Goal: Information Seeking & Learning: Learn about a topic

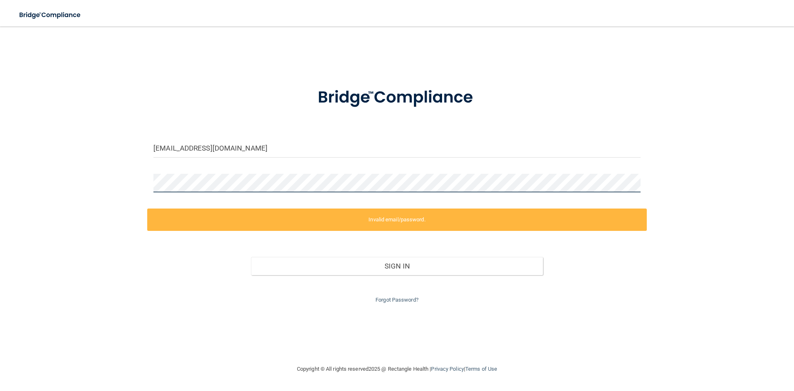
click at [120, 185] on div "[EMAIL_ADDRESS][DOMAIN_NAME] Invalid email/password. You don't have permission …" at bounding box center [397, 195] width 761 height 321
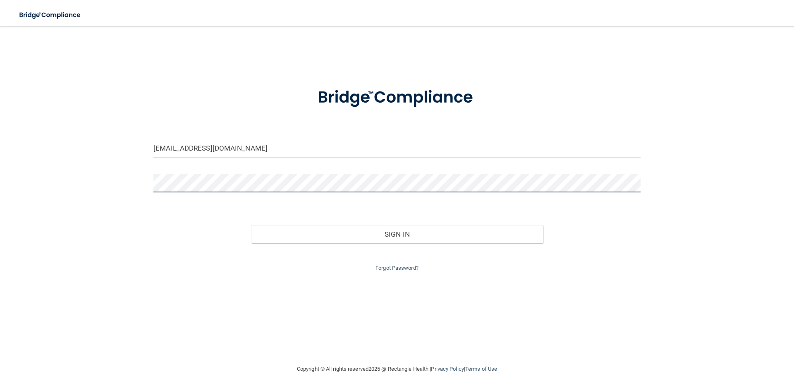
click at [251, 225] on button "Sign In" at bounding box center [397, 234] width 292 height 18
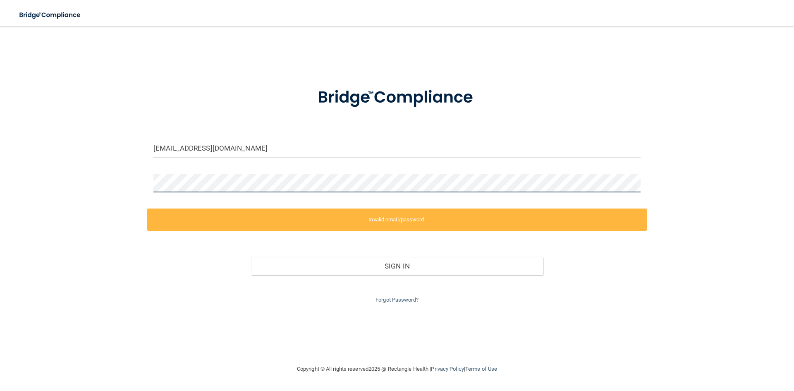
click at [251, 257] on button "Sign In" at bounding box center [397, 266] width 292 height 18
click at [123, 202] on div "megc07@yahoo.com Invalid email/password. You don't have permission to access th…" at bounding box center [397, 195] width 761 height 321
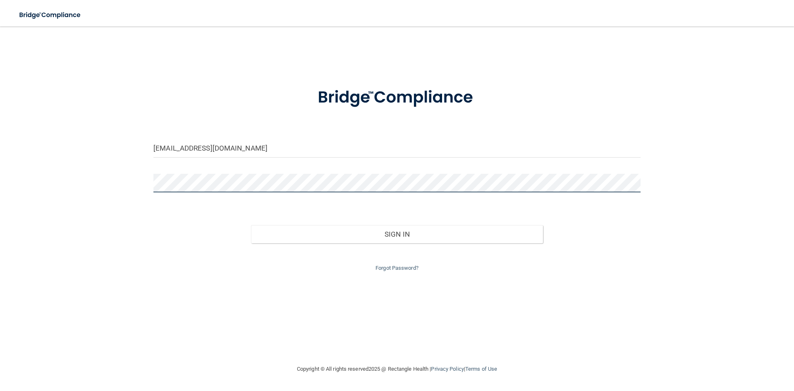
click at [251, 225] on button "Sign In" at bounding box center [397, 234] width 292 height 18
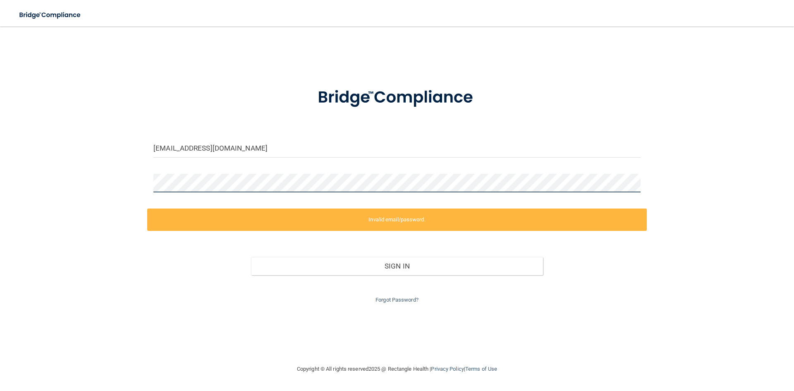
click at [146, 190] on div "megc07@yahoo.com Invalid email/password. You don't have permission to access th…" at bounding box center [397, 195] width 761 height 321
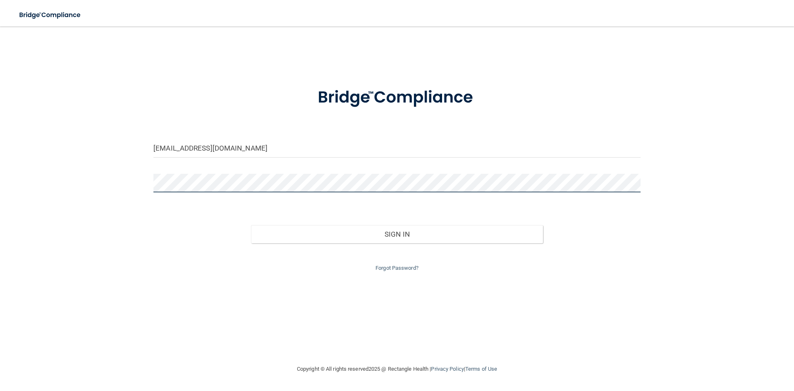
click at [251, 225] on button "Sign In" at bounding box center [397, 234] width 292 height 18
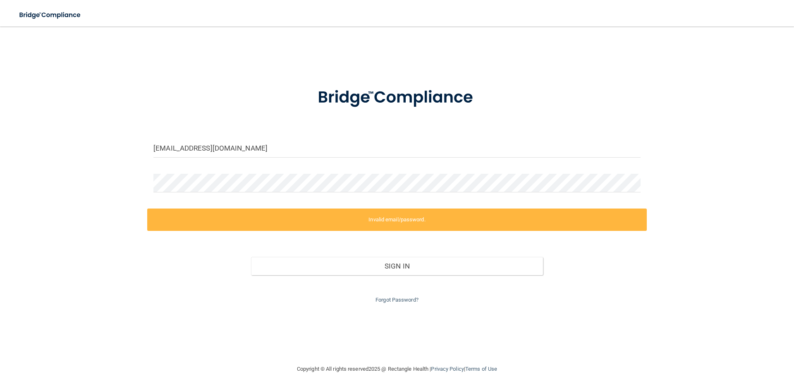
click at [311, 308] on div "megc07@yahoo.com Invalid email/password. You don't have permission to access th…" at bounding box center [397, 195] width 761 height 321
click at [384, 301] on link "Forgot Password?" at bounding box center [396, 299] width 43 height 6
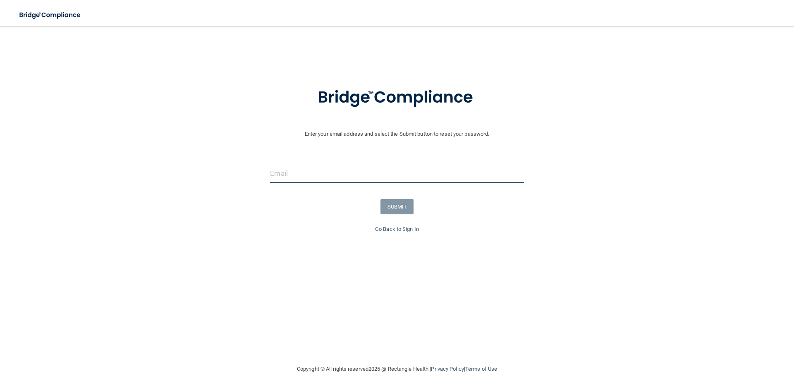
click at [387, 175] on input "email" at bounding box center [396, 173] width 253 height 19
type input "[EMAIL_ADDRESS][DOMAIN_NAME]"
click at [394, 202] on button "SUBMIT" at bounding box center [396, 206] width 33 height 15
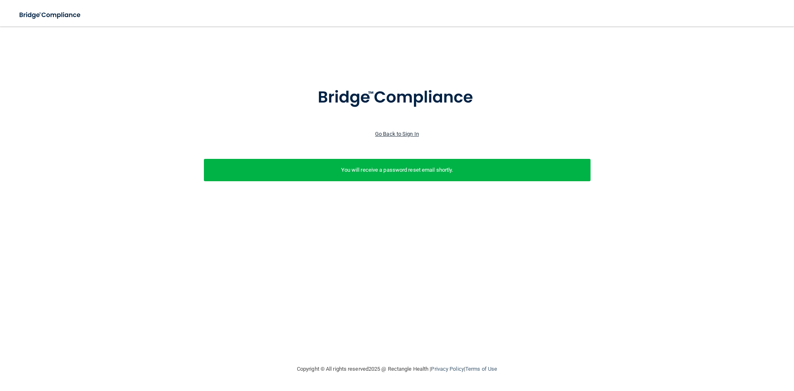
click at [403, 131] on link "Go Back to Sign In" at bounding box center [397, 134] width 44 height 6
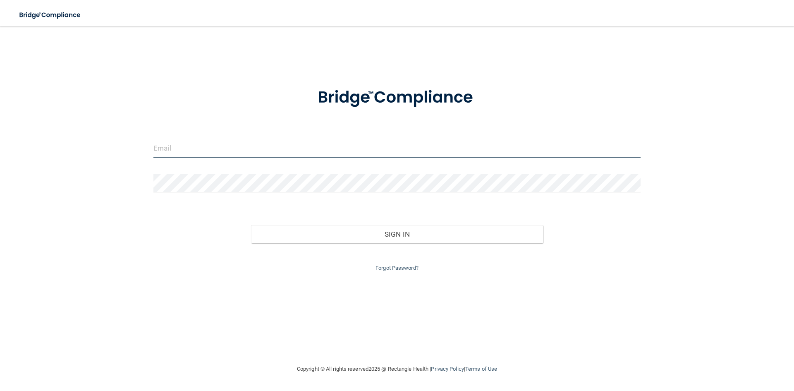
type input "[EMAIL_ADDRESS][DOMAIN_NAME]"
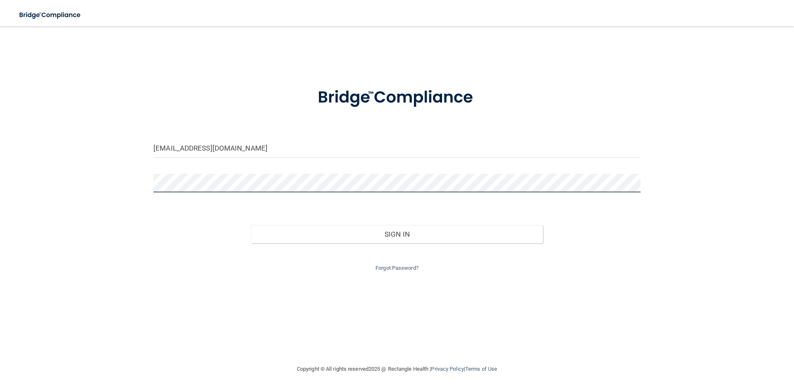
click at [145, 189] on div "megc07@yahoo.com Invalid email/password. You don't have permission to access th…" at bounding box center [397, 195] width 761 height 321
click at [251, 225] on button "Sign In" at bounding box center [397, 234] width 292 height 18
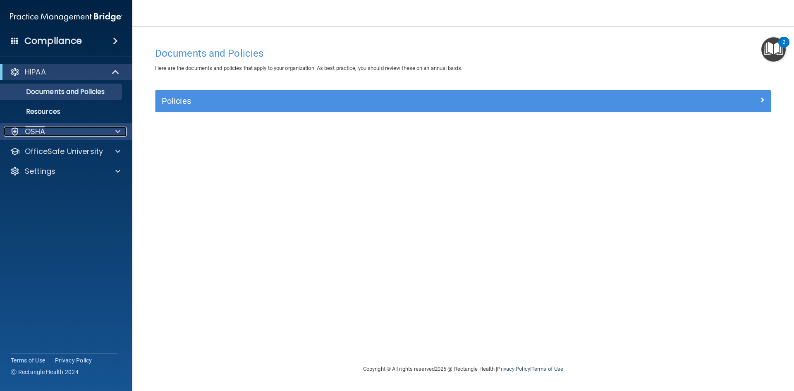
click at [68, 131] on div "OSHA" at bounding box center [55, 132] width 103 height 10
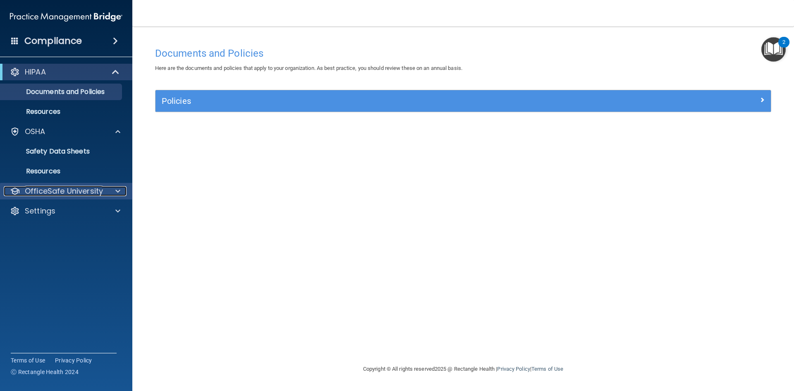
click at [79, 186] on p "OfficeSafe University" at bounding box center [64, 191] width 78 height 10
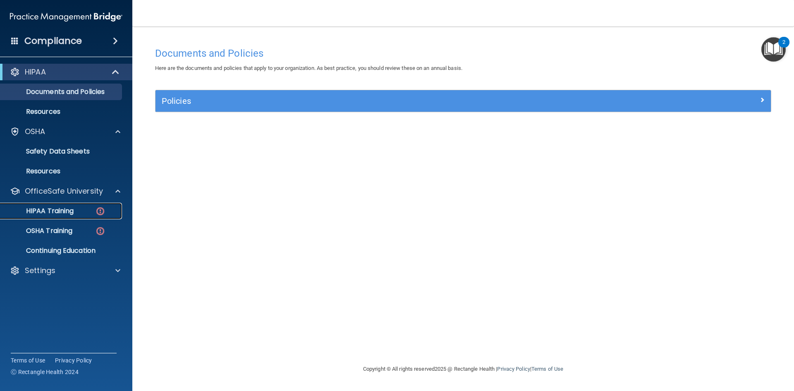
click at [72, 212] on p "HIPAA Training" at bounding box center [39, 211] width 68 height 8
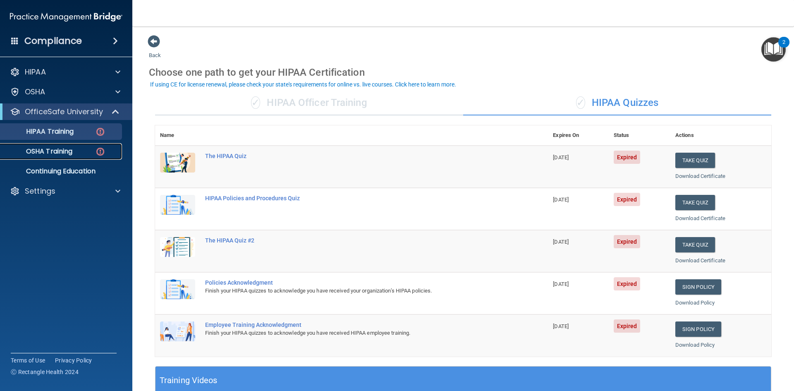
click at [41, 151] on p "OSHA Training" at bounding box center [38, 151] width 67 height 8
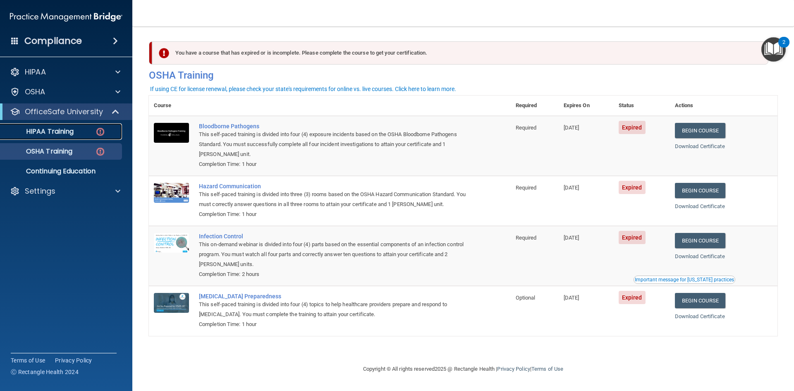
click at [62, 129] on p "HIPAA Training" at bounding box center [39, 131] width 68 height 8
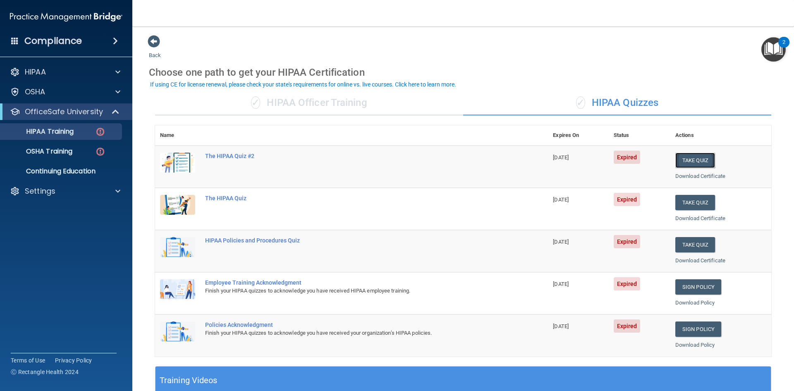
click at [683, 158] on button "Take Quiz" at bounding box center [695, 160] width 40 height 15
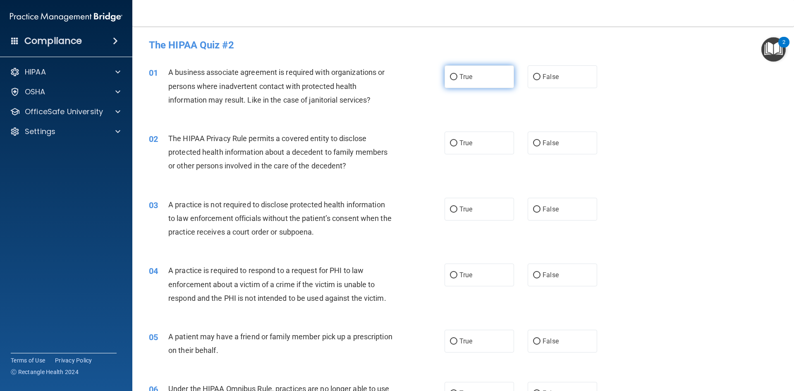
click at [450, 75] on input "True" at bounding box center [453, 77] width 7 height 6
radio input "true"
click at [462, 140] on span "True" at bounding box center [465, 143] width 13 height 8
click at [457, 140] on input "True" at bounding box center [453, 143] width 7 height 6
radio input "true"
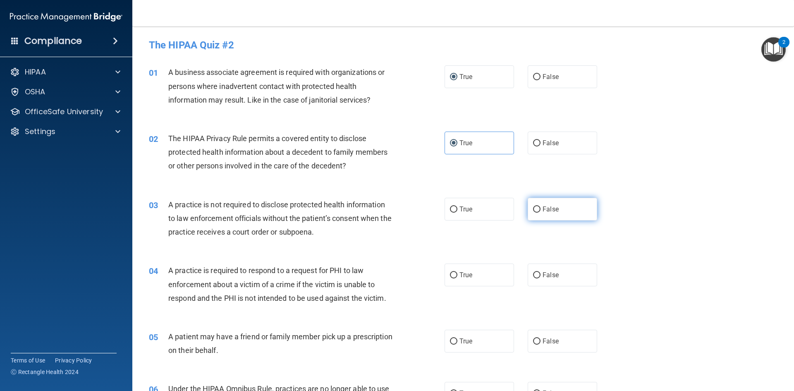
click at [550, 212] on span "False" at bounding box center [550, 209] width 16 height 8
click at [540, 212] on input "False" at bounding box center [536, 209] width 7 height 6
radio input "true"
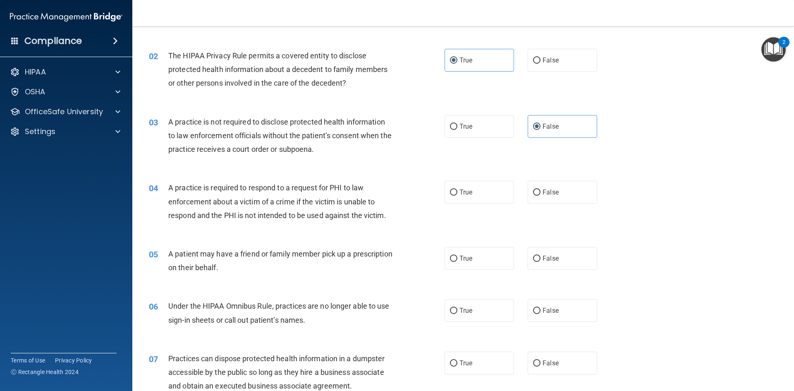
scroll to position [124, 0]
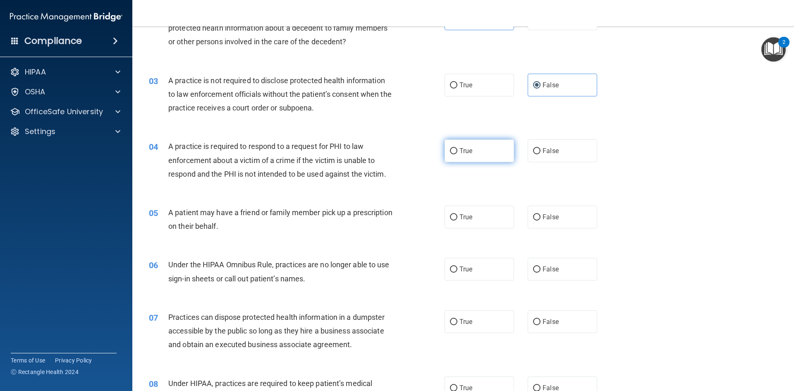
click at [474, 154] on label "True" at bounding box center [478, 150] width 69 height 23
click at [457, 154] on input "True" at bounding box center [453, 151] width 7 height 6
radio input "true"
click at [450, 219] on input "True" at bounding box center [453, 217] width 7 height 6
radio input "true"
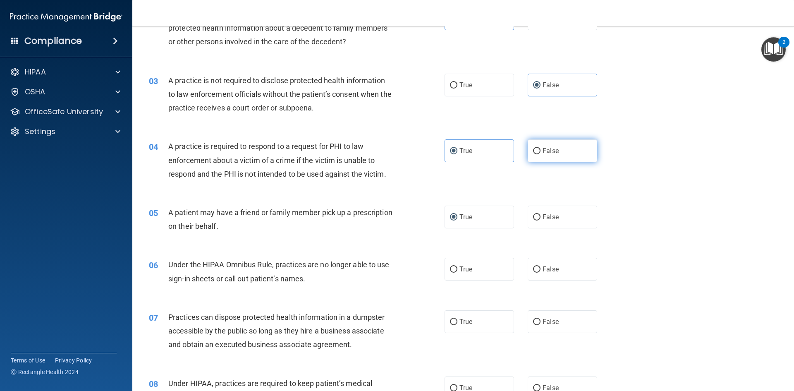
click at [537, 154] on label "False" at bounding box center [562, 150] width 69 height 23
click at [537, 154] on input "False" at bounding box center [536, 151] width 7 height 6
radio input "true"
radio input "false"
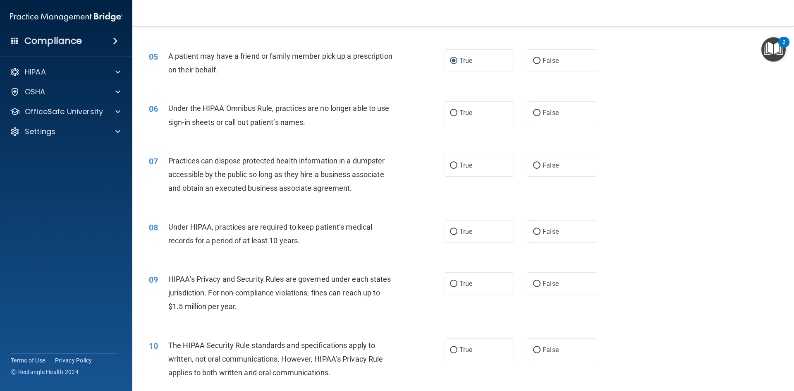
scroll to position [289, 0]
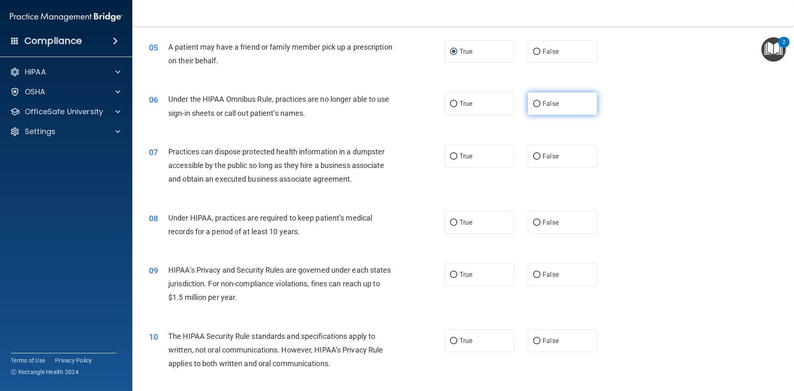
click at [538, 104] on label "False" at bounding box center [562, 103] width 69 height 23
click at [538, 104] on input "False" at bounding box center [536, 104] width 7 height 6
radio input "true"
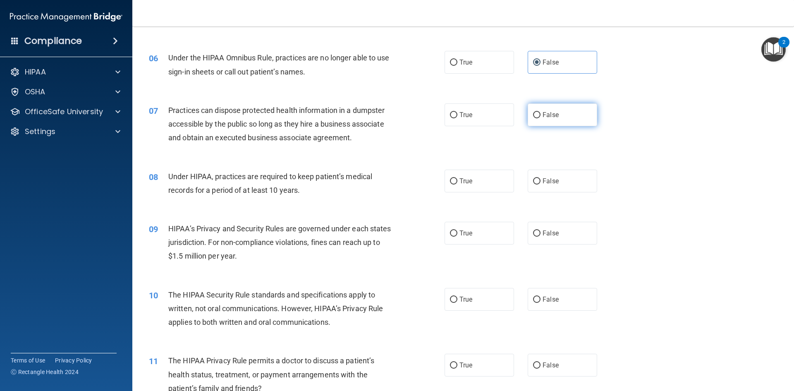
click at [533, 118] on input "False" at bounding box center [536, 115] width 7 height 6
radio input "true"
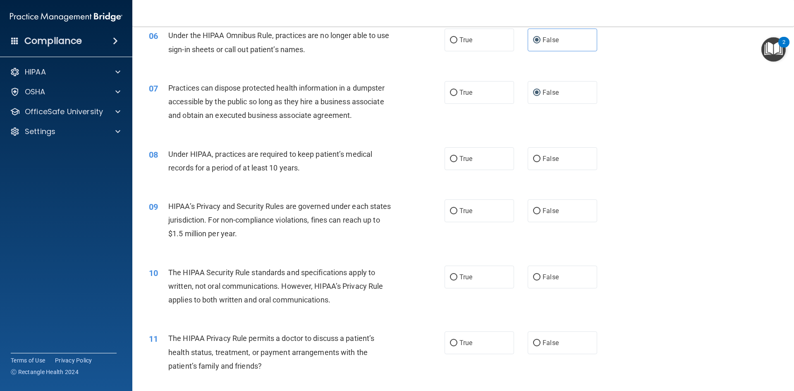
scroll to position [372, 0]
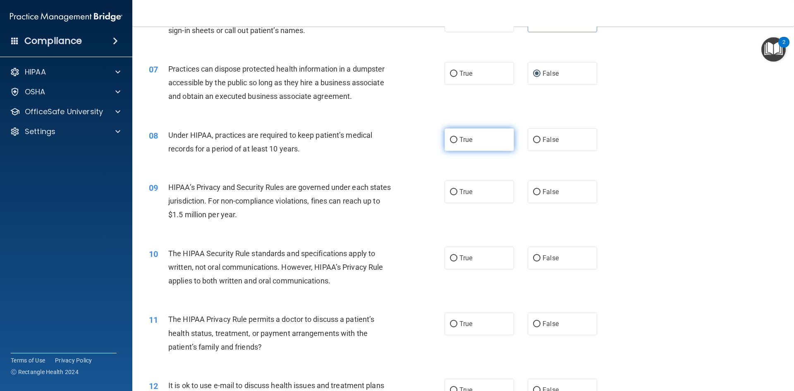
click at [492, 145] on label "True" at bounding box center [478, 139] width 69 height 23
click at [457, 143] on input "True" at bounding box center [453, 140] width 7 height 6
radio input "true"
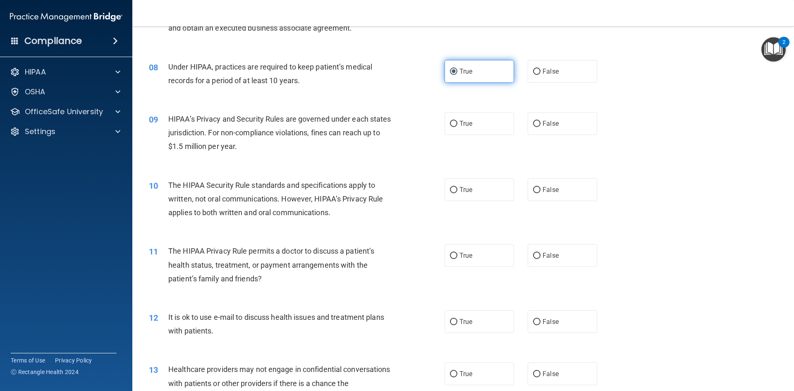
scroll to position [455, 0]
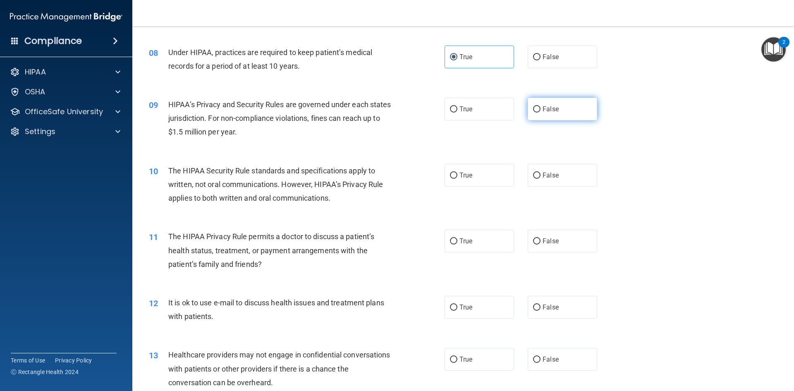
click at [549, 114] on label "False" at bounding box center [562, 109] width 69 height 23
click at [540, 112] on input "False" at bounding box center [536, 109] width 7 height 6
radio input "true"
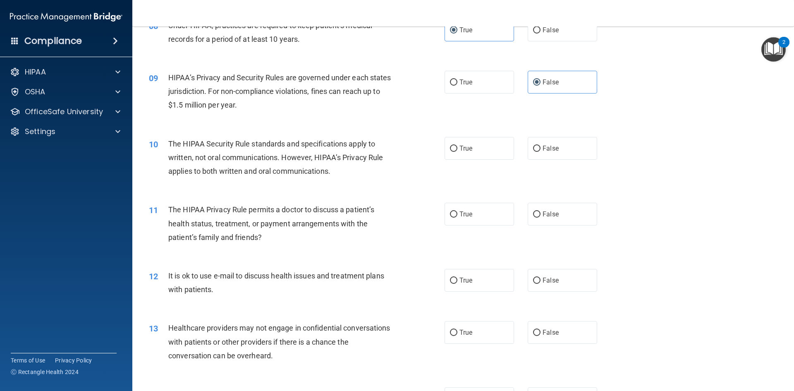
scroll to position [496, 0]
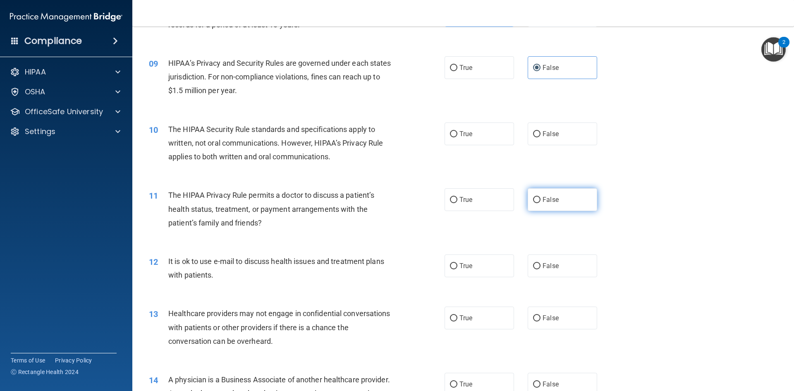
click at [546, 200] on span "False" at bounding box center [550, 200] width 16 height 8
click at [540, 200] on input "False" at bounding box center [536, 200] width 7 height 6
radio input "true"
click at [455, 139] on label "True" at bounding box center [478, 133] width 69 height 23
click at [455, 137] on input "True" at bounding box center [453, 134] width 7 height 6
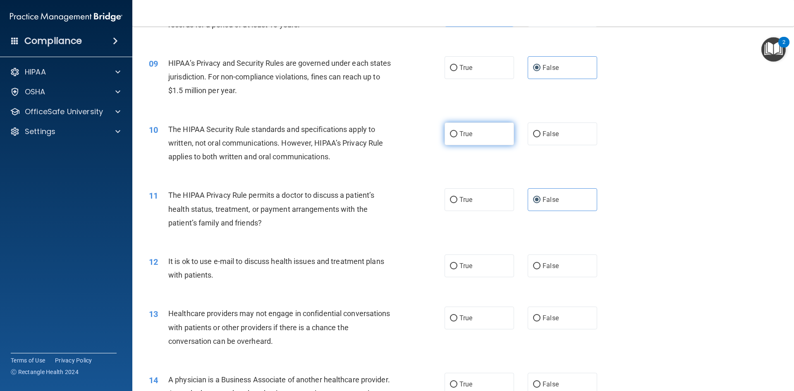
radio input "true"
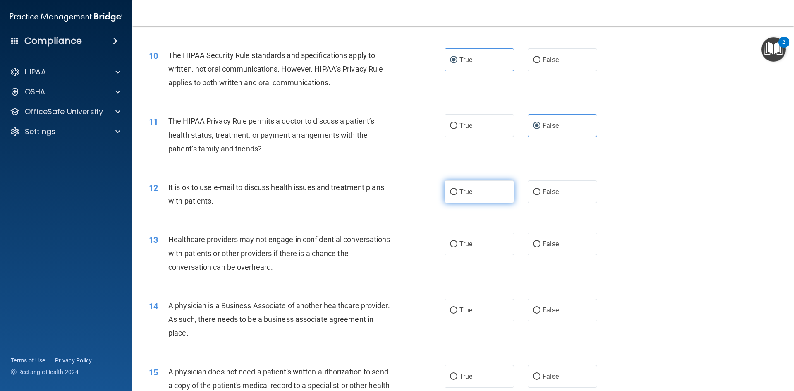
scroll to position [579, 0]
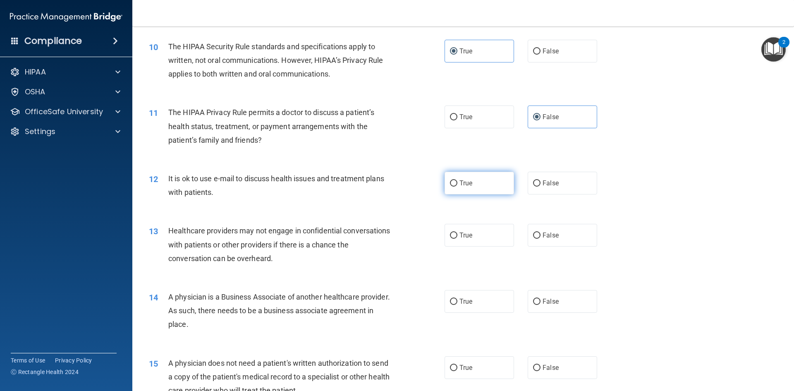
drag, startPoint x: 450, startPoint y: 182, endPoint x: 465, endPoint y: 198, distance: 22.2
click at [451, 182] on input "True" at bounding box center [453, 183] width 7 height 6
radio input "true"
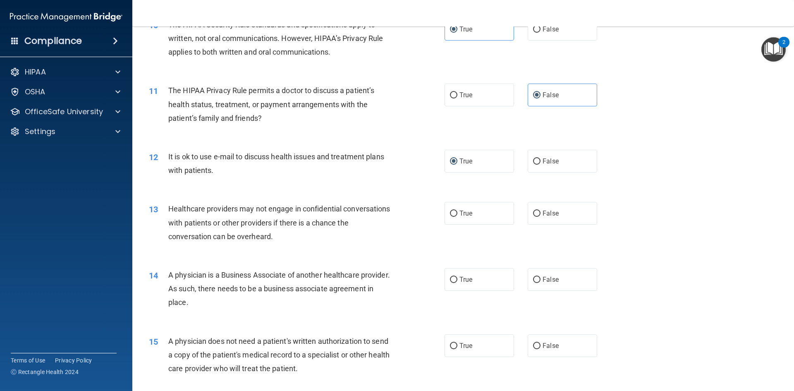
scroll to position [661, 0]
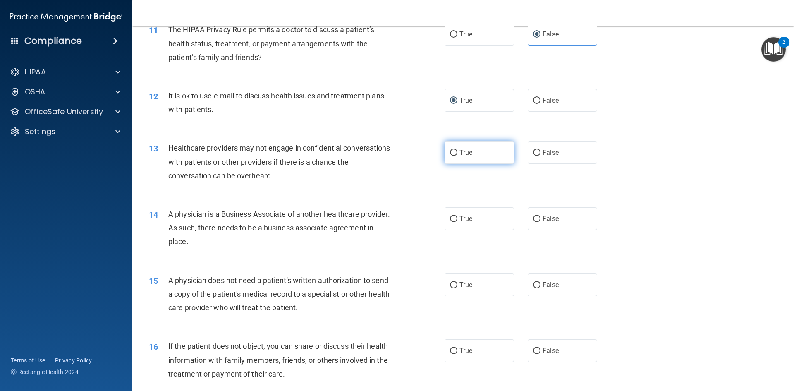
click at [458, 157] on label "True" at bounding box center [478, 152] width 69 height 23
click at [457, 156] on input "True" at bounding box center [453, 153] width 7 height 6
radio input "true"
click at [466, 222] on span "True" at bounding box center [465, 219] width 13 height 8
click at [457, 222] on input "True" at bounding box center [453, 219] width 7 height 6
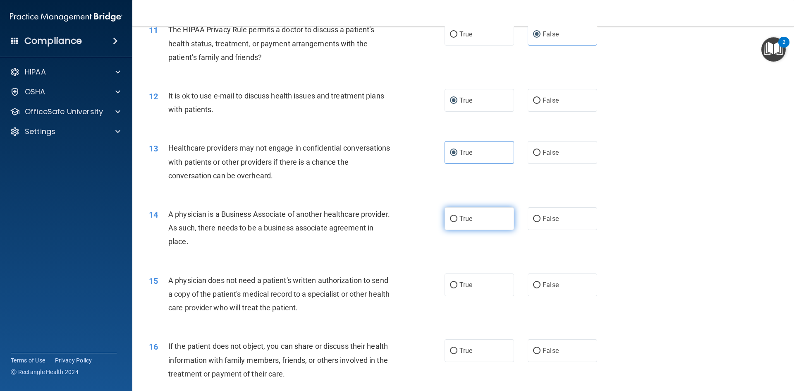
radio input "true"
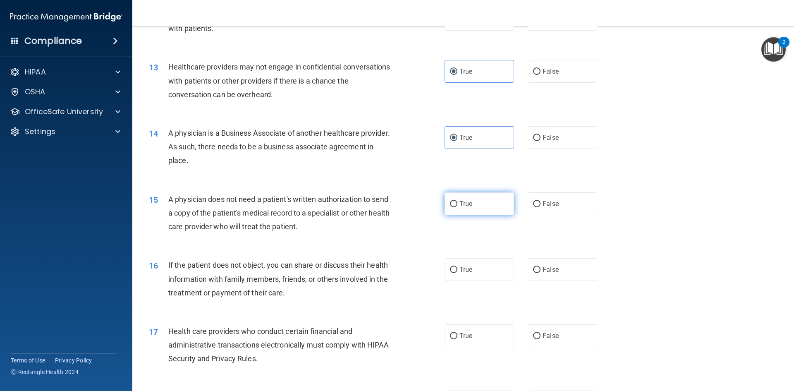
scroll to position [744, 0]
click at [464, 197] on label "True" at bounding box center [478, 202] width 69 height 23
click at [457, 199] on input "True" at bounding box center [453, 202] width 7 height 6
radio input "true"
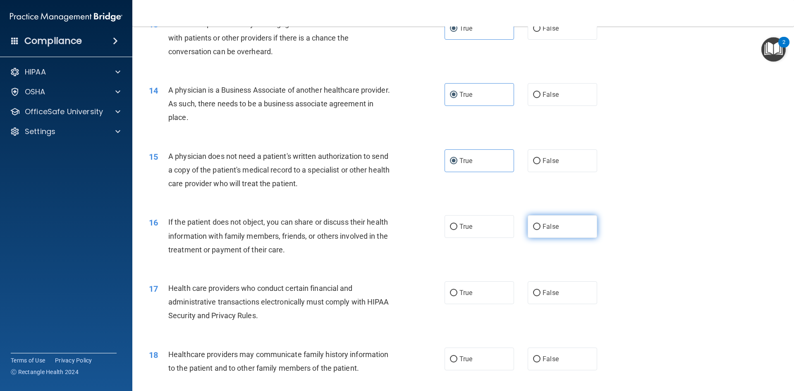
click at [533, 225] on input "False" at bounding box center [536, 227] width 7 height 6
radio input "true"
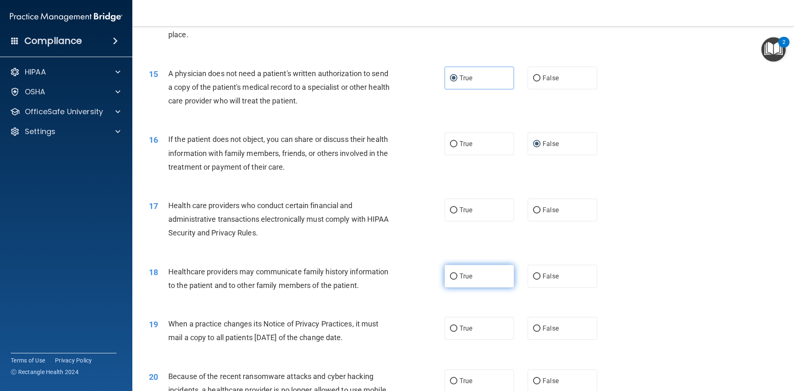
scroll to position [910, 0]
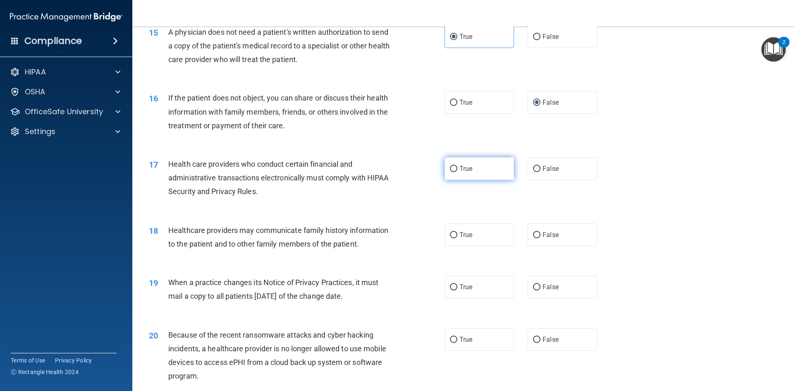
click at [456, 175] on label "True" at bounding box center [478, 168] width 69 height 23
click at [456, 172] on input "True" at bounding box center [453, 169] width 7 height 6
radio input "true"
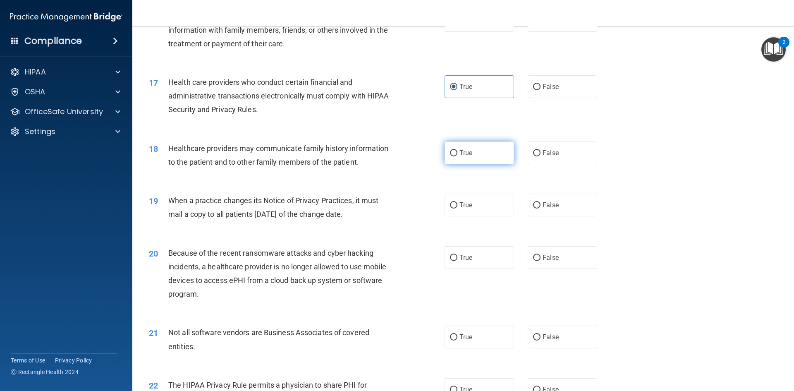
scroll to position [992, 0]
click at [549, 157] on label "False" at bounding box center [562, 152] width 69 height 23
click at [540, 155] on input "False" at bounding box center [536, 152] width 7 height 6
radio input "true"
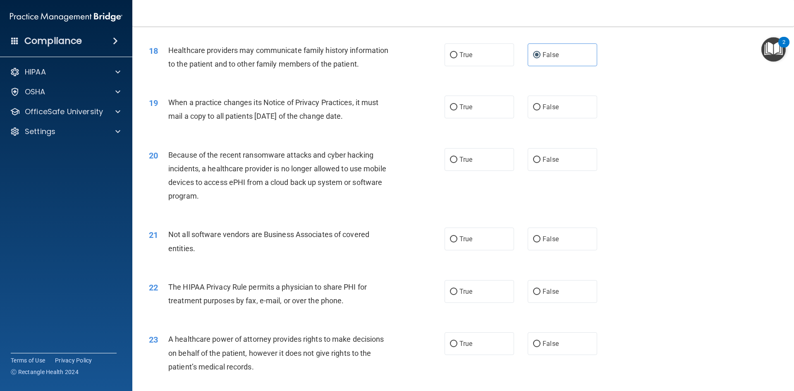
scroll to position [1075, 0]
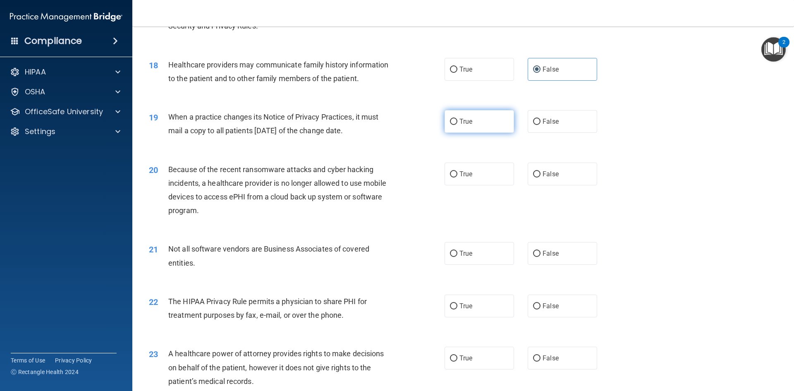
click at [470, 125] on label "True" at bounding box center [478, 121] width 69 height 23
click at [457, 125] on input "True" at bounding box center [453, 122] width 7 height 6
radio input "true"
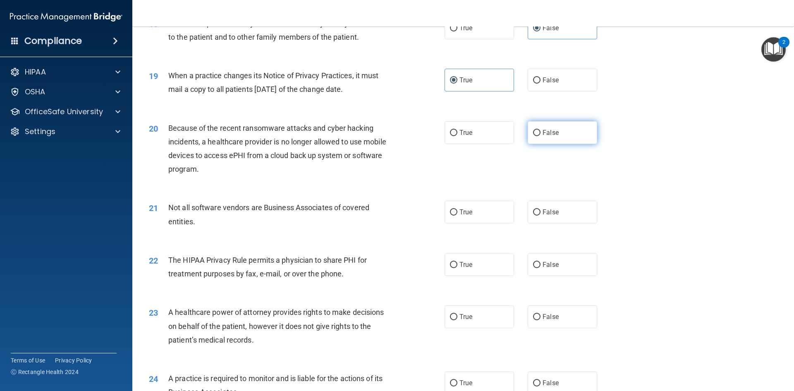
click at [533, 135] on input "False" at bounding box center [536, 133] width 7 height 6
radio input "true"
click at [482, 212] on label "True" at bounding box center [478, 212] width 69 height 23
click at [457, 212] on input "True" at bounding box center [453, 212] width 7 height 6
radio input "true"
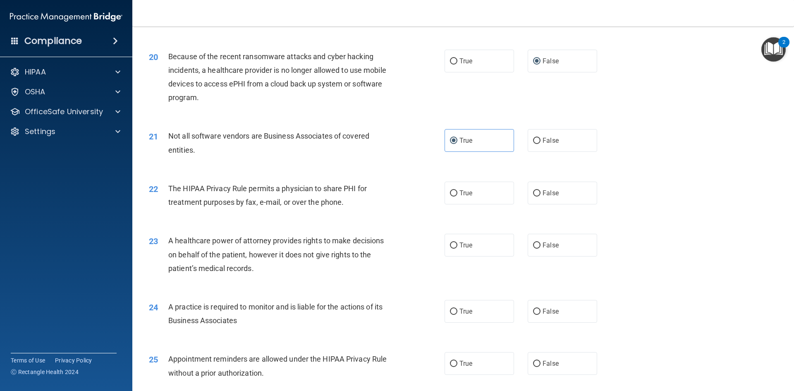
scroll to position [1199, 0]
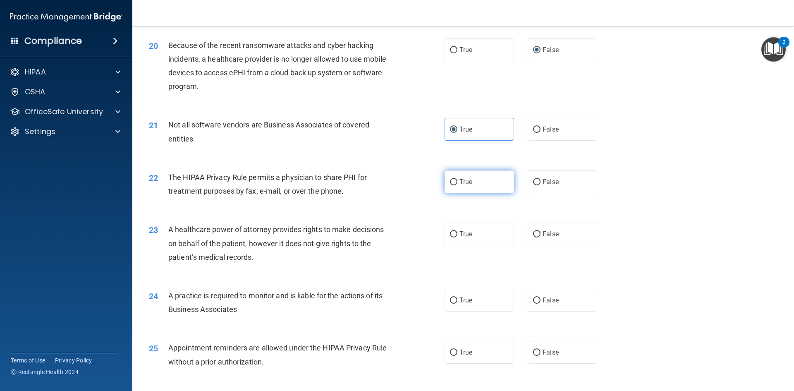
click at [470, 182] on label "True" at bounding box center [478, 181] width 69 height 23
click at [457, 182] on input "True" at bounding box center [453, 182] width 7 height 6
radio input "true"
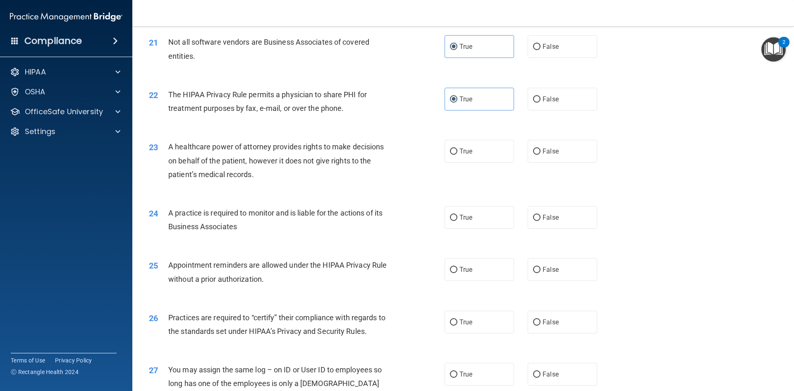
scroll to position [1323, 0]
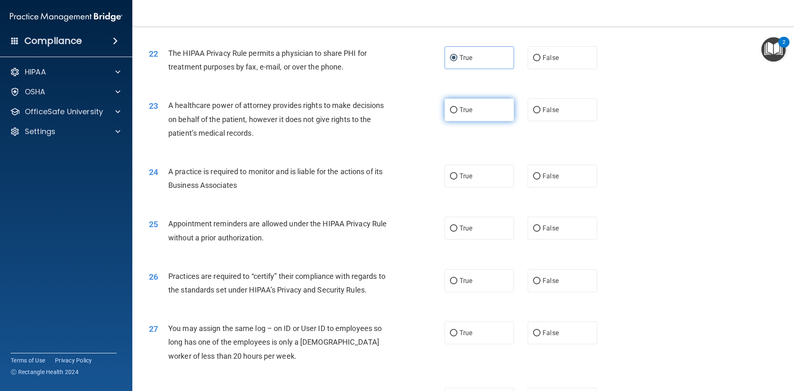
click at [458, 114] on label "True" at bounding box center [478, 109] width 69 height 23
click at [457, 113] on input "True" at bounding box center [453, 110] width 7 height 6
radio input "true"
click at [559, 179] on label "False" at bounding box center [562, 176] width 69 height 23
click at [540, 179] on input "False" at bounding box center [536, 176] width 7 height 6
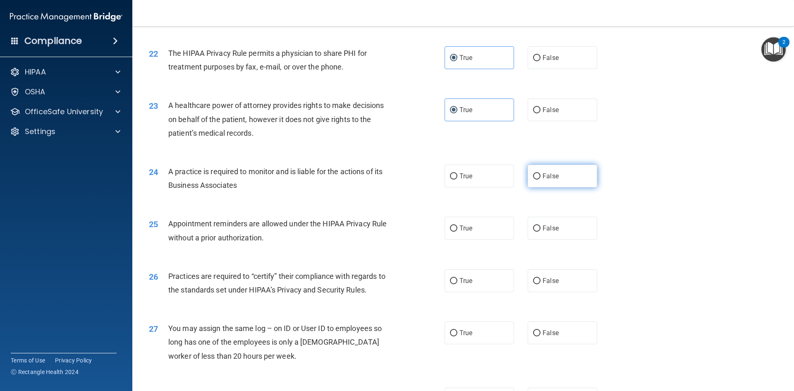
radio input "true"
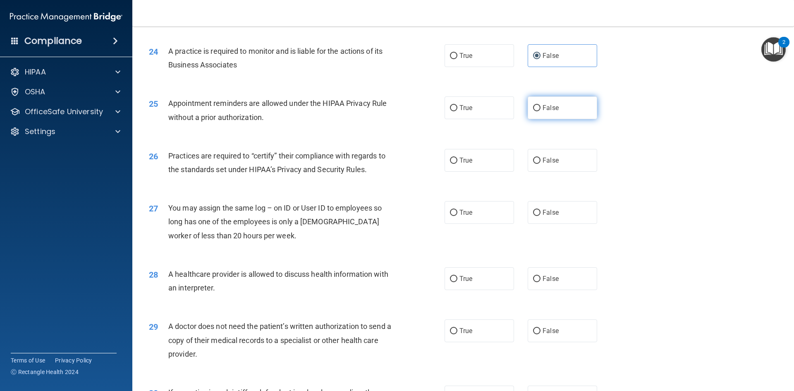
scroll to position [1447, 0]
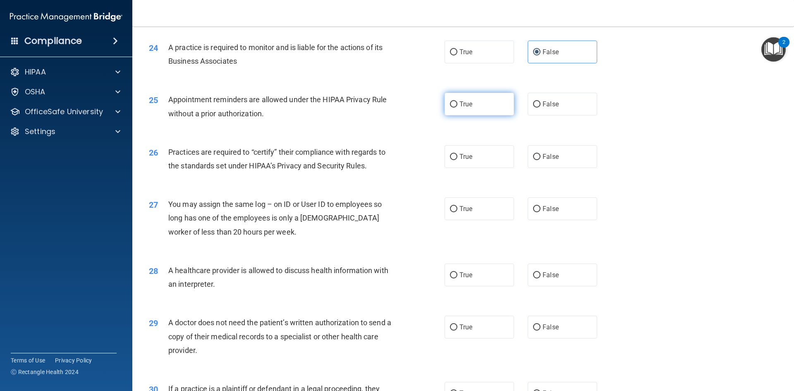
click at [450, 105] on input "True" at bounding box center [453, 104] width 7 height 6
radio input "true"
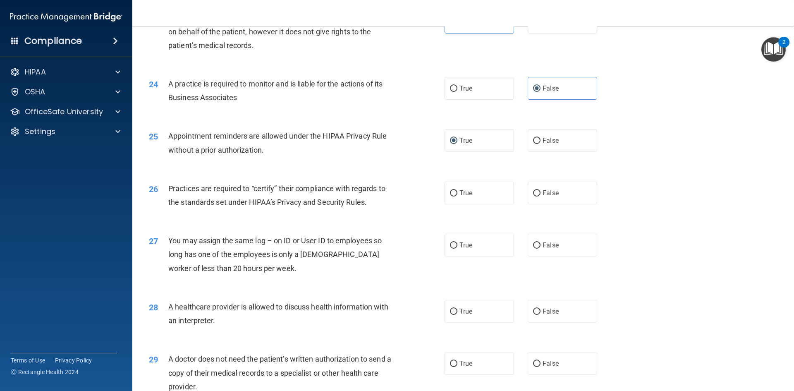
scroll to position [1410, 0]
click at [533, 191] on input "False" at bounding box center [536, 194] width 7 height 6
radio input "true"
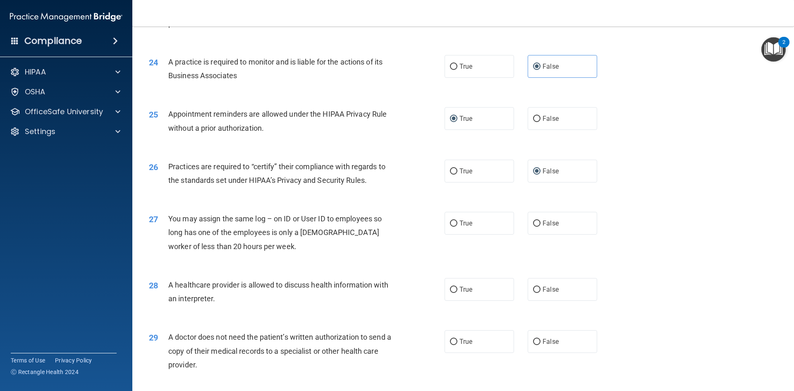
scroll to position [1451, 0]
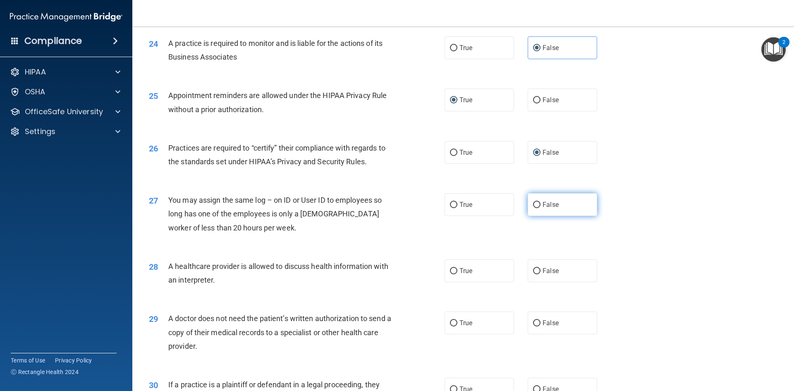
click at [537, 205] on label "False" at bounding box center [562, 204] width 69 height 23
click at [537, 205] on input "False" at bounding box center [536, 205] width 7 height 6
radio input "true"
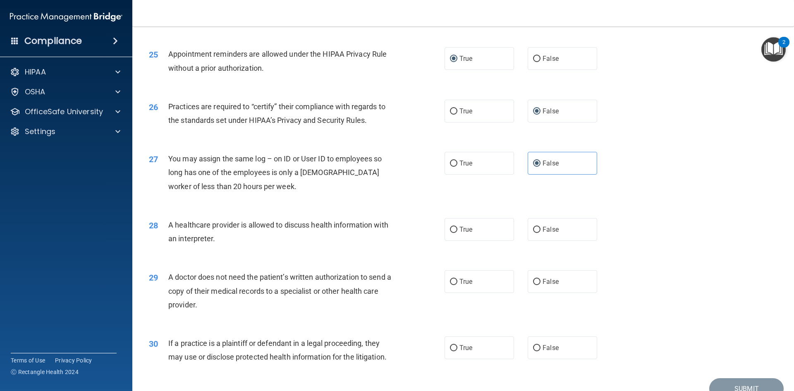
scroll to position [1534, 0]
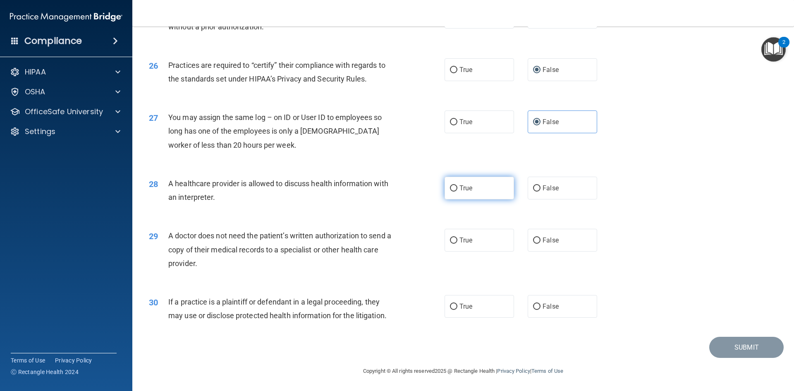
click at [480, 193] on label "True" at bounding box center [478, 188] width 69 height 23
click at [457, 191] on input "True" at bounding box center [453, 188] width 7 height 6
radio input "true"
click at [480, 236] on label "True" at bounding box center [478, 240] width 69 height 23
click at [457, 237] on input "True" at bounding box center [453, 240] width 7 height 6
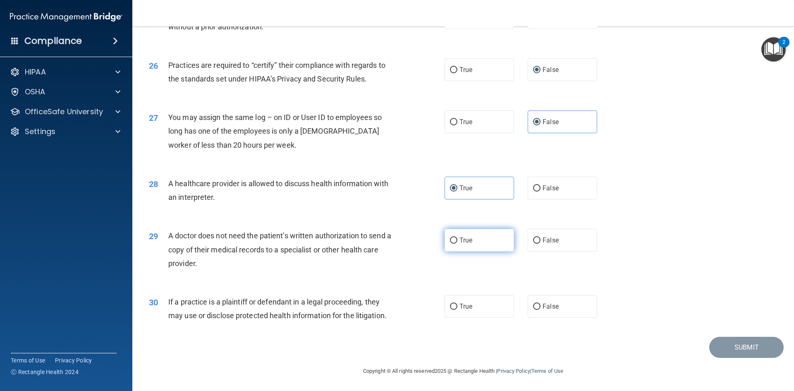
radio input "true"
click at [544, 301] on label "False" at bounding box center [562, 306] width 69 height 23
click at [540, 303] on input "False" at bounding box center [536, 306] width 7 height 6
radio input "true"
click at [723, 347] on button "Submit" at bounding box center [746, 347] width 74 height 21
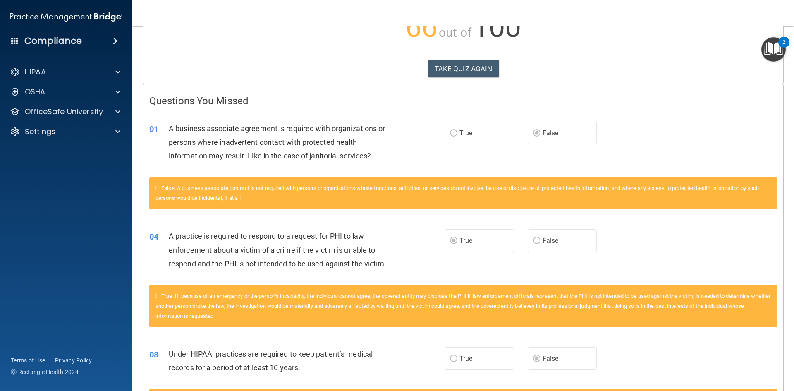
scroll to position [124, 0]
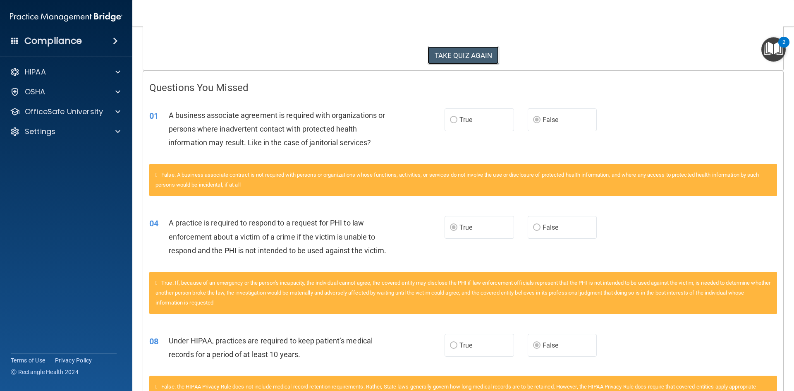
drag, startPoint x: 479, startPoint y: 56, endPoint x: 526, endPoint y: 107, distance: 69.0
click at [479, 56] on button "TAKE QUIZ AGAIN" at bounding box center [463, 55] width 72 height 18
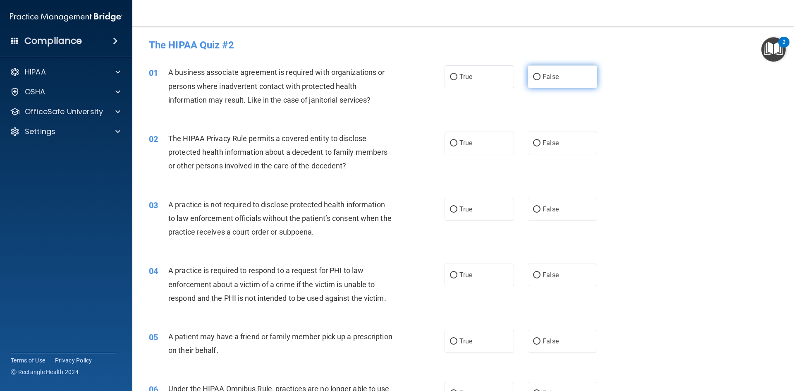
click at [533, 77] on input "False" at bounding box center [536, 77] width 7 height 6
radio input "true"
click at [461, 140] on span "True" at bounding box center [465, 143] width 13 height 8
click at [457, 140] on input "True" at bounding box center [453, 143] width 7 height 6
radio input "true"
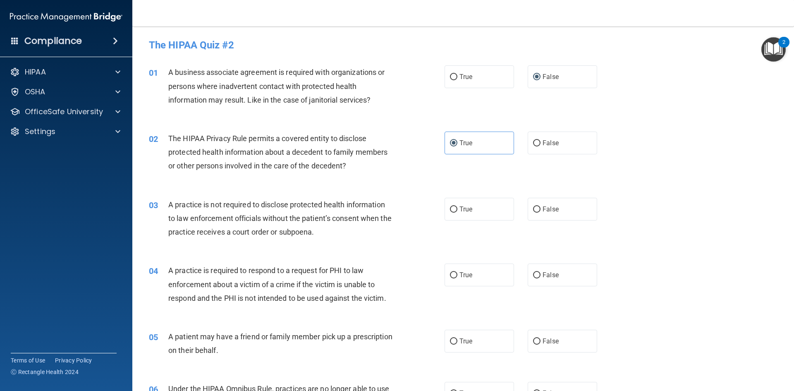
scroll to position [41, 0]
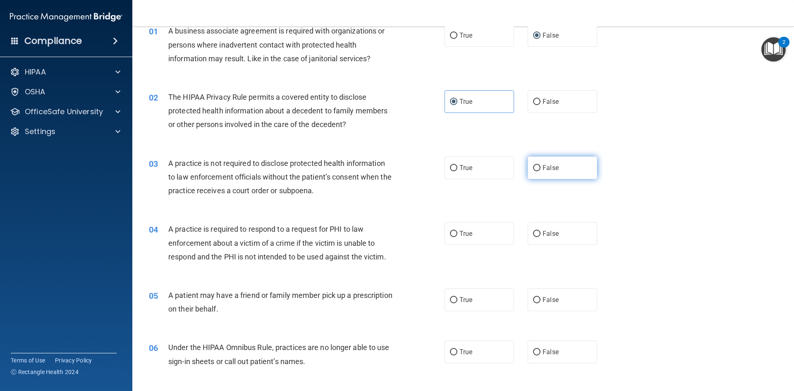
click at [552, 167] on span "False" at bounding box center [550, 168] width 16 height 8
click at [540, 167] on input "False" at bounding box center [536, 168] width 7 height 6
radio input "true"
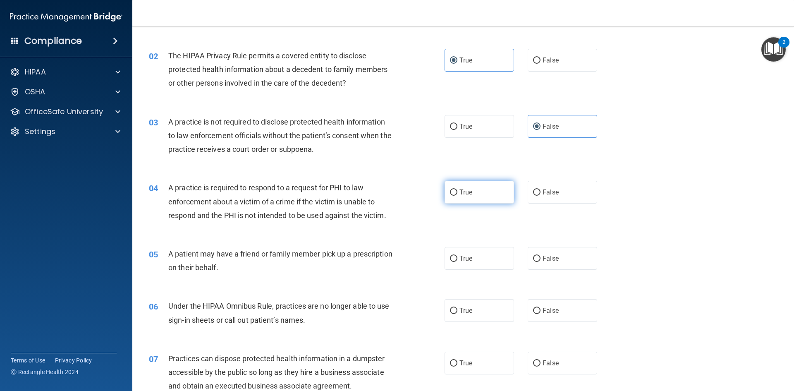
click at [477, 197] on label "True" at bounding box center [478, 192] width 69 height 23
click at [457, 196] on input "True" at bounding box center [453, 192] width 7 height 6
radio input "true"
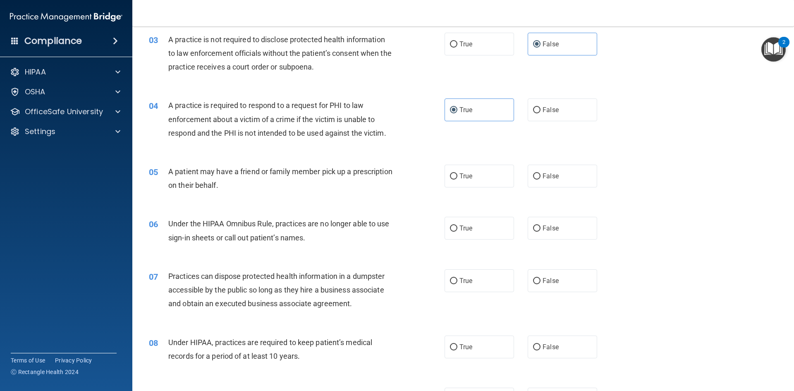
scroll to position [165, 0]
click at [497, 182] on label "True" at bounding box center [478, 175] width 69 height 23
click at [457, 179] on input "True" at bounding box center [453, 176] width 7 height 6
radio input "true"
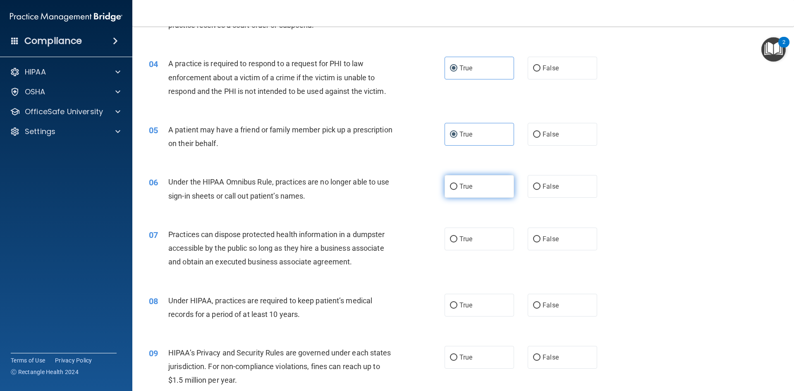
click at [482, 187] on label "True" at bounding box center [478, 186] width 69 height 23
click at [457, 187] on input "True" at bounding box center [453, 187] width 7 height 6
radio input "true"
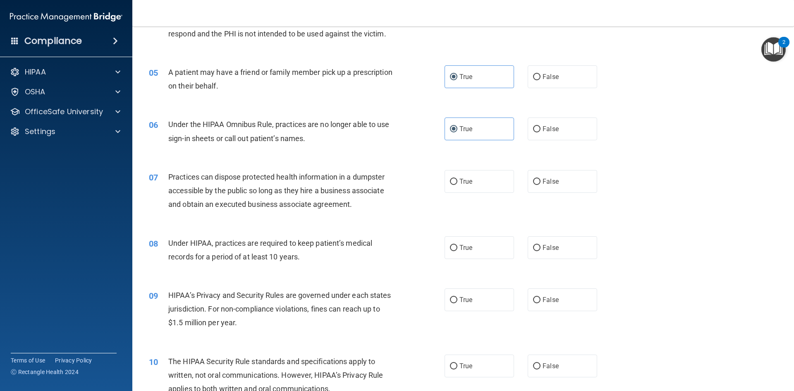
scroll to position [289, 0]
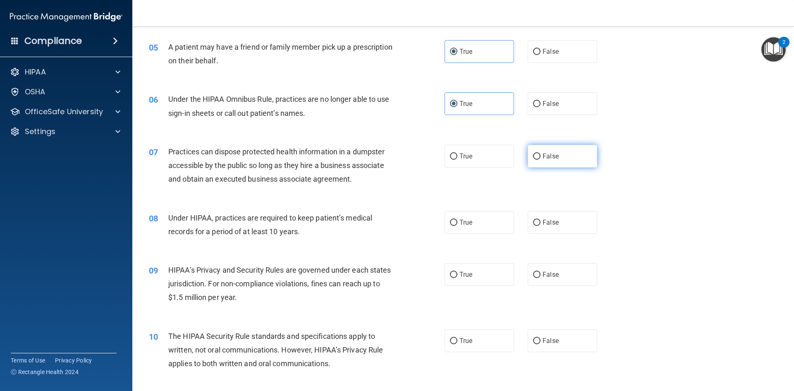
click at [549, 158] on span "False" at bounding box center [550, 156] width 16 height 8
click at [540, 158] on input "False" at bounding box center [536, 156] width 7 height 6
radio input "true"
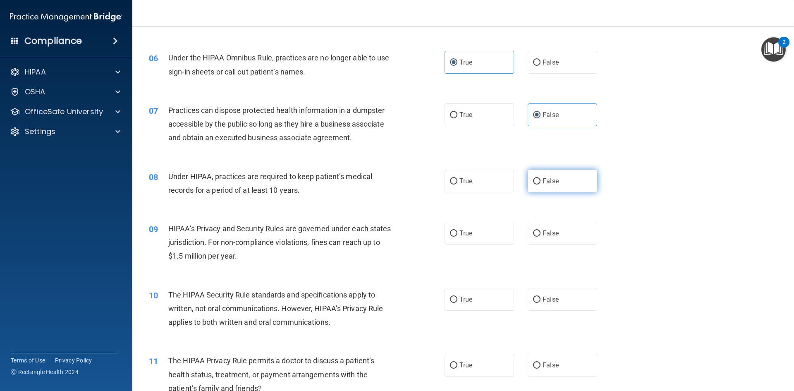
click at [549, 186] on label "False" at bounding box center [562, 181] width 69 height 23
click at [540, 184] on input "False" at bounding box center [536, 181] width 7 height 6
radio input "true"
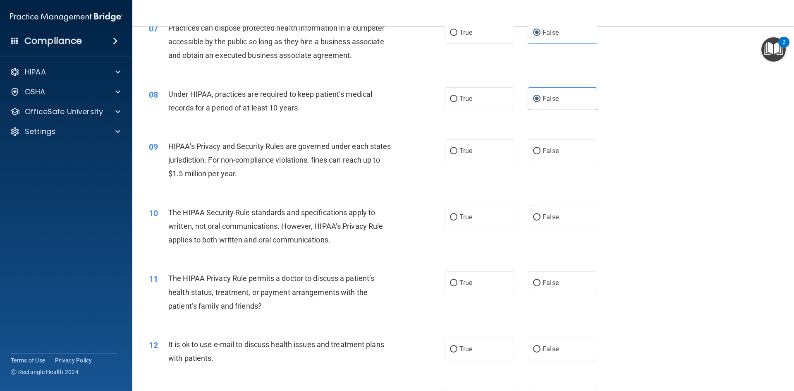
scroll to position [413, 0]
click at [557, 152] on label "False" at bounding box center [562, 150] width 69 height 23
click at [540, 152] on input "False" at bounding box center [536, 151] width 7 height 6
radio input "true"
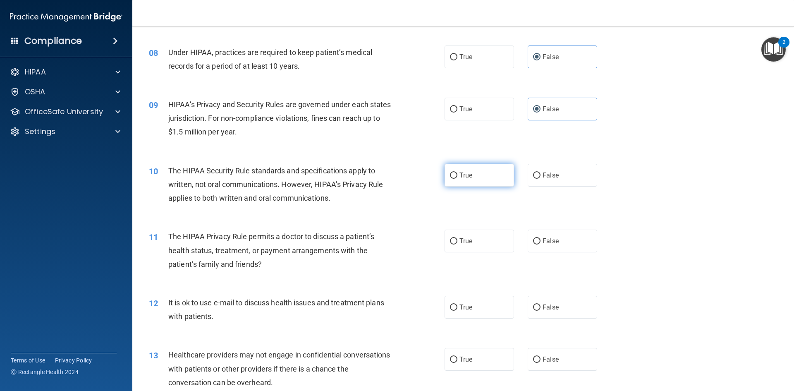
click at [475, 181] on label "True" at bounding box center [478, 175] width 69 height 23
click at [457, 179] on input "True" at bounding box center [453, 175] width 7 height 6
radio input "true"
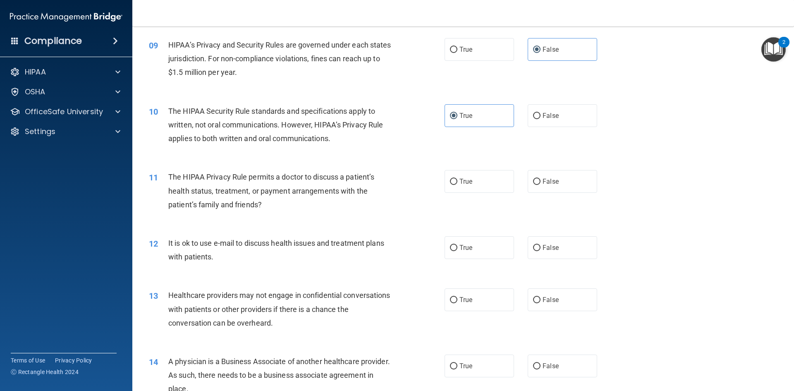
scroll to position [496, 0]
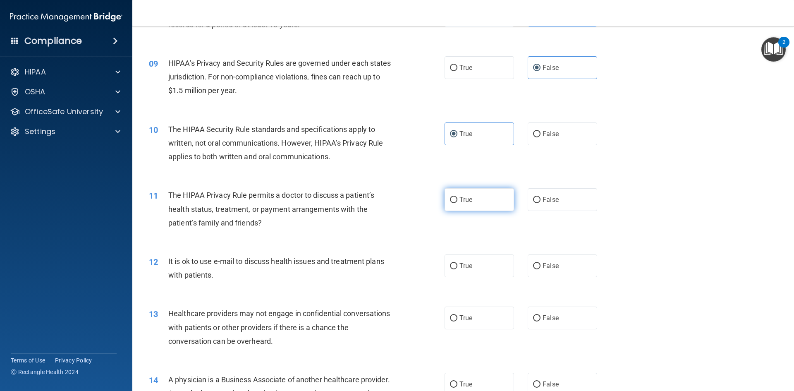
click at [462, 208] on label "True" at bounding box center [478, 199] width 69 height 23
click at [457, 203] on input "True" at bounding box center [453, 200] width 7 height 6
radio input "true"
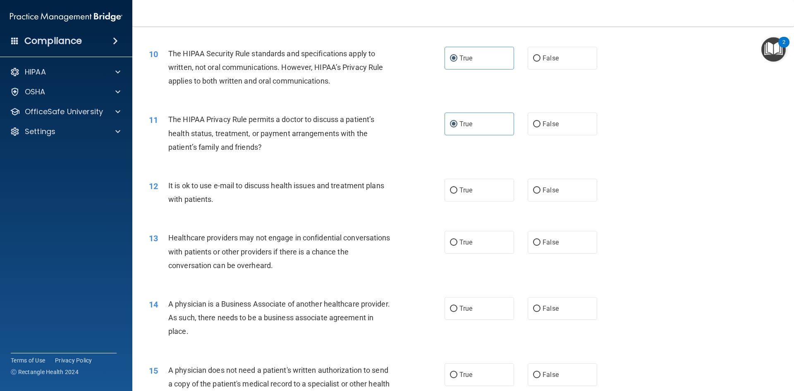
scroll to position [579, 0]
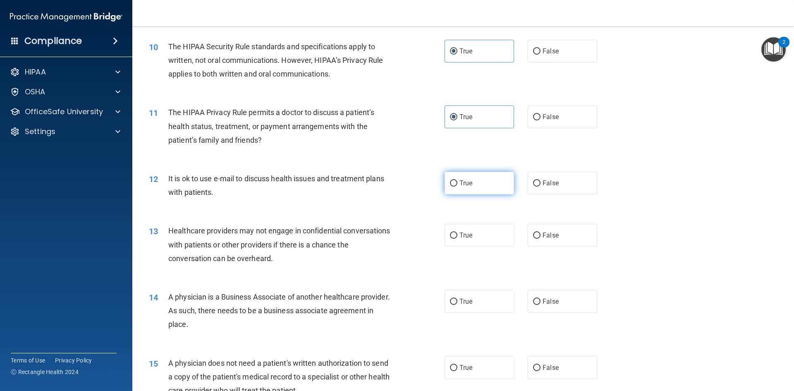
click at [476, 184] on label "True" at bounding box center [478, 183] width 69 height 23
click at [457, 184] on input "True" at bounding box center [453, 183] width 7 height 6
radio input "true"
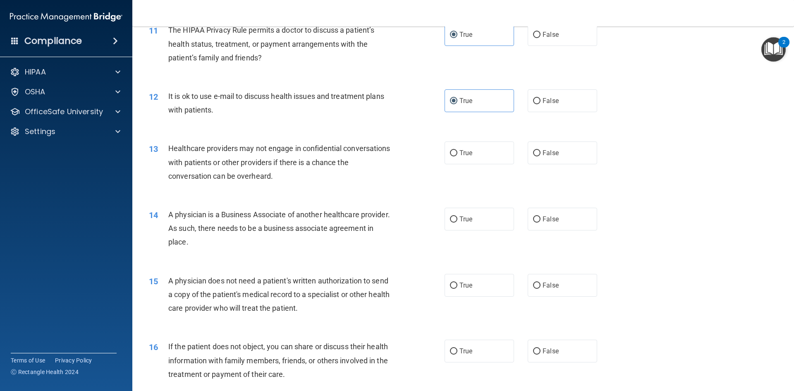
scroll to position [661, 0]
click at [535, 150] on input "False" at bounding box center [536, 153] width 7 height 6
radio input "true"
click at [542, 220] on span "False" at bounding box center [550, 219] width 16 height 8
click at [540, 220] on input "False" at bounding box center [536, 219] width 7 height 6
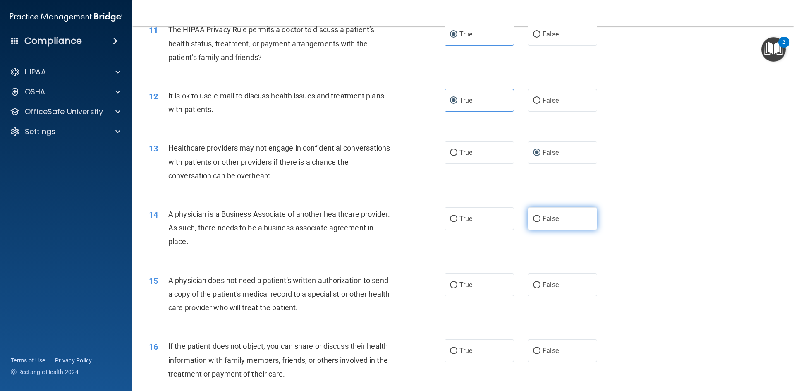
radio input "true"
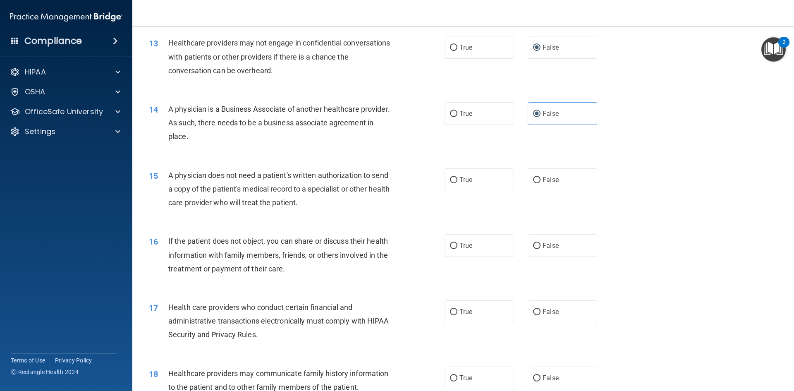
scroll to position [785, 0]
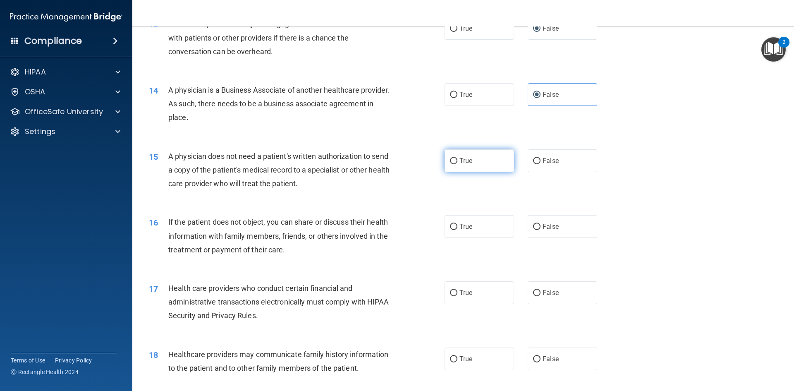
click at [483, 171] on label "True" at bounding box center [478, 160] width 69 height 23
click at [457, 164] on input "True" at bounding box center [453, 161] width 7 height 6
radio input "true"
click at [474, 233] on label "True" at bounding box center [478, 226] width 69 height 23
click at [457, 230] on input "True" at bounding box center [453, 227] width 7 height 6
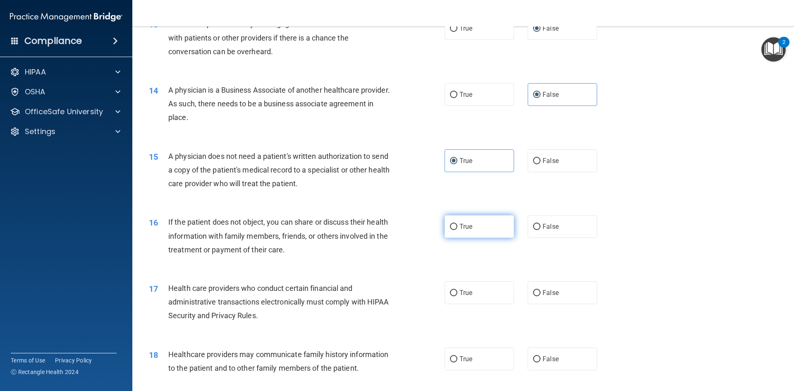
radio input "true"
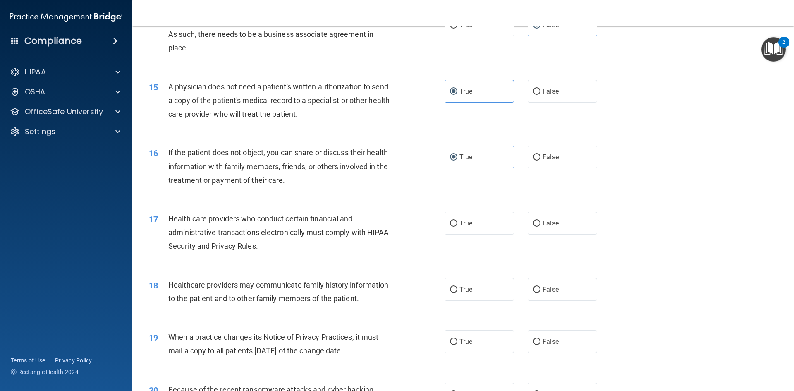
scroll to position [868, 0]
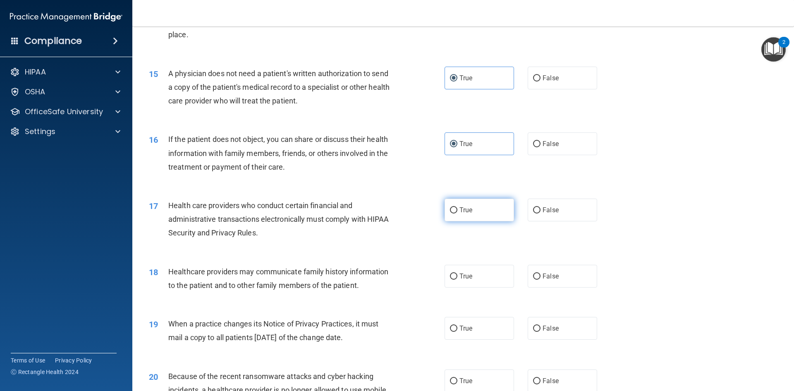
click at [477, 208] on label "True" at bounding box center [478, 209] width 69 height 23
click at [457, 208] on input "True" at bounding box center [453, 210] width 7 height 6
radio input "true"
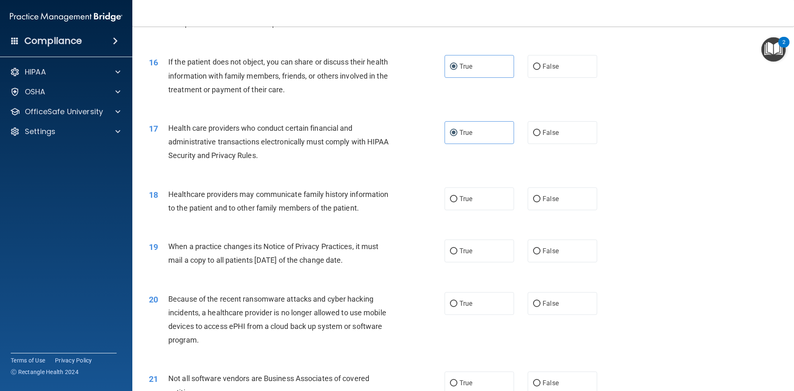
scroll to position [951, 0]
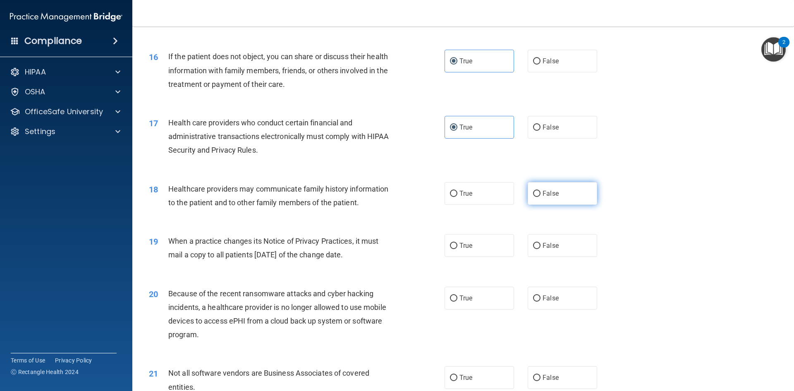
click at [552, 196] on span "False" at bounding box center [550, 193] width 16 height 8
click at [540, 196] on input "False" at bounding box center [536, 194] width 7 height 6
radio input "true"
click at [549, 244] on span "False" at bounding box center [550, 245] width 16 height 8
click at [540, 244] on input "False" at bounding box center [536, 246] width 7 height 6
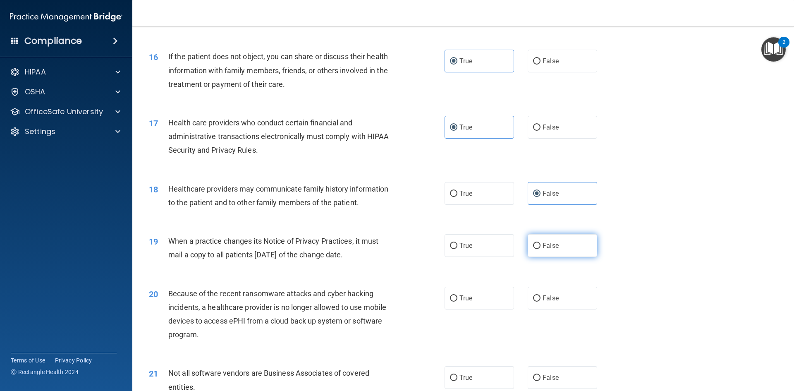
radio input "true"
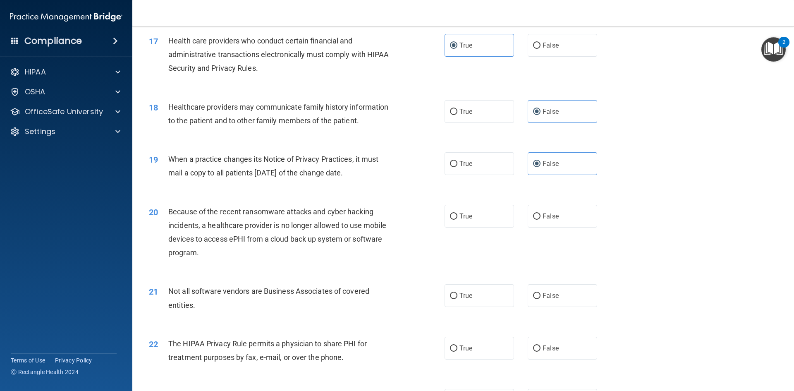
scroll to position [1034, 0]
click at [542, 217] on span "False" at bounding box center [550, 215] width 16 height 8
click at [540, 217] on input "False" at bounding box center [536, 215] width 7 height 6
radio input "true"
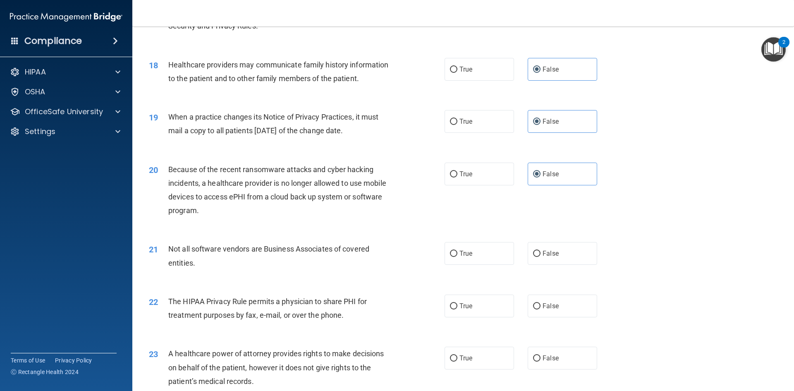
scroll to position [1116, 0]
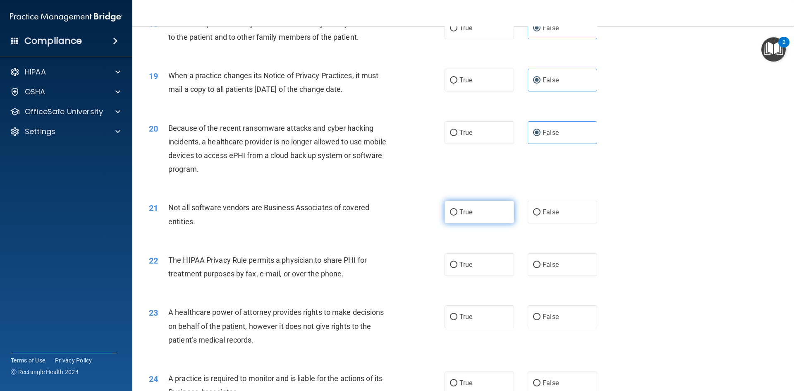
click at [492, 211] on label "True" at bounding box center [478, 212] width 69 height 23
click at [457, 211] on input "True" at bounding box center [453, 212] width 7 height 6
radio input "true"
click at [478, 265] on label "True" at bounding box center [478, 264] width 69 height 23
click at [457, 265] on input "True" at bounding box center [453, 265] width 7 height 6
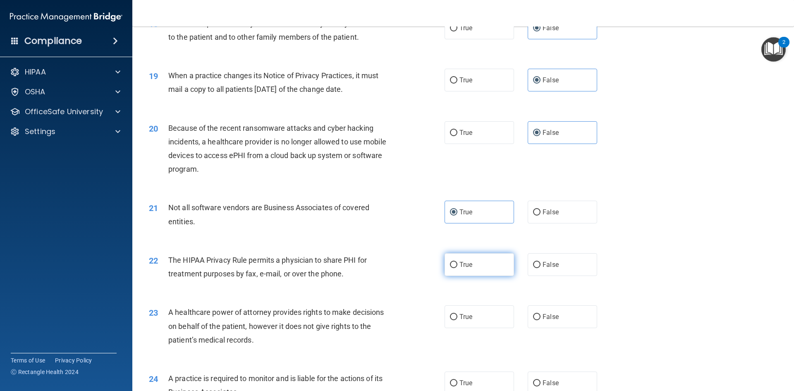
radio input "true"
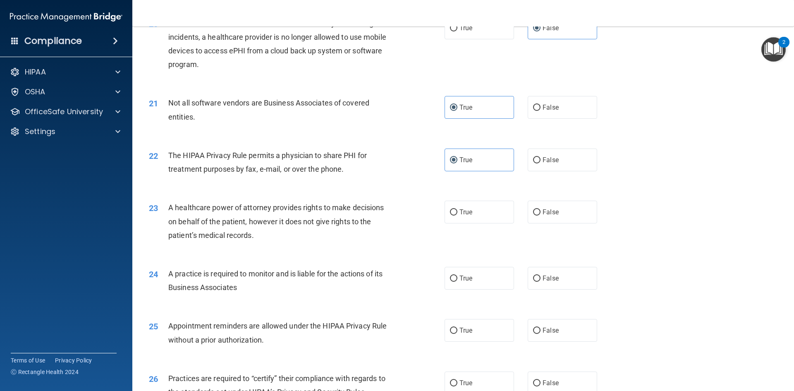
scroll to position [1240, 0]
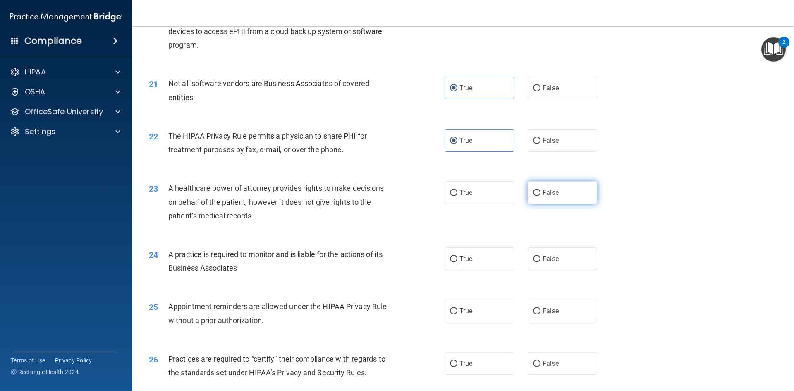
click at [542, 195] on span "False" at bounding box center [550, 193] width 16 height 8
click at [540, 195] on input "False" at bounding box center [536, 193] width 7 height 6
radio input "true"
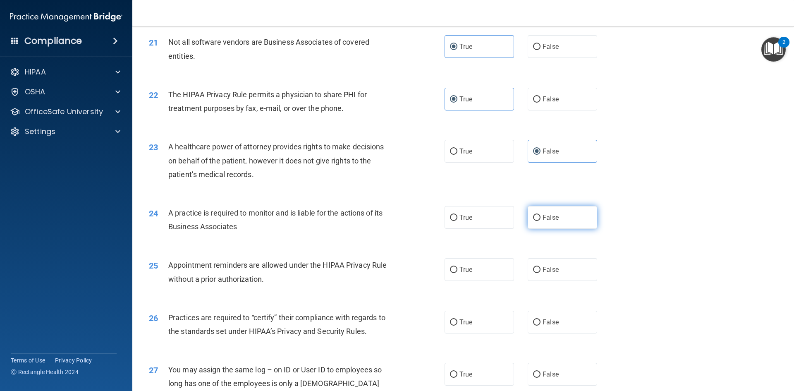
scroll to position [1323, 0]
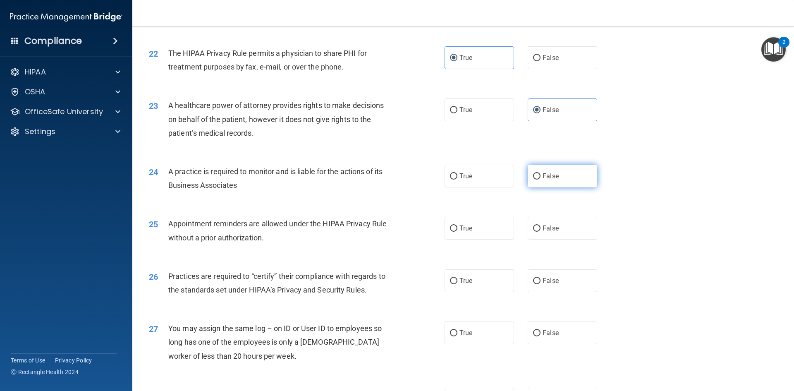
click at [541, 185] on label "False" at bounding box center [562, 176] width 69 height 23
click at [540, 179] on input "False" at bounding box center [536, 176] width 7 height 6
radio input "true"
click at [478, 231] on label "True" at bounding box center [478, 228] width 69 height 23
click at [457, 231] on input "True" at bounding box center [453, 228] width 7 height 6
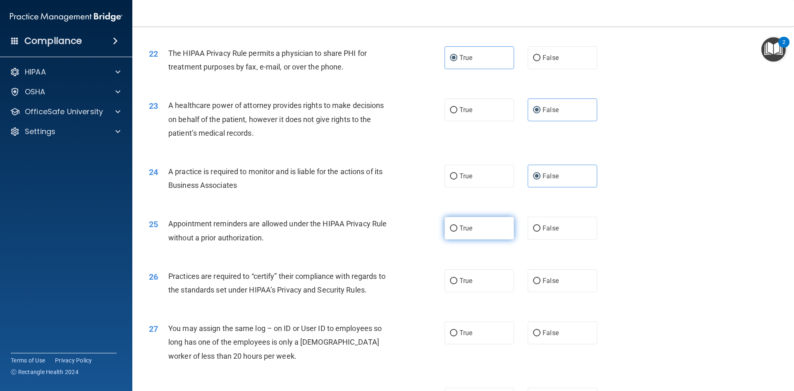
radio input "true"
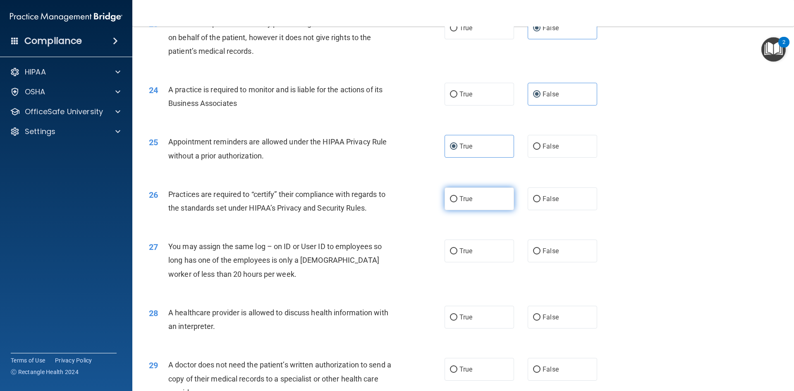
scroll to position [1406, 0]
click at [550, 198] on span "False" at bounding box center [550, 198] width 16 height 8
click at [540, 198] on input "False" at bounding box center [536, 198] width 7 height 6
radio input "true"
click at [542, 249] on span "False" at bounding box center [550, 250] width 16 height 8
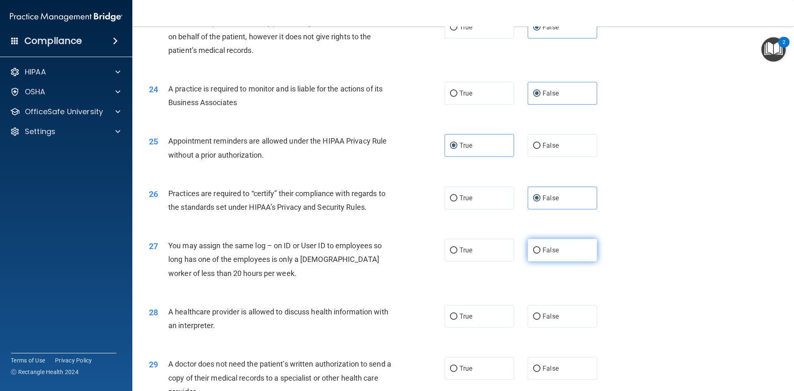
click at [540, 249] on input "False" at bounding box center [536, 250] width 7 height 6
radio input "true"
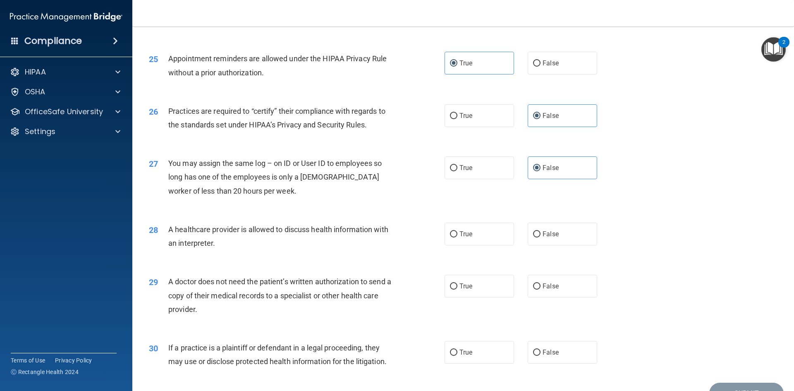
scroll to position [1488, 0]
click at [475, 237] on label "True" at bounding box center [478, 233] width 69 height 23
click at [457, 237] on input "True" at bounding box center [453, 234] width 7 height 6
radio input "true"
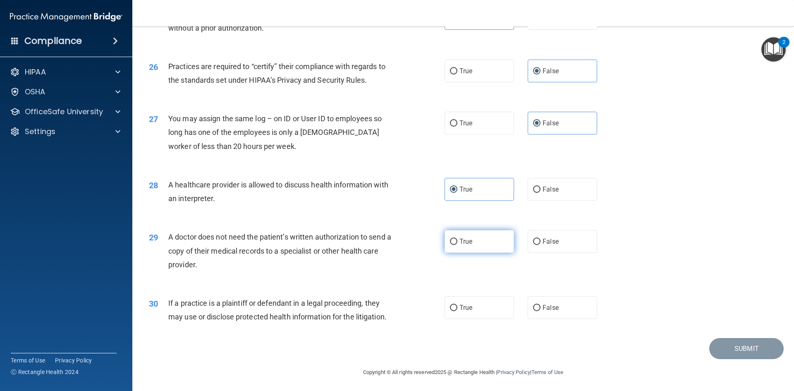
scroll to position [1534, 0]
click at [486, 233] on label "True" at bounding box center [478, 240] width 69 height 23
click at [457, 237] on input "True" at bounding box center [453, 240] width 7 height 6
radio input "true"
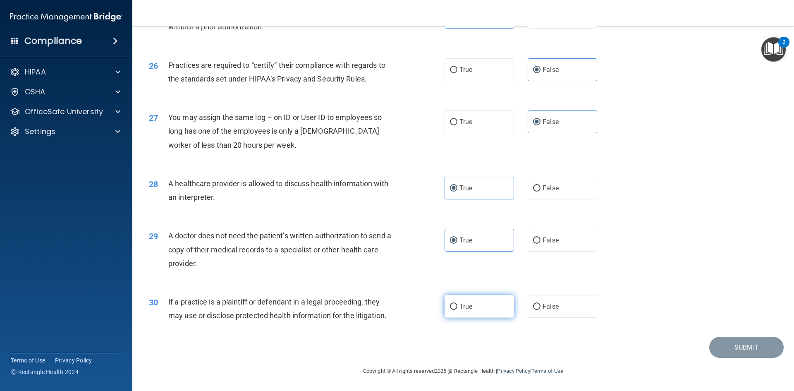
click at [468, 298] on label "True" at bounding box center [478, 306] width 69 height 23
click at [457, 303] on input "True" at bounding box center [453, 306] width 7 height 6
radio input "true"
click at [728, 346] on button "Submit" at bounding box center [746, 347] width 74 height 21
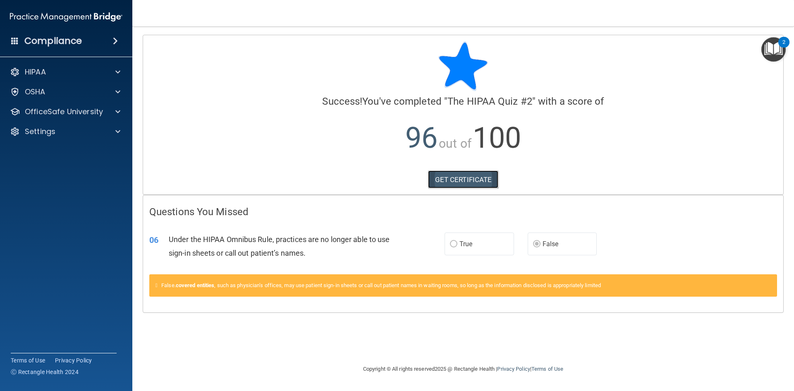
click at [450, 178] on link "GET CERTIFICATE" at bounding box center [463, 179] width 71 height 18
click at [64, 76] on div "HIPAA" at bounding box center [55, 72] width 103 height 10
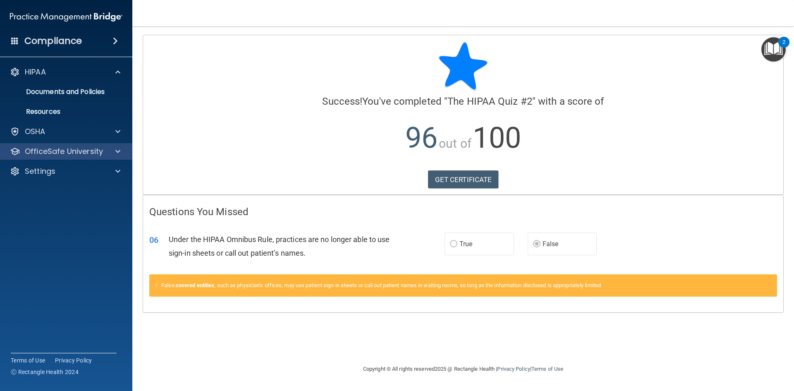
click at [54, 158] on div "OfficeSafe University" at bounding box center [66, 151] width 133 height 17
click at [55, 153] on p "OfficeSafe University" at bounding box center [64, 151] width 78 height 10
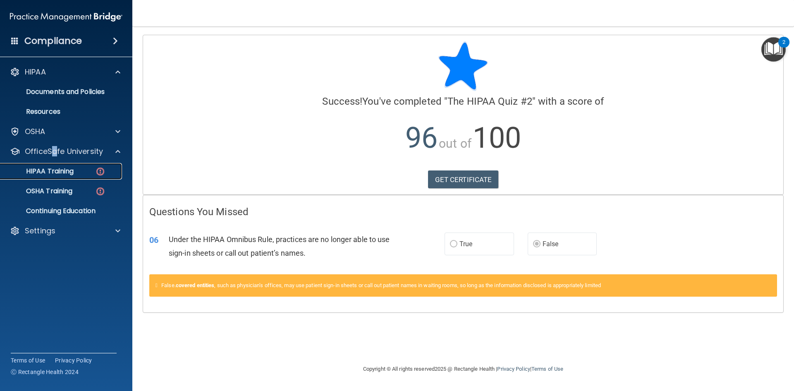
click at [65, 174] on p "HIPAA Training" at bounding box center [39, 171] width 68 height 8
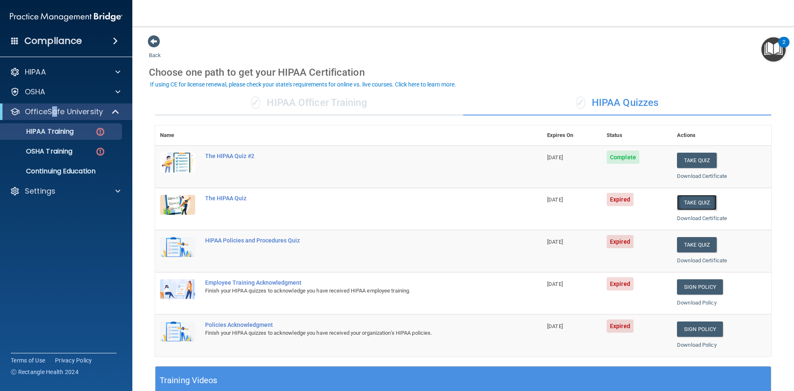
click at [685, 204] on button "Take Quiz" at bounding box center [697, 202] width 40 height 15
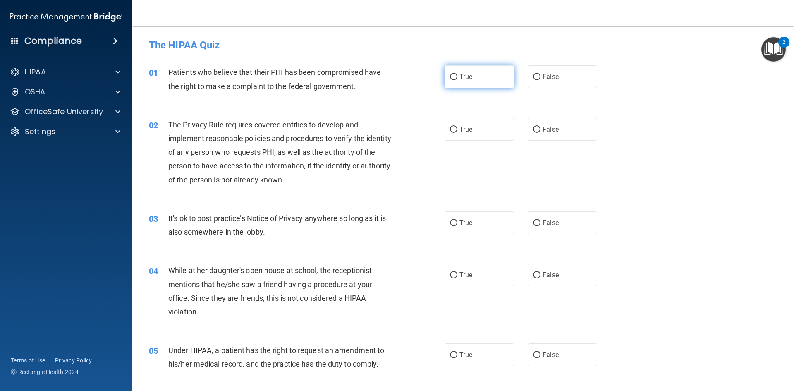
click at [462, 79] on span "True" at bounding box center [465, 77] width 13 height 8
click at [457, 79] on input "True" at bounding box center [453, 77] width 7 height 6
radio input "true"
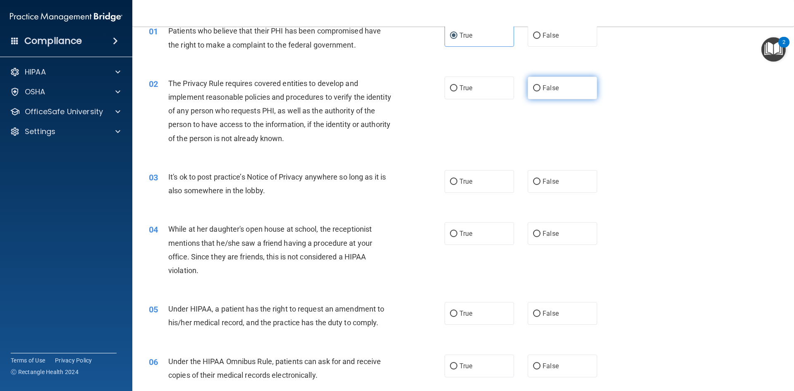
click at [566, 95] on label "False" at bounding box center [562, 87] width 69 height 23
click at [540, 91] on input "False" at bounding box center [536, 88] width 7 height 6
radio input "true"
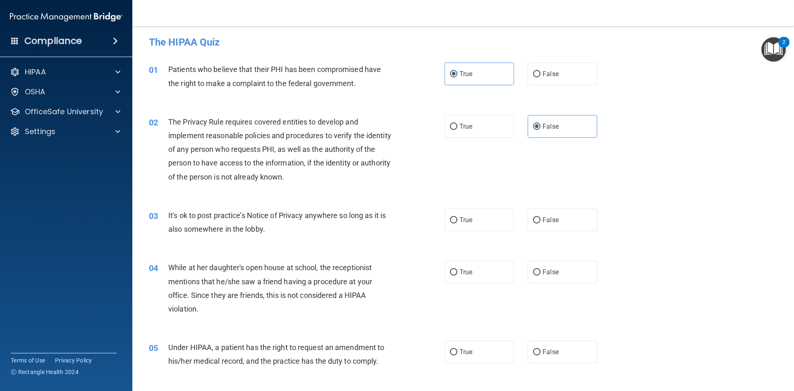
scroll to position [0, 0]
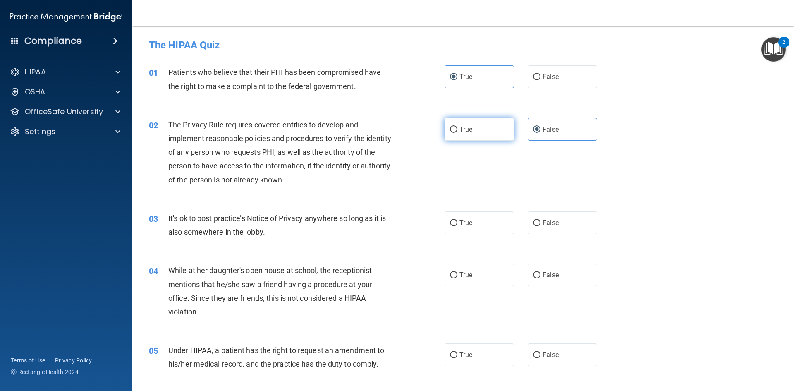
click at [468, 131] on span "True" at bounding box center [465, 129] width 13 height 8
click at [457, 131] on input "True" at bounding box center [453, 130] width 7 height 6
radio input "true"
radio input "false"
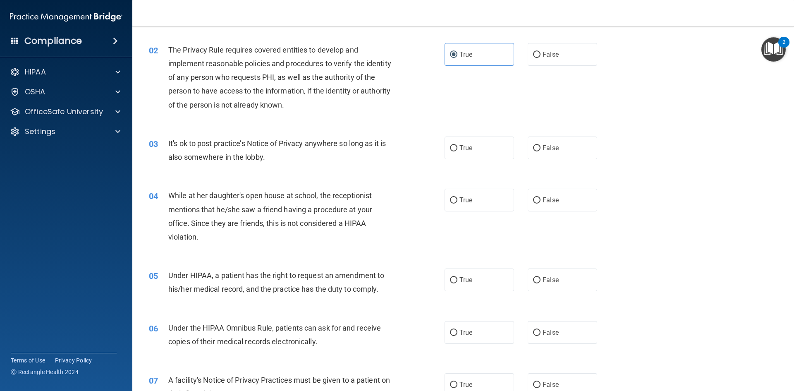
scroll to position [83, 0]
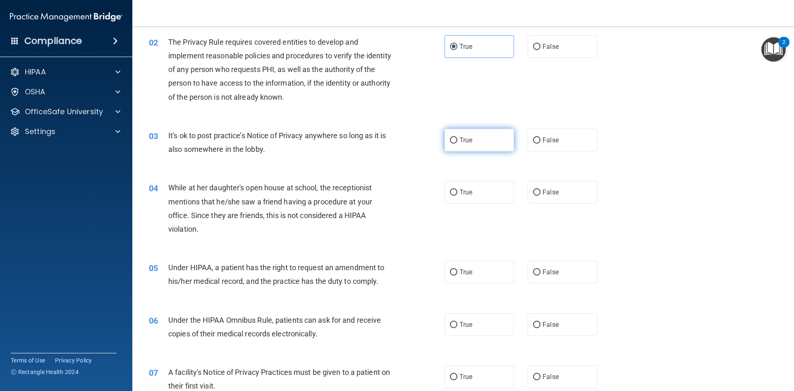
click at [473, 146] on label "True" at bounding box center [478, 140] width 69 height 23
click at [457, 143] on input "True" at bounding box center [453, 140] width 7 height 6
radio input "true"
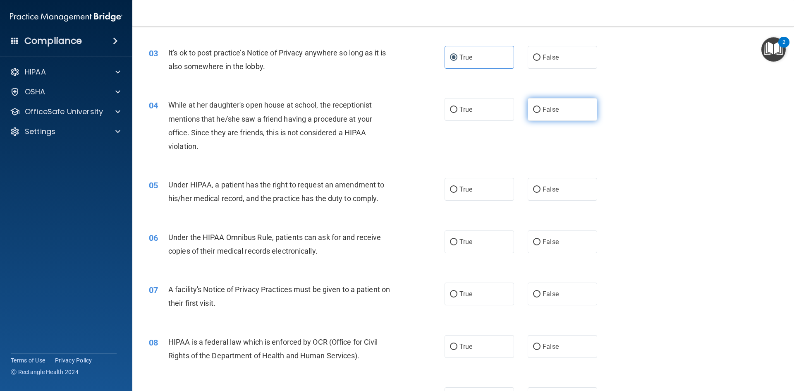
click at [544, 115] on label "False" at bounding box center [562, 109] width 69 height 23
click at [540, 113] on input "False" at bounding box center [536, 110] width 7 height 6
radio input "true"
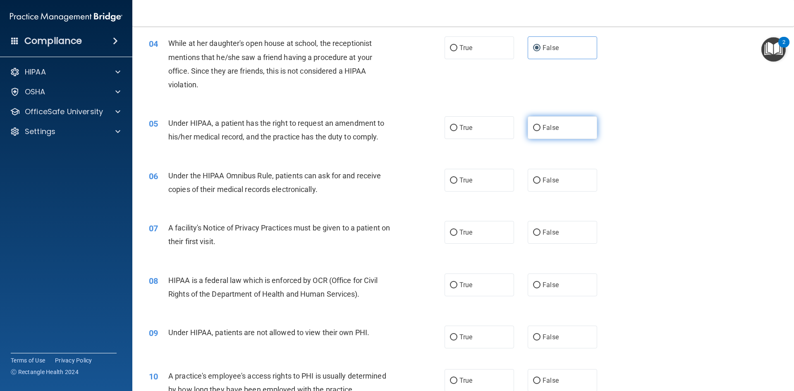
scroll to position [248, 0]
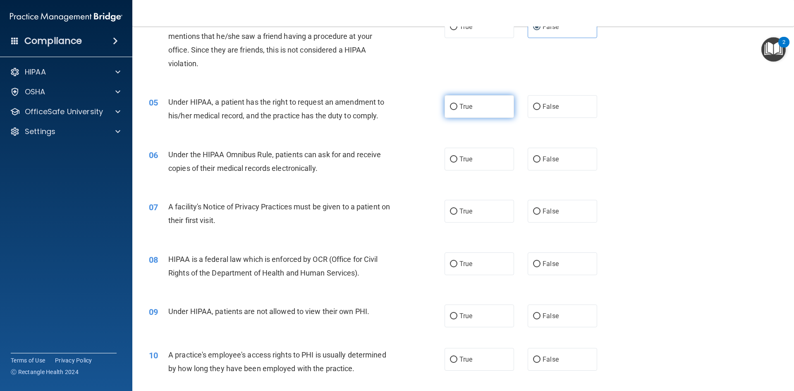
click at [479, 107] on label "True" at bounding box center [478, 106] width 69 height 23
click at [457, 107] on input "True" at bounding box center [453, 107] width 7 height 6
radio input "true"
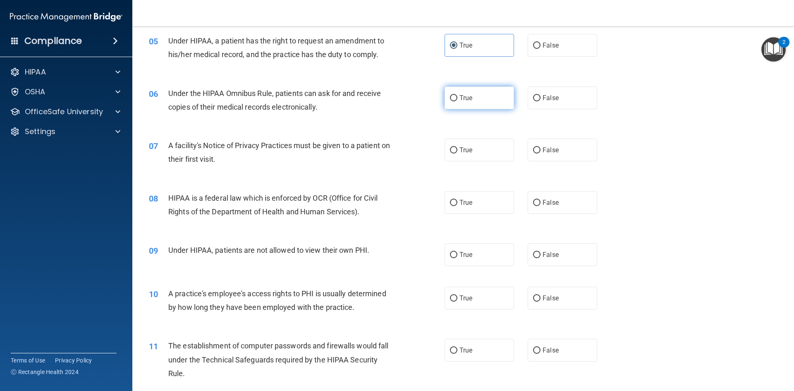
scroll to position [331, 0]
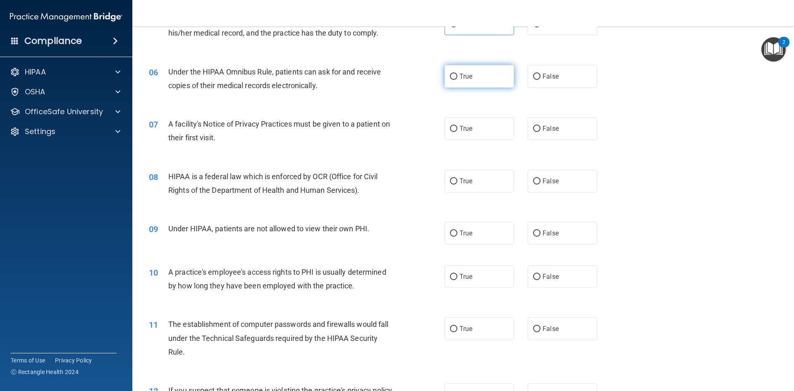
click at [456, 80] on label "True" at bounding box center [478, 76] width 69 height 23
click at [456, 80] on input "True" at bounding box center [453, 77] width 7 height 6
radio input "true"
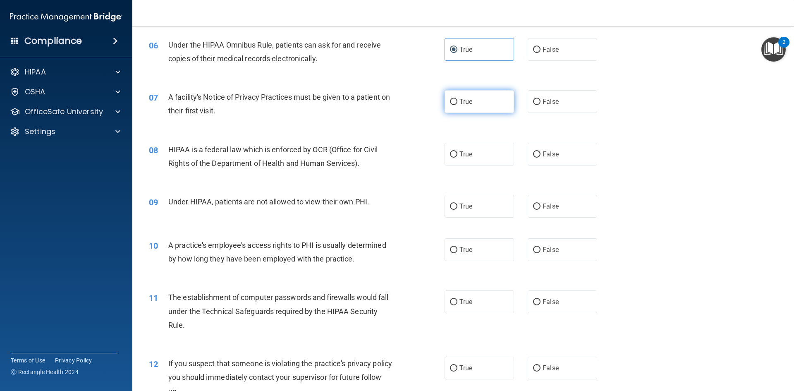
scroll to position [372, 0]
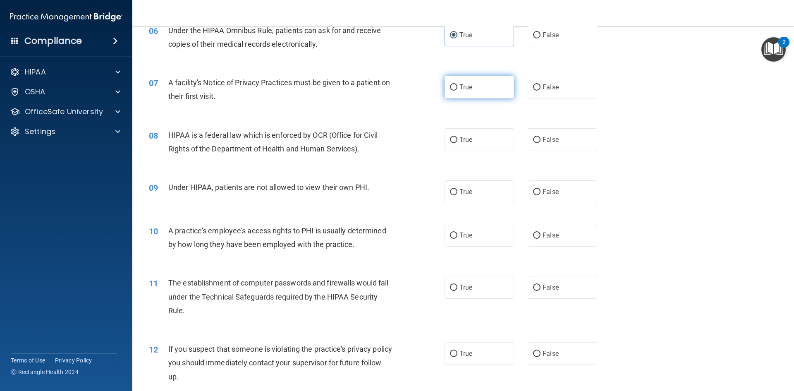
click at [474, 94] on label "True" at bounding box center [478, 87] width 69 height 23
click at [457, 91] on input "True" at bounding box center [453, 87] width 7 height 6
radio input "true"
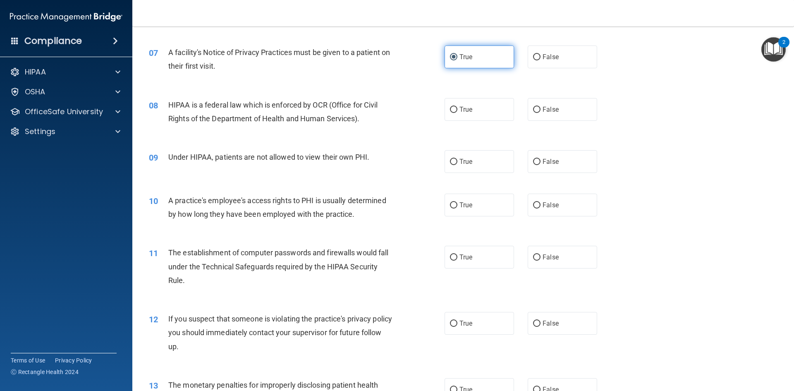
scroll to position [413, 0]
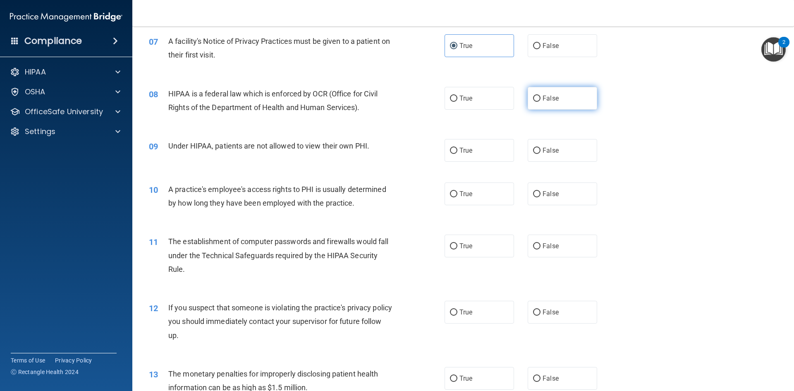
click at [533, 99] on input "False" at bounding box center [536, 99] width 7 height 6
radio input "true"
click at [540, 143] on label "False" at bounding box center [562, 150] width 69 height 23
click at [540, 148] on input "False" at bounding box center [536, 151] width 7 height 6
radio input "true"
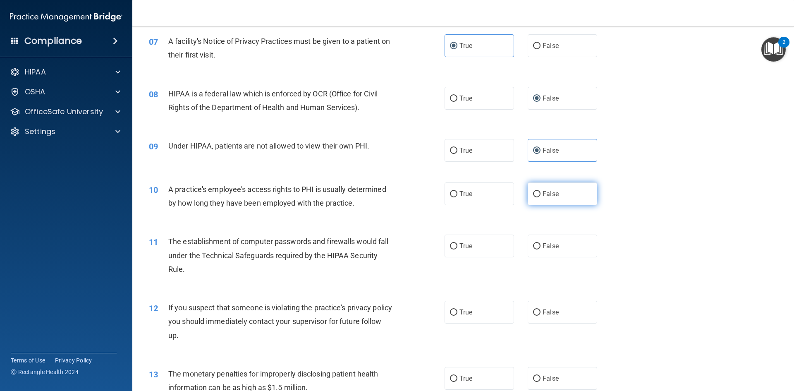
click at [544, 198] on label "False" at bounding box center [562, 193] width 69 height 23
click at [540, 197] on input "False" at bounding box center [536, 194] width 7 height 6
radio input "true"
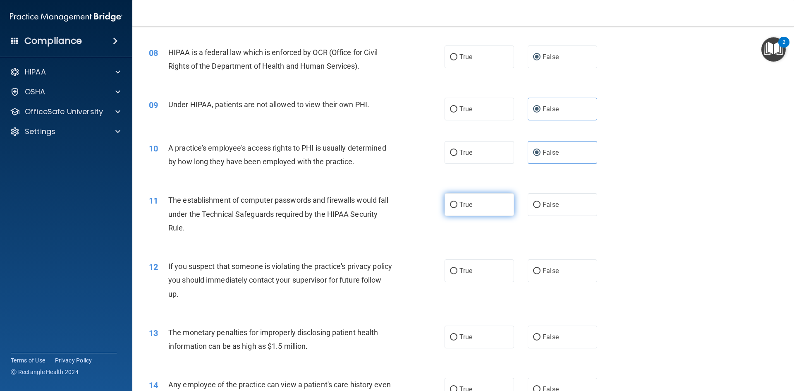
click at [468, 202] on span "True" at bounding box center [465, 205] width 13 height 8
click at [457, 202] on input "True" at bounding box center [453, 205] width 7 height 6
radio input "true"
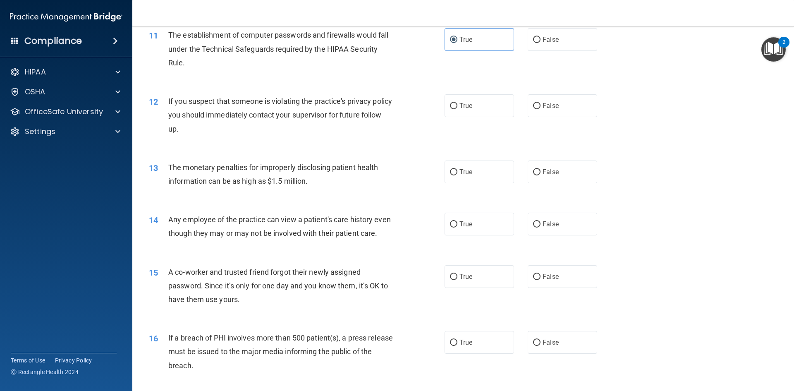
scroll to position [661, 0]
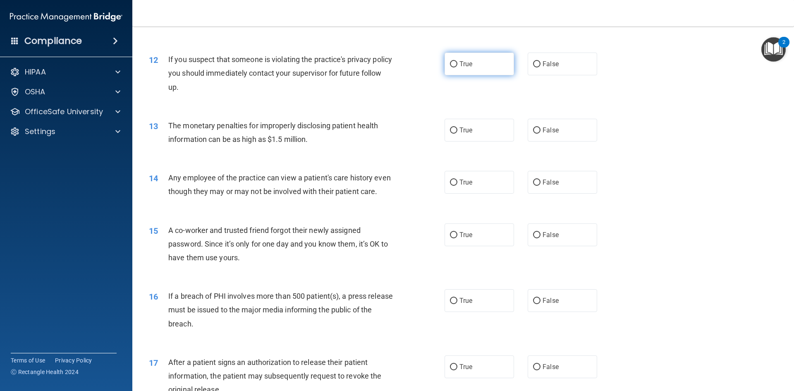
click at [452, 66] on input "True" at bounding box center [453, 64] width 7 height 6
radio input "true"
click at [537, 128] on label "False" at bounding box center [562, 130] width 69 height 23
click at [537, 128] on input "False" at bounding box center [536, 130] width 7 height 6
radio input "true"
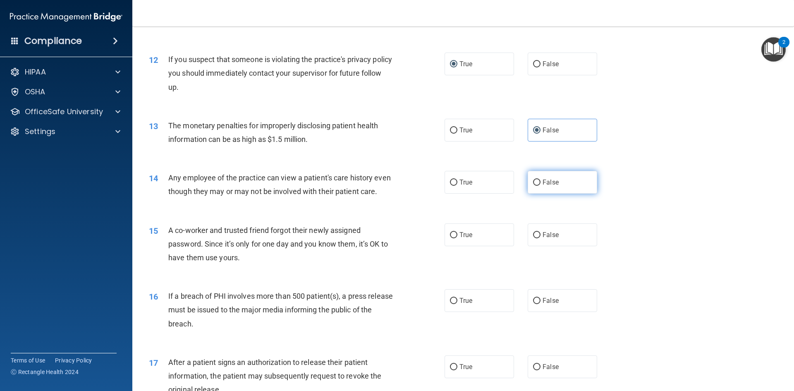
click at [555, 176] on label "False" at bounding box center [562, 182] width 69 height 23
click at [540, 179] on input "False" at bounding box center [536, 182] width 7 height 6
radio input "true"
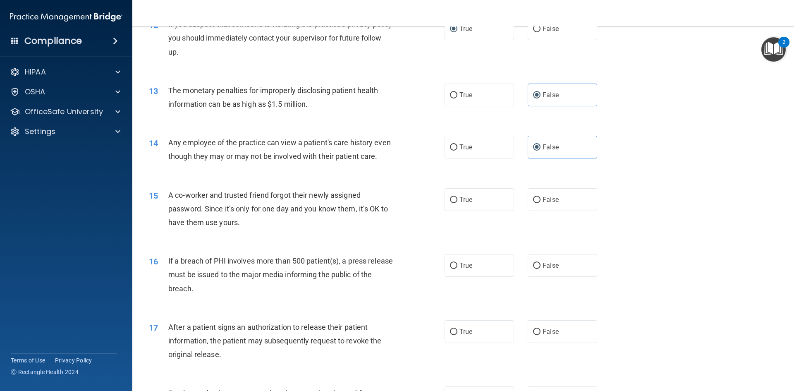
scroll to position [785, 0]
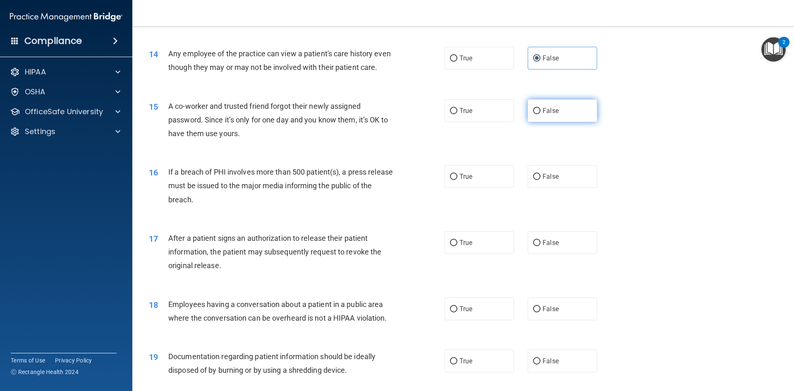
click at [537, 122] on label "False" at bounding box center [562, 110] width 69 height 23
click at [537, 114] on input "False" at bounding box center [536, 111] width 7 height 6
radio input "true"
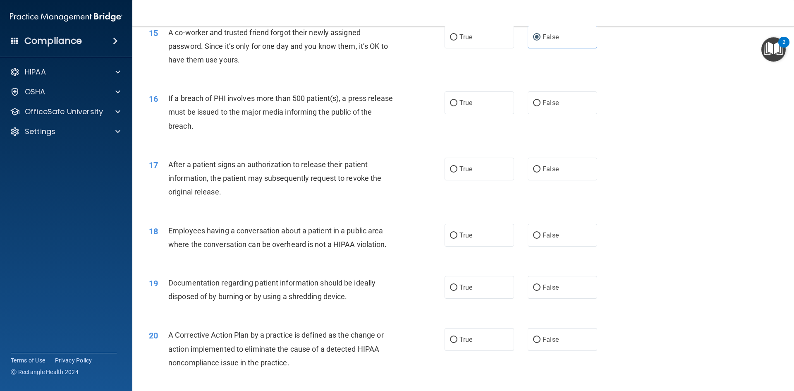
scroll to position [868, 0]
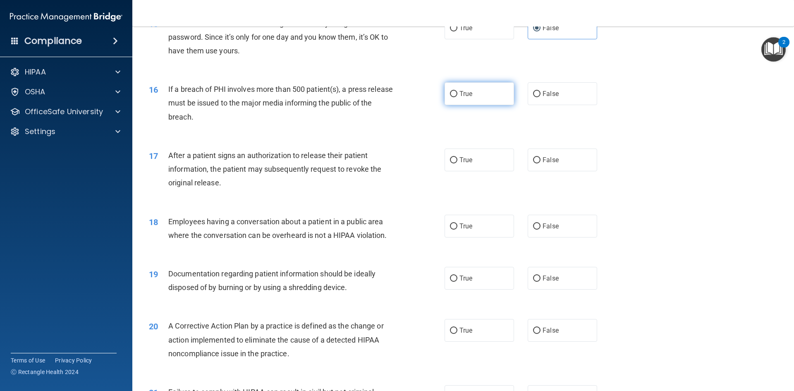
click at [478, 105] on label "True" at bounding box center [478, 93] width 69 height 23
click at [457, 97] on input "True" at bounding box center [453, 94] width 7 height 6
radio input "true"
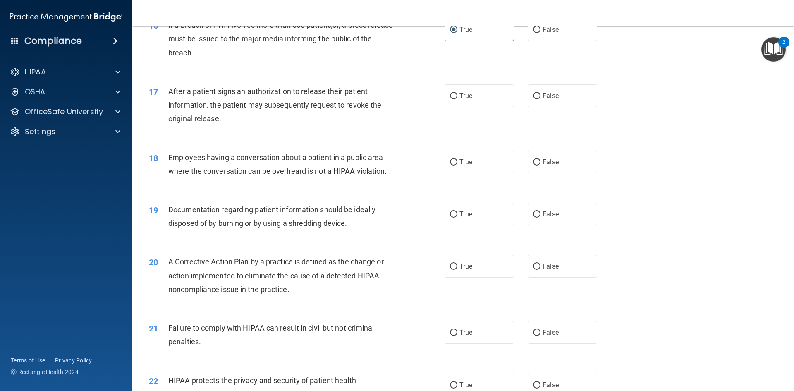
scroll to position [951, 0]
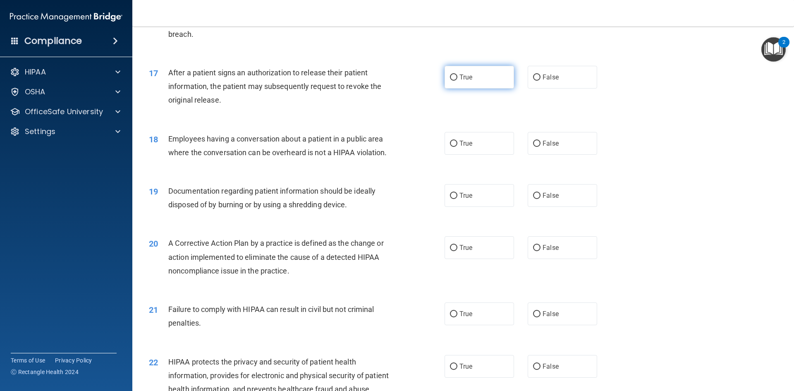
click at [469, 81] on span "True" at bounding box center [465, 77] width 13 height 8
click at [457, 81] on input "True" at bounding box center [453, 77] width 7 height 6
radio input "true"
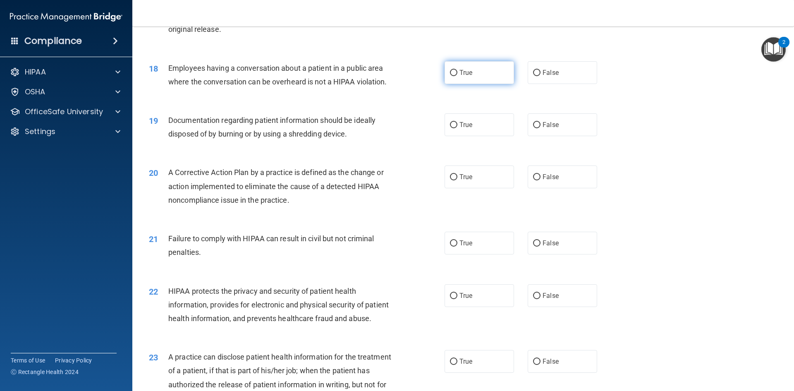
scroll to position [1034, 0]
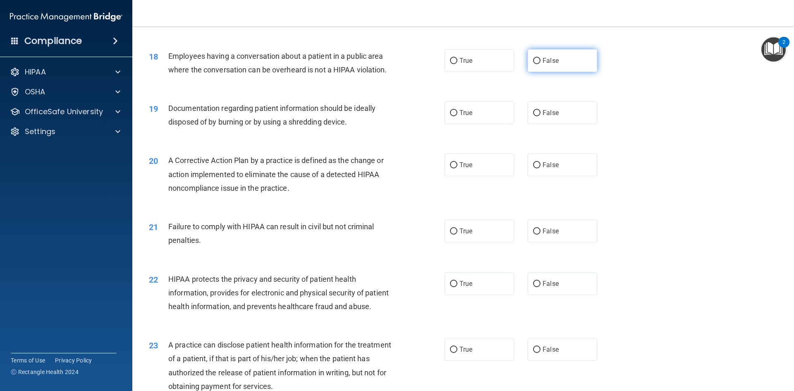
click at [534, 64] on input "False" at bounding box center [536, 61] width 7 height 6
radio input "true"
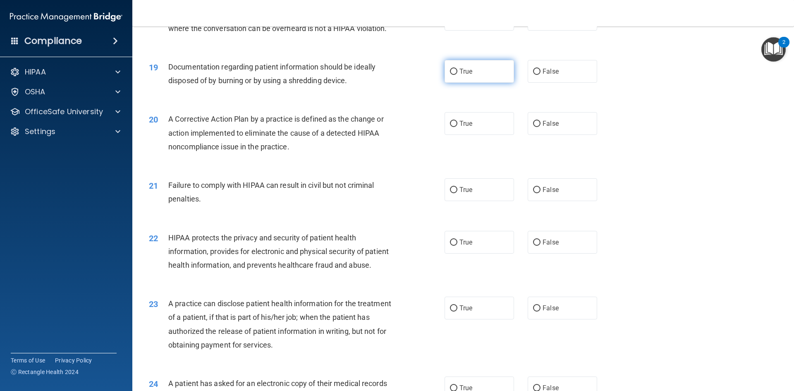
click at [474, 83] on label "True" at bounding box center [478, 71] width 69 height 23
click at [457, 75] on input "True" at bounding box center [453, 72] width 7 height 6
radio input "true"
click at [466, 135] on label "True" at bounding box center [478, 123] width 69 height 23
click at [457, 127] on input "True" at bounding box center [453, 124] width 7 height 6
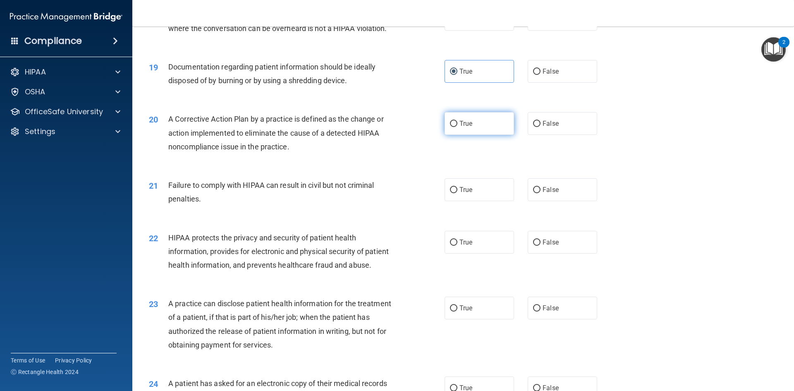
radio input "true"
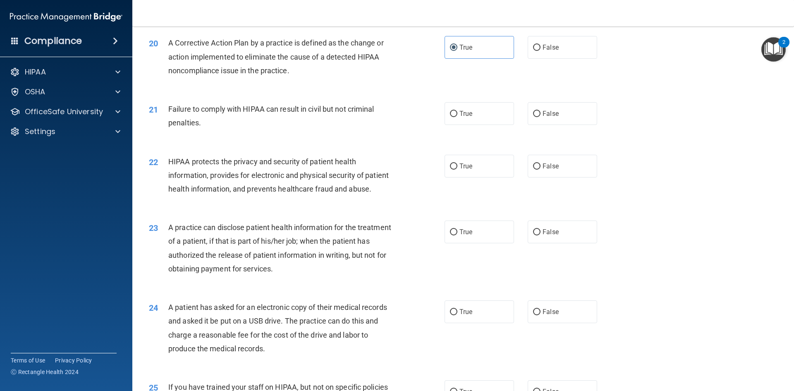
scroll to position [1158, 0]
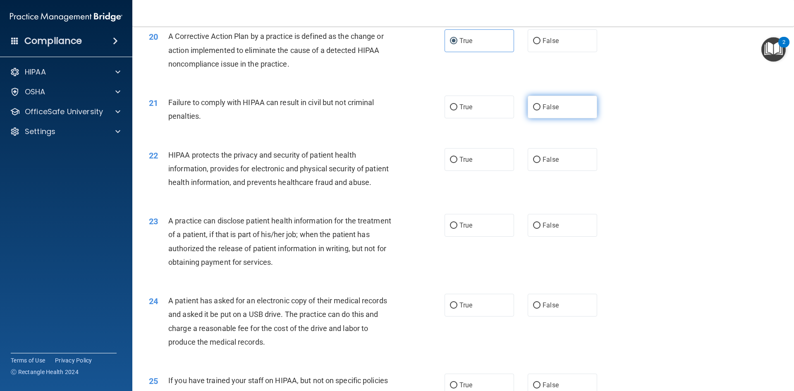
click at [530, 117] on label "False" at bounding box center [562, 107] width 69 height 23
click at [533, 110] on input "False" at bounding box center [536, 107] width 7 height 6
radio input "true"
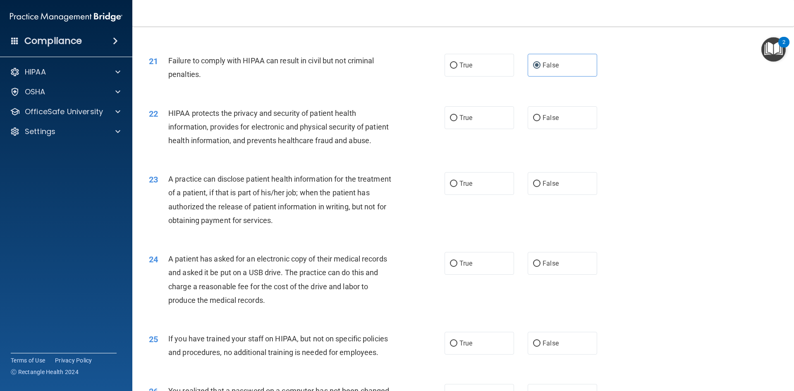
scroll to position [1199, 0]
click at [465, 122] on span "True" at bounding box center [465, 118] width 13 height 8
click at [457, 122] on input "True" at bounding box center [453, 118] width 7 height 6
radio input "true"
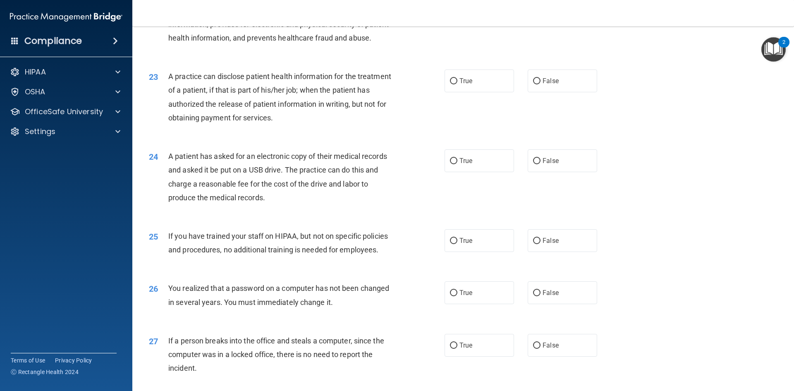
scroll to position [1282, 0]
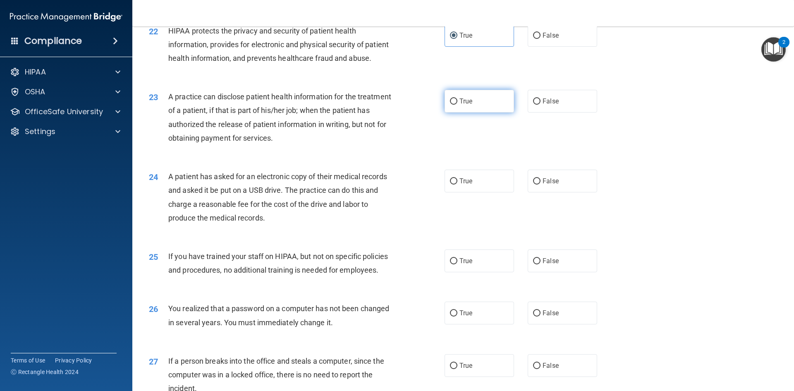
click at [462, 105] on span "True" at bounding box center [465, 101] width 13 height 8
click at [457, 105] on input "True" at bounding box center [453, 101] width 7 height 6
radio input "true"
drag, startPoint x: 542, startPoint y: 131, endPoint x: 552, endPoint y: 146, distance: 18.6
click at [543, 105] on span "False" at bounding box center [550, 101] width 16 height 8
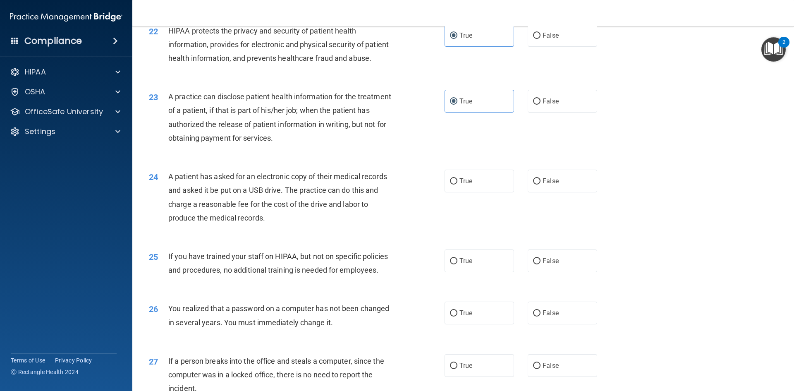
click at [540, 105] on input "False" at bounding box center [536, 101] width 7 height 6
radio input "true"
radio input "false"
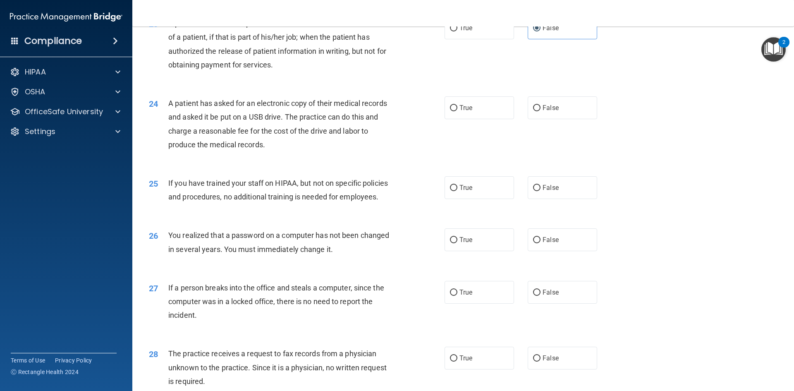
scroll to position [1364, 0]
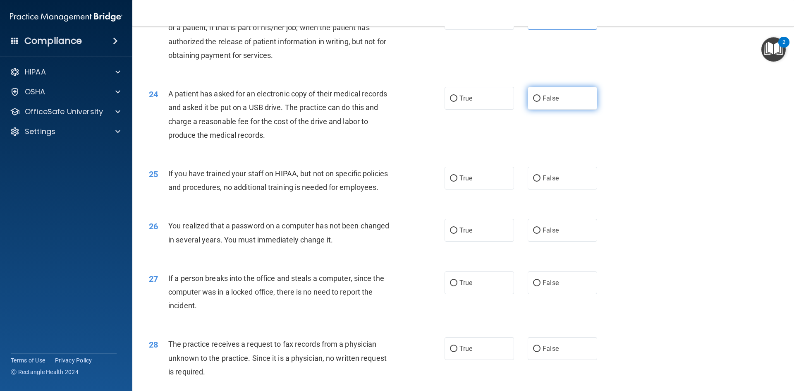
click at [550, 110] on label "False" at bounding box center [562, 98] width 69 height 23
click at [540, 102] on input "False" at bounding box center [536, 99] width 7 height 6
radio input "true"
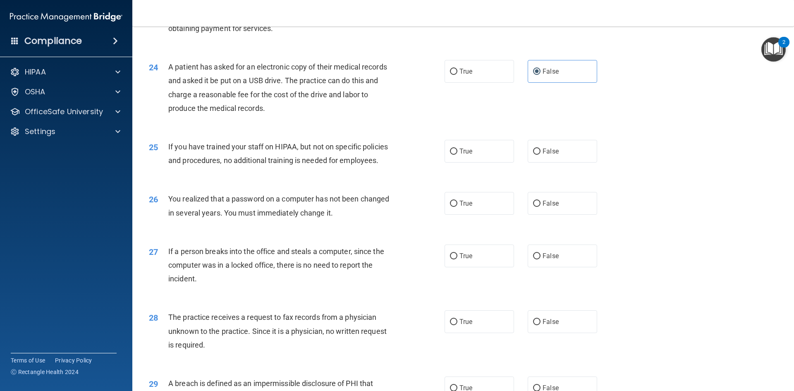
scroll to position [1406, 0]
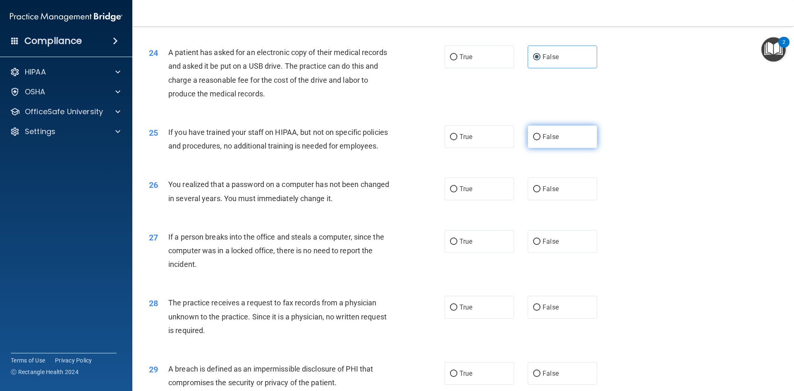
click at [542, 141] on span "False" at bounding box center [550, 137] width 16 height 8
click at [540, 140] on input "False" at bounding box center [536, 137] width 7 height 6
radio input "true"
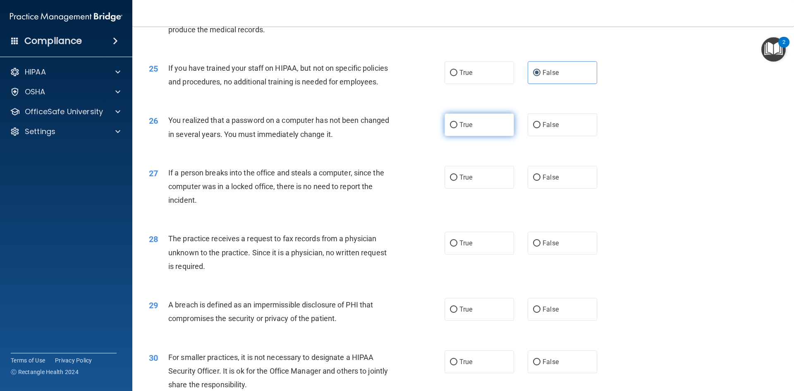
scroll to position [1488, 0]
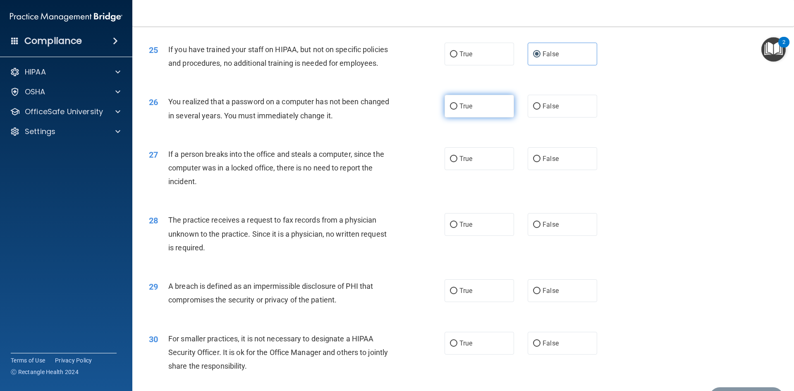
click at [465, 110] on span "True" at bounding box center [465, 106] width 13 height 8
click at [457, 110] on input "True" at bounding box center [453, 106] width 7 height 6
radio input "true"
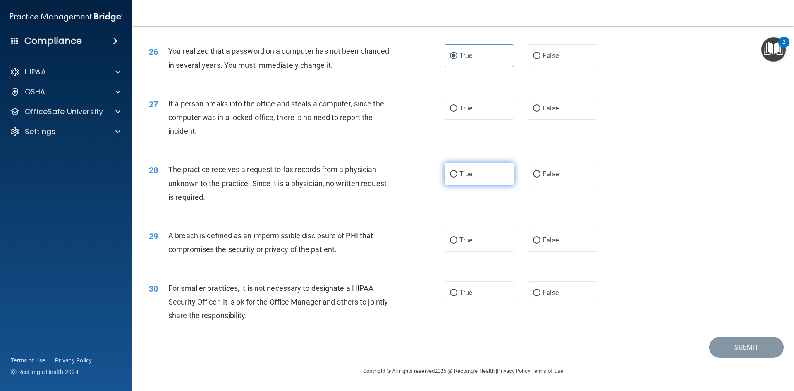
scroll to position [1566, 0]
click at [549, 105] on span "False" at bounding box center [550, 108] width 16 height 8
click at [540, 105] on input "False" at bounding box center [536, 108] width 7 height 6
radio input "true"
click at [475, 167] on label "True" at bounding box center [478, 173] width 69 height 23
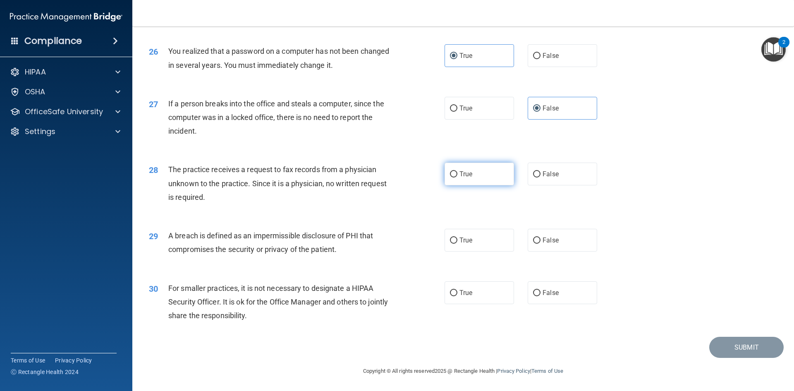
click at [457, 171] on input "True" at bounding box center [453, 174] width 7 height 6
radio input "true"
drag, startPoint x: 458, startPoint y: 237, endPoint x: 468, endPoint y: 239, distance: 10.1
click at [459, 237] on span "True" at bounding box center [465, 240] width 13 height 8
click at [472, 243] on label "True" at bounding box center [478, 240] width 69 height 23
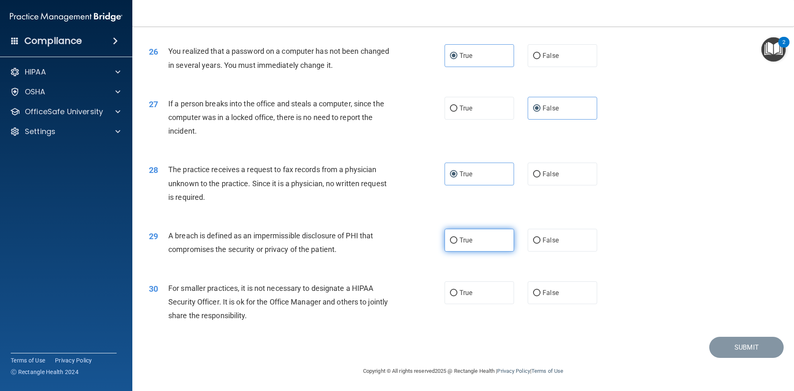
click at [457, 243] on input "True" at bounding box center [453, 240] width 7 height 6
radio input "true"
drag, startPoint x: 540, startPoint y: 294, endPoint x: 554, endPoint y: 300, distance: 15.4
click at [542, 294] on span "False" at bounding box center [550, 293] width 16 height 8
click at [540, 294] on input "False" at bounding box center [536, 293] width 7 height 6
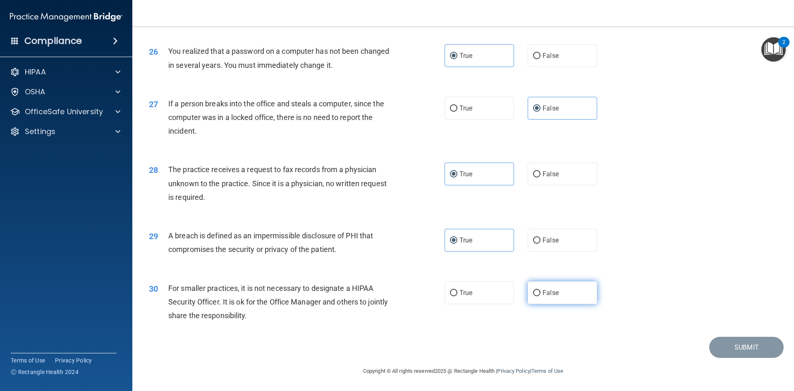
radio input "true"
click at [738, 346] on button "Submit" at bounding box center [746, 347] width 74 height 21
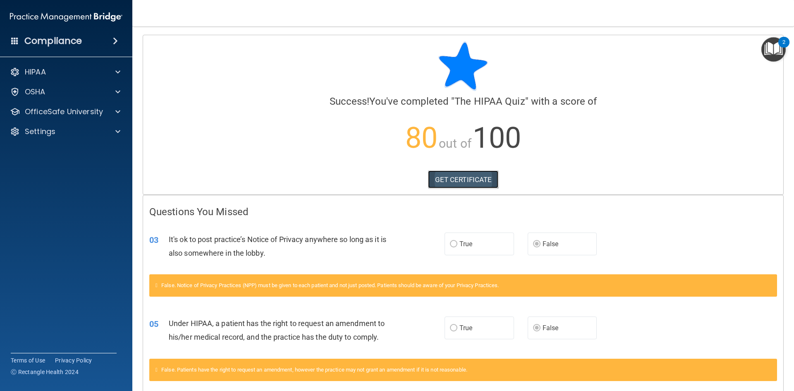
click at [460, 185] on link "GET CERTIFICATE" at bounding box center [463, 179] width 71 height 18
click at [53, 72] on div "HIPAA" at bounding box center [55, 72] width 103 height 10
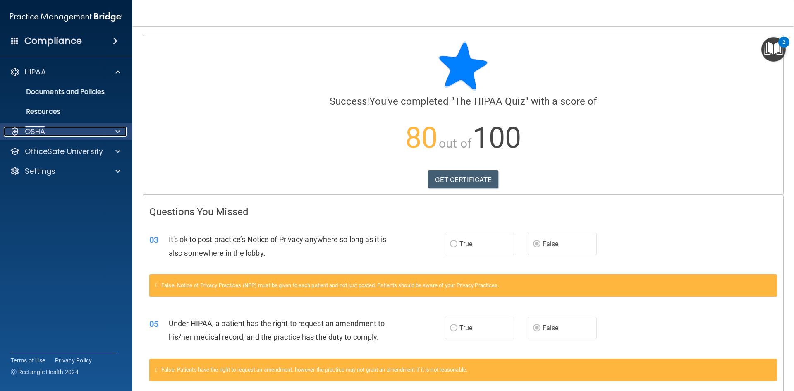
click at [62, 131] on div "OSHA" at bounding box center [55, 132] width 103 height 10
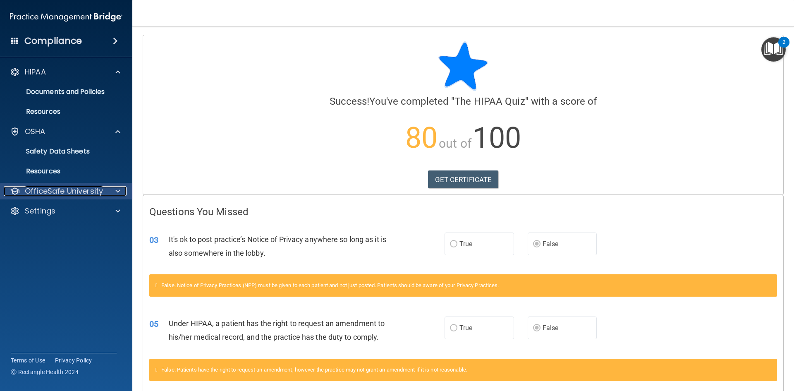
click at [66, 193] on p "OfficeSafe University" at bounding box center [64, 191] width 78 height 10
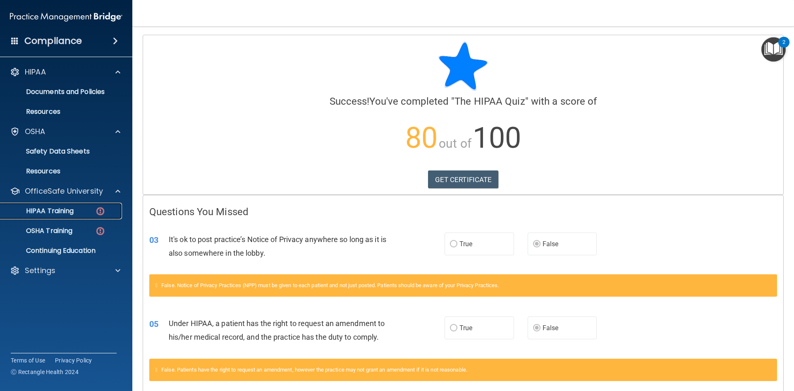
click at [75, 213] on div "HIPAA Training" at bounding box center [61, 211] width 113 height 8
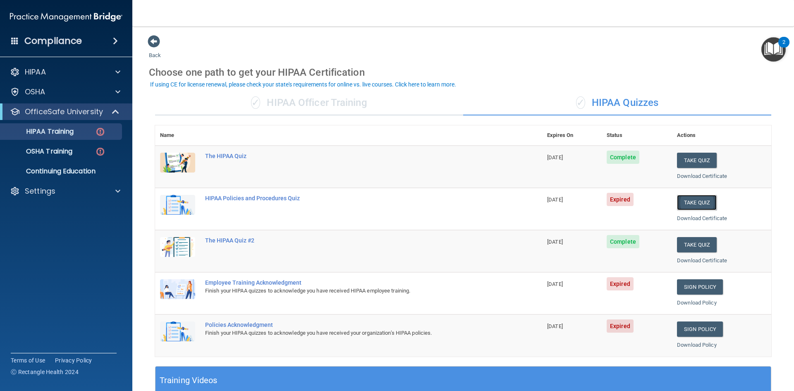
click at [696, 203] on button "Take Quiz" at bounding box center [697, 202] width 40 height 15
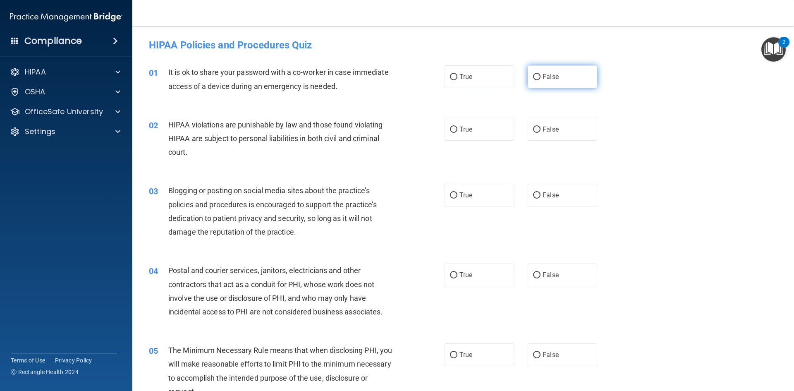
click at [550, 88] on label "False" at bounding box center [562, 76] width 69 height 23
click at [540, 80] on input "False" at bounding box center [536, 77] width 7 height 6
radio input "true"
click at [473, 127] on label "True" at bounding box center [478, 129] width 69 height 23
click at [457, 127] on input "True" at bounding box center [453, 130] width 7 height 6
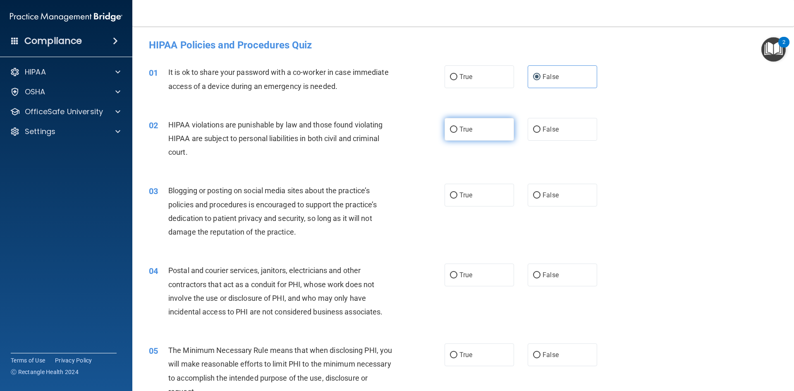
radio input "true"
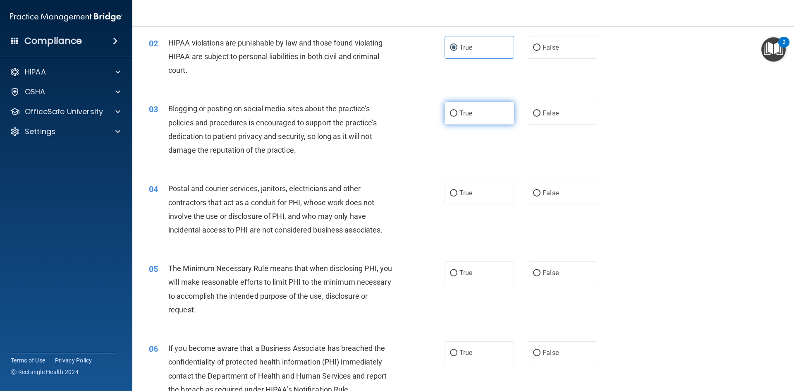
scroll to position [83, 0]
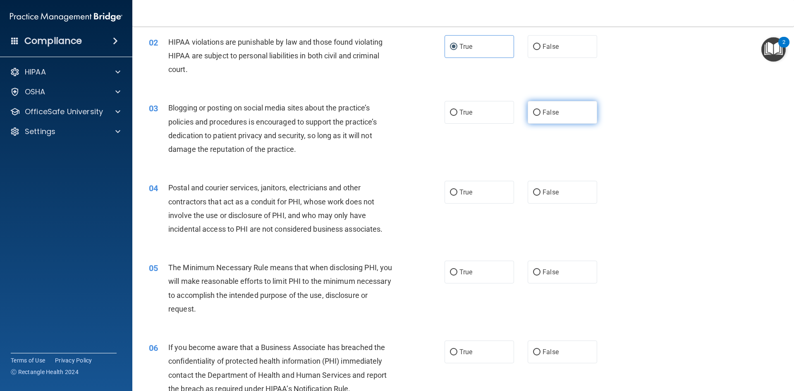
click at [537, 112] on label "False" at bounding box center [562, 112] width 69 height 23
click at [537, 112] on input "False" at bounding box center [536, 113] width 7 height 6
radio input "true"
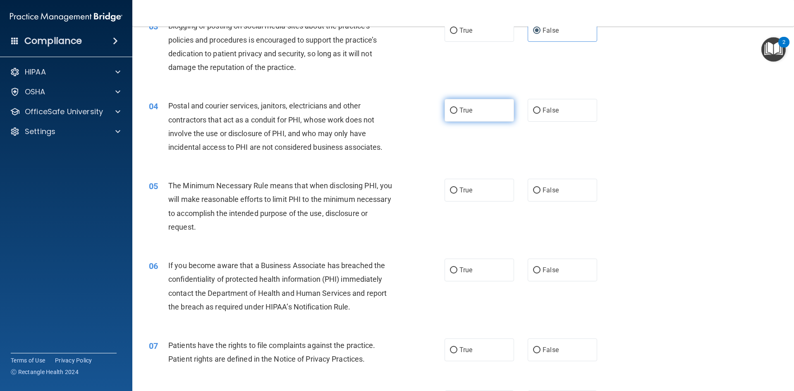
scroll to position [165, 0]
click at [444, 111] on label "True" at bounding box center [478, 109] width 69 height 23
click at [450, 111] on input "True" at bounding box center [453, 110] width 7 height 6
radio input "true"
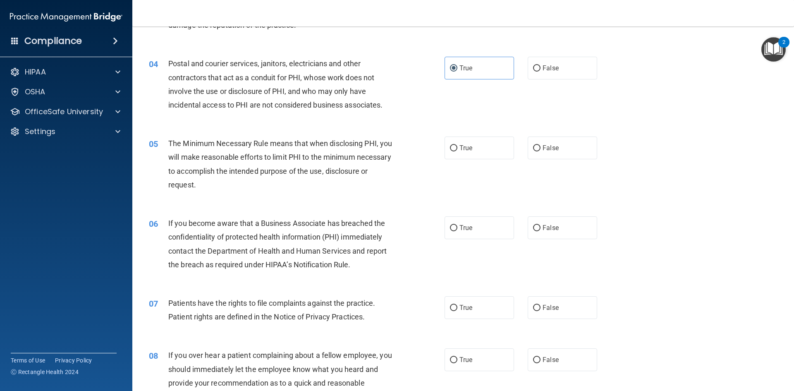
scroll to position [248, 0]
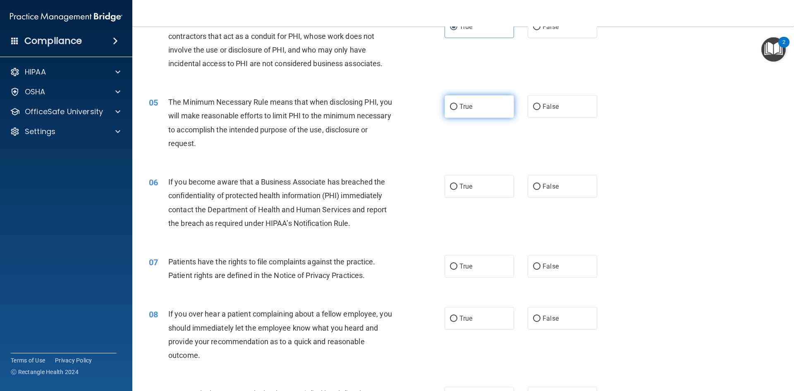
click at [465, 113] on label "True" at bounding box center [478, 106] width 69 height 23
click at [457, 110] on input "True" at bounding box center [453, 107] width 7 height 6
radio input "true"
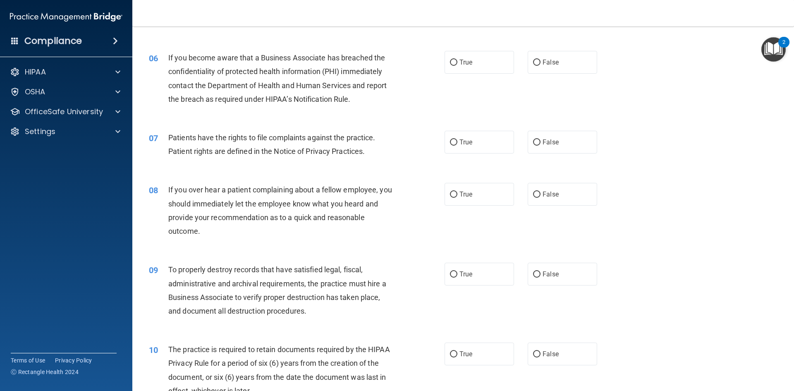
scroll to position [331, 0]
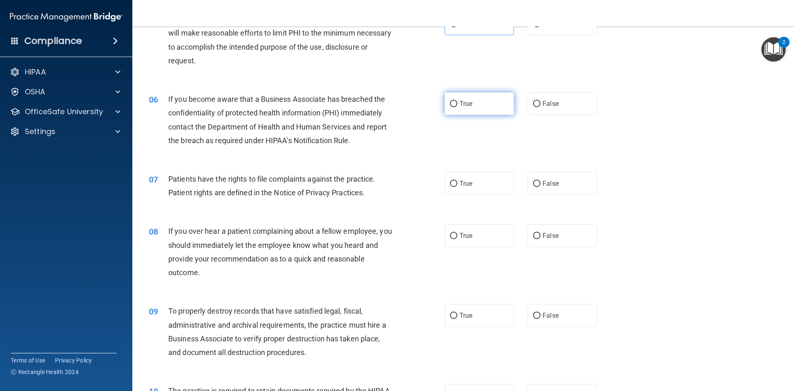
click at [469, 110] on label "True" at bounding box center [478, 103] width 69 height 23
click at [457, 107] on input "True" at bounding box center [453, 104] width 7 height 6
radio input "true"
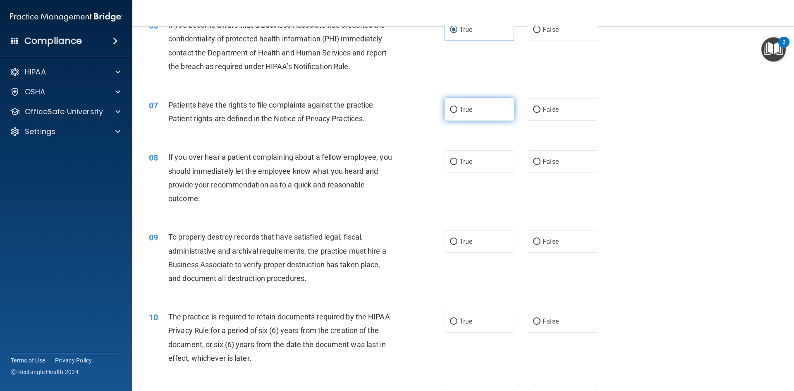
scroll to position [413, 0]
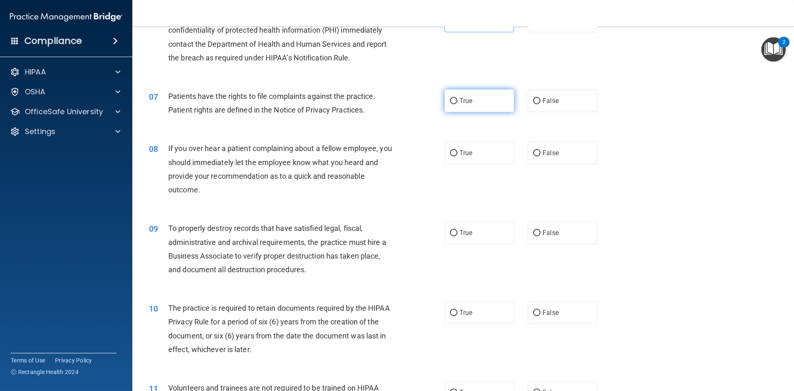
click at [459, 104] on span "True" at bounding box center [465, 101] width 13 height 8
click at [456, 104] on input "True" at bounding box center [453, 101] width 7 height 6
radio input "true"
click at [465, 153] on span "True" at bounding box center [465, 153] width 13 height 8
click at [457, 153] on input "True" at bounding box center [453, 153] width 7 height 6
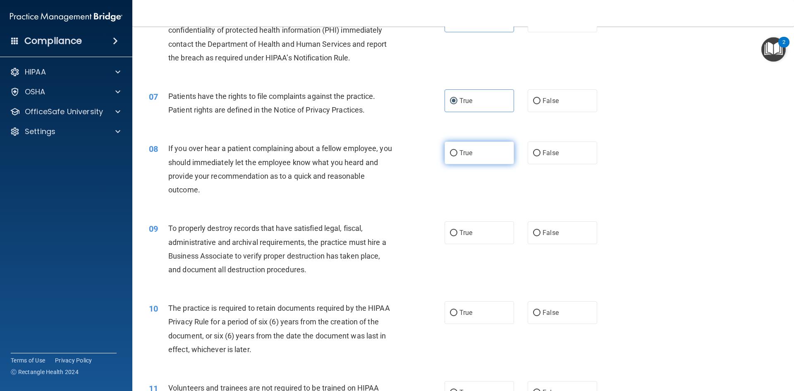
radio input "true"
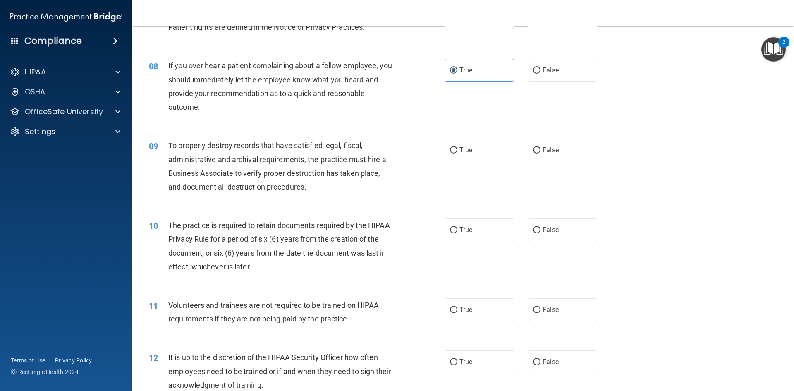
scroll to position [537, 0]
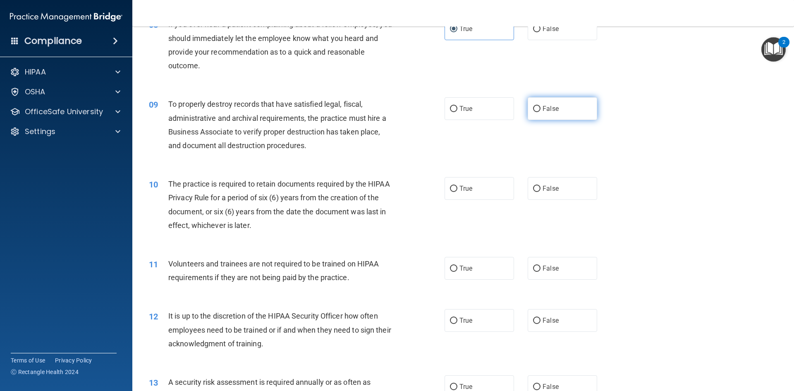
click at [536, 110] on input "False" at bounding box center [536, 109] width 7 height 6
radio input "true"
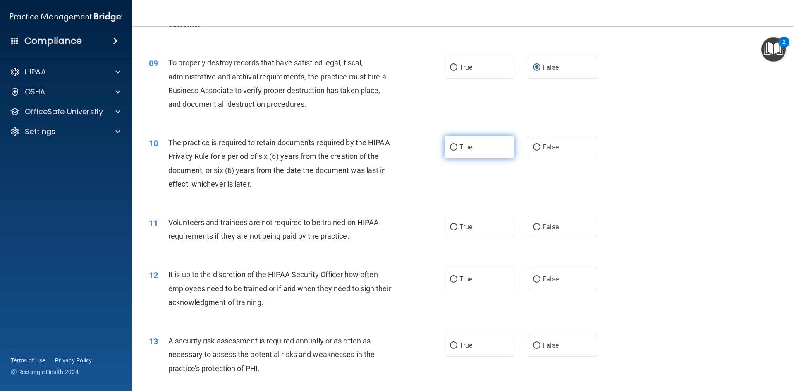
scroll to position [620, 0]
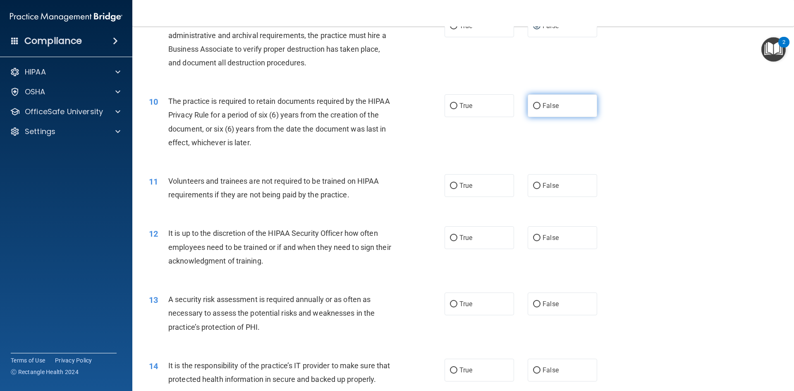
click at [542, 105] on span "False" at bounding box center [550, 106] width 16 height 8
click at [539, 105] on input "False" at bounding box center [536, 106] width 7 height 6
radio input "true"
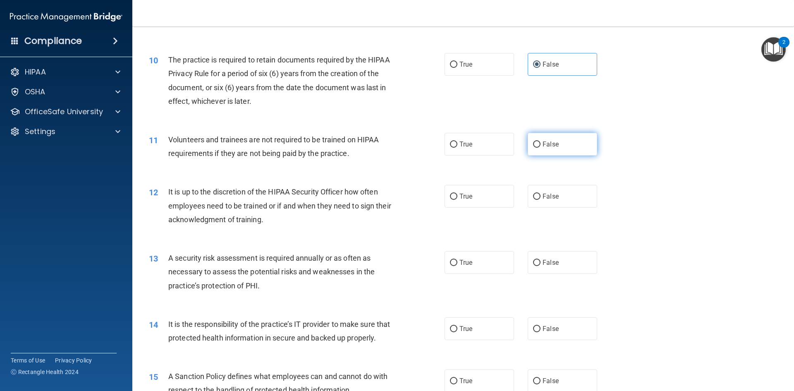
click at [533, 147] on input "False" at bounding box center [536, 144] width 7 height 6
radio input "true"
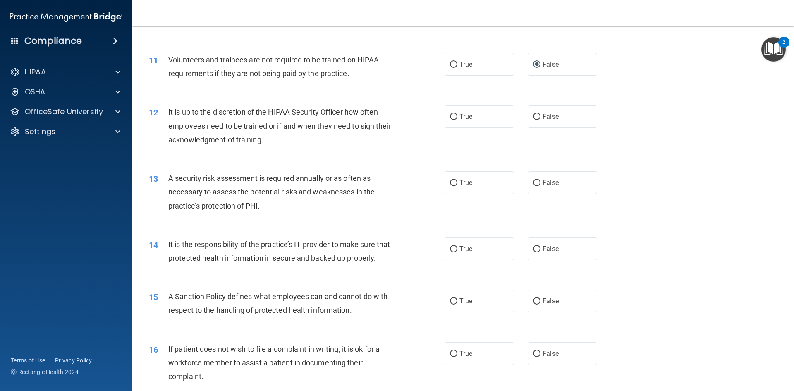
scroll to position [744, 0]
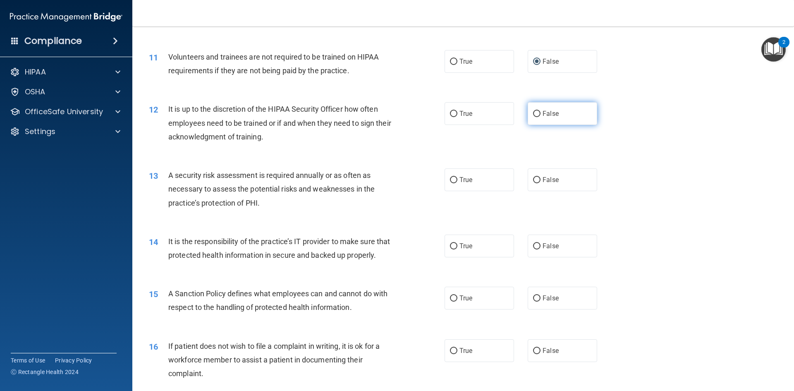
click at [536, 113] on input "False" at bounding box center [536, 114] width 7 height 6
radio input "true"
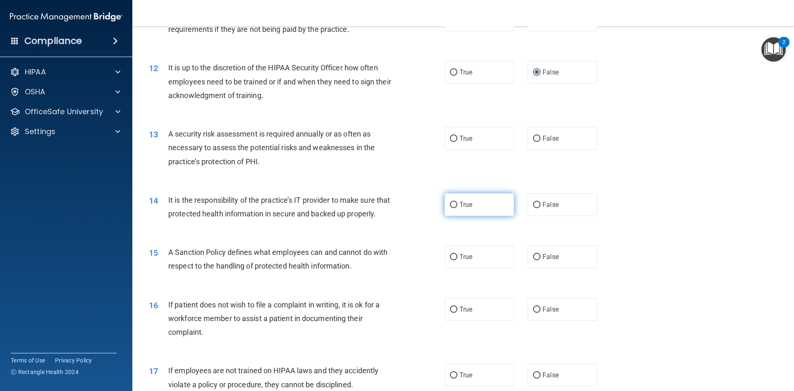
scroll to position [827, 0]
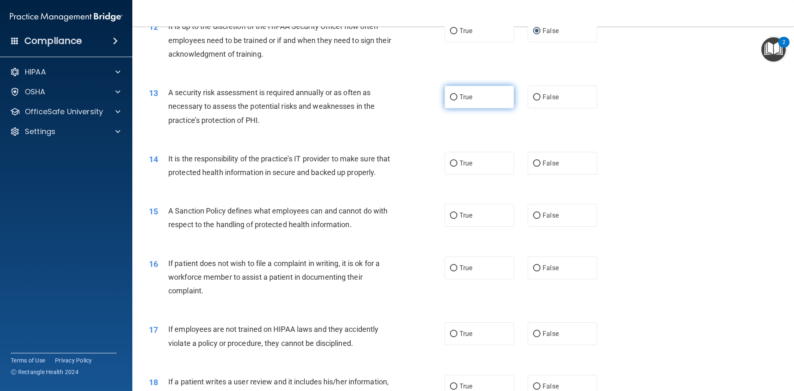
click at [471, 107] on label "True" at bounding box center [478, 97] width 69 height 23
click at [457, 100] on input "True" at bounding box center [453, 97] width 7 height 6
radio input "true"
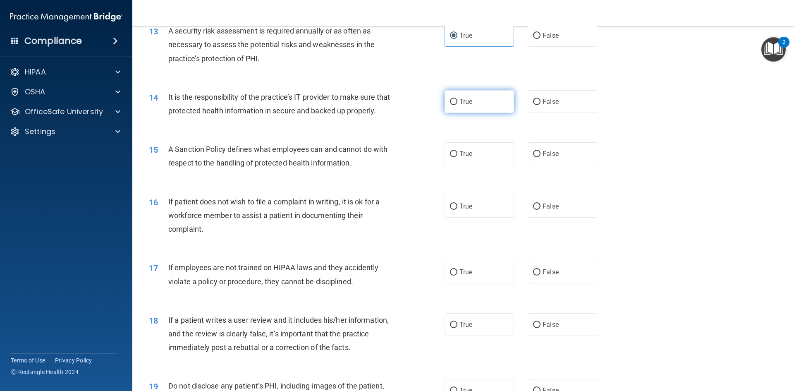
scroll to position [910, 0]
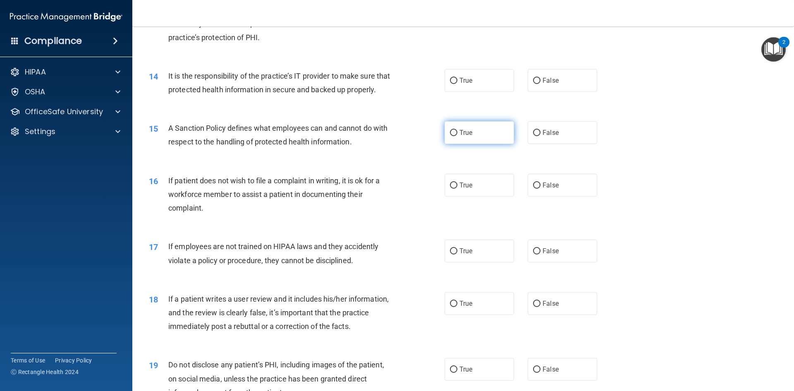
click at [460, 136] on span "True" at bounding box center [465, 133] width 13 height 8
click at [457, 136] on input "True" at bounding box center [453, 133] width 7 height 6
radio input "true"
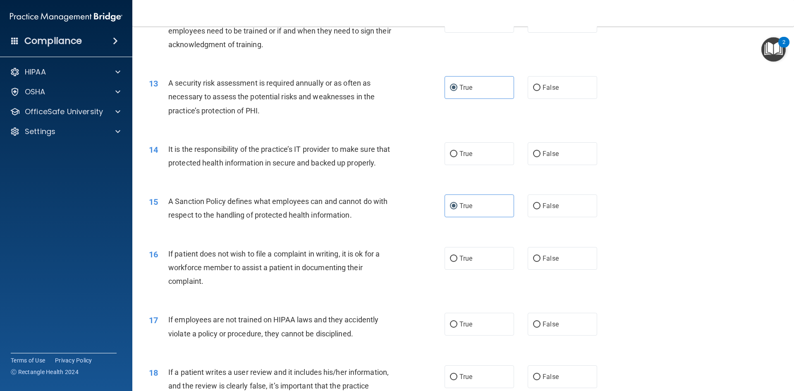
scroll to position [827, 0]
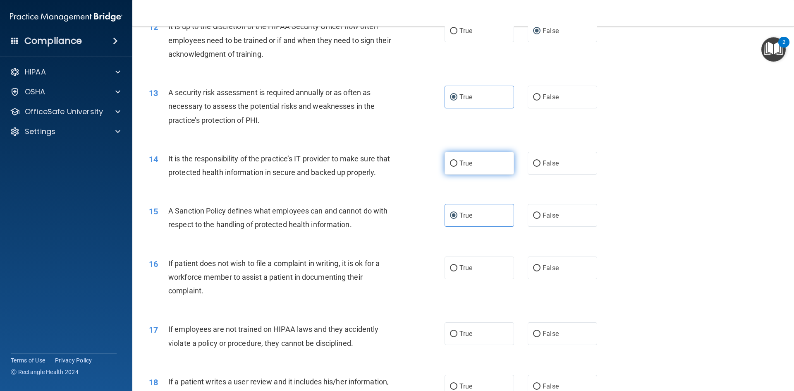
click at [449, 158] on label "True" at bounding box center [478, 163] width 69 height 23
click at [450, 160] on input "True" at bounding box center [453, 163] width 7 height 6
radio input "true"
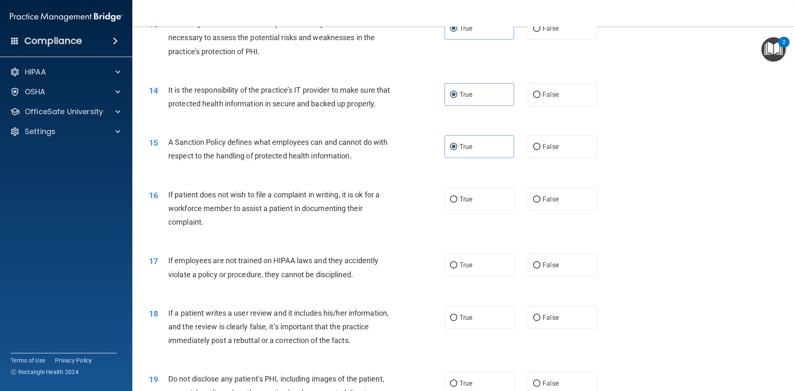
scroll to position [910, 0]
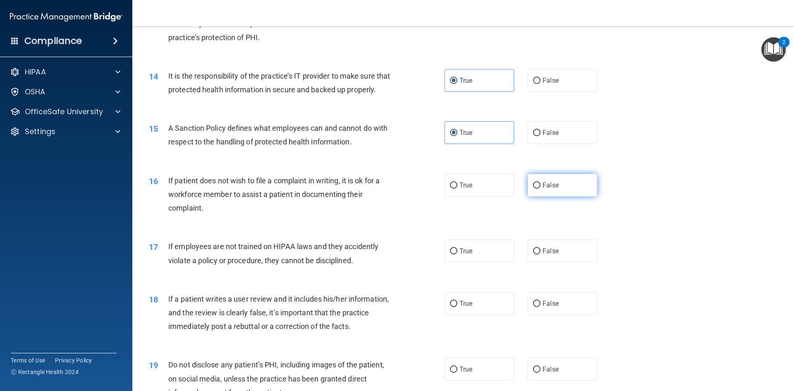
click at [542, 189] on span "False" at bounding box center [550, 185] width 16 height 8
click at [539, 189] on input "False" at bounding box center [536, 185] width 7 height 6
radio input "true"
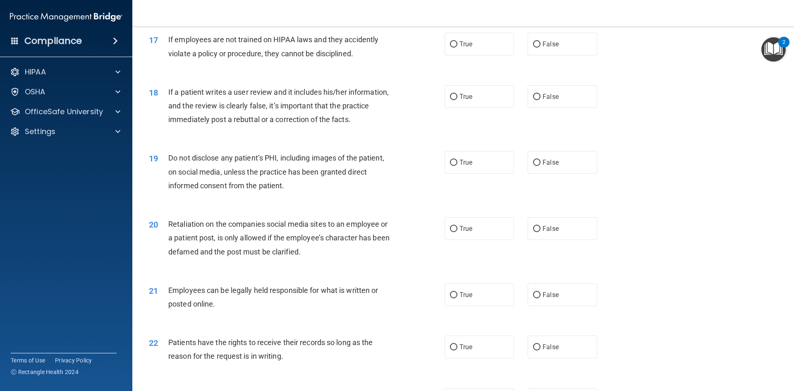
scroll to position [1075, 0]
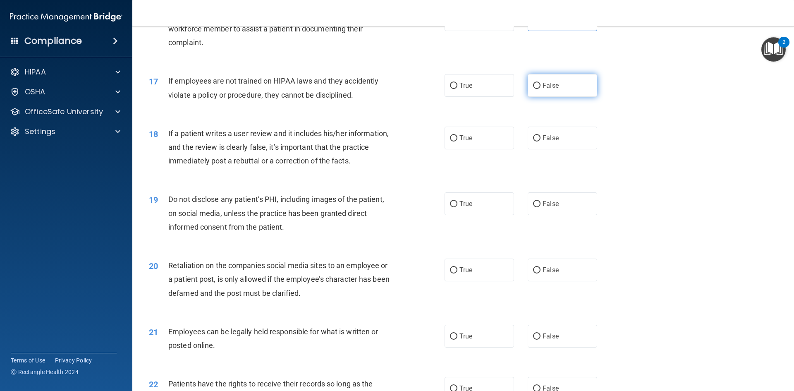
click at [556, 97] on label "False" at bounding box center [562, 85] width 69 height 23
click at [540, 89] on input "False" at bounding box center [536, 86] width 7 height 6
radio input "true"
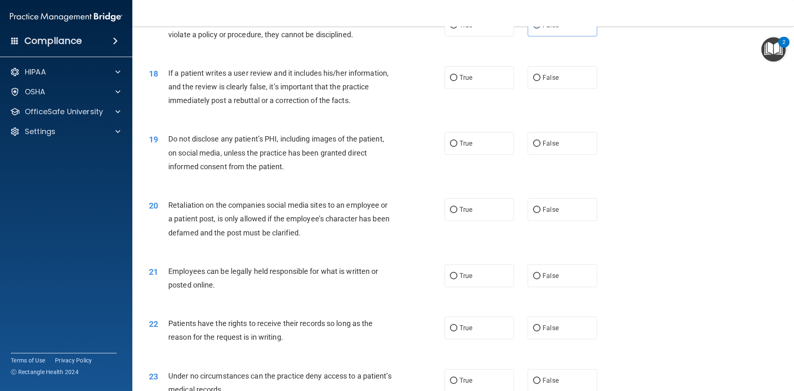
scroll to position [1116, 0]
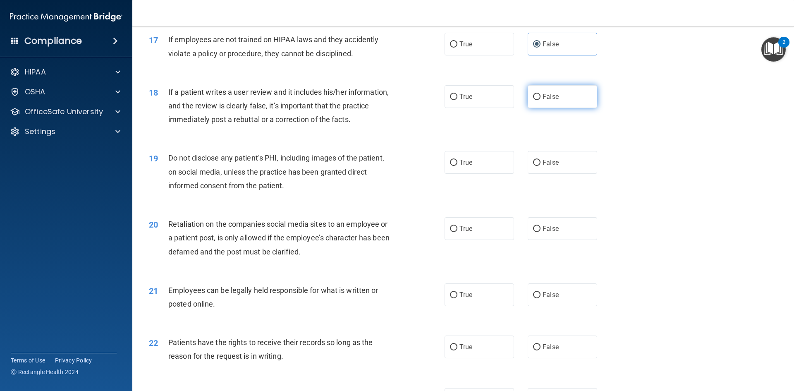
click at [566, 108] on label "False" at bounding box center [562, 96] width 69 height 23
click at [540, 100] on input "False" at bounding box center [536, 97] width 7 height 6
radio input "true"
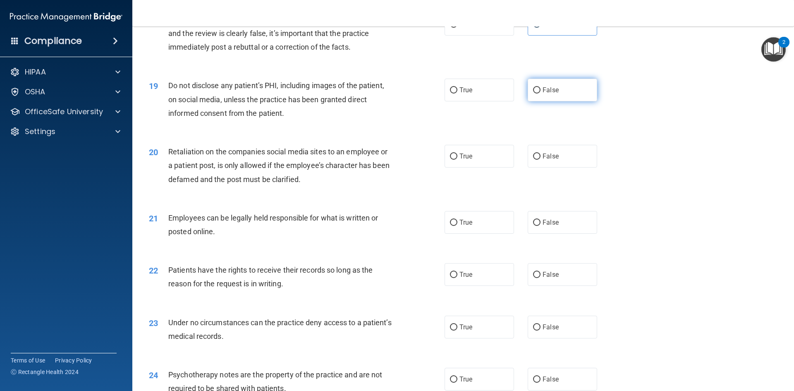
scroll to position [1199, 0]
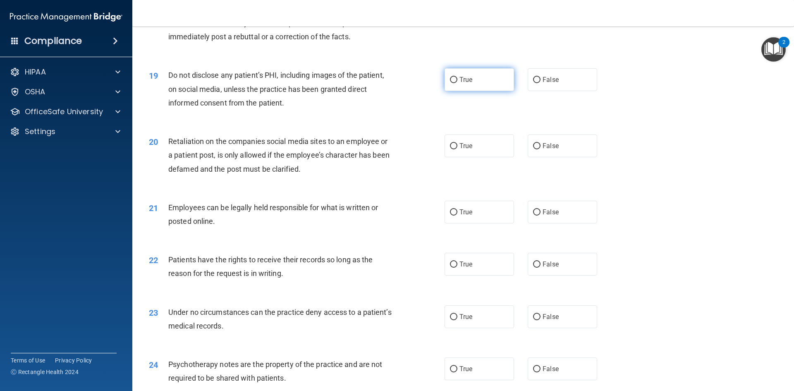
click at [473, 91] on label "True" at bounding box center [478, 79] width 69 height 23
click at [457, 83] on input "True" at bounding box center [453, 80] width 7 height 6
radio input "true"
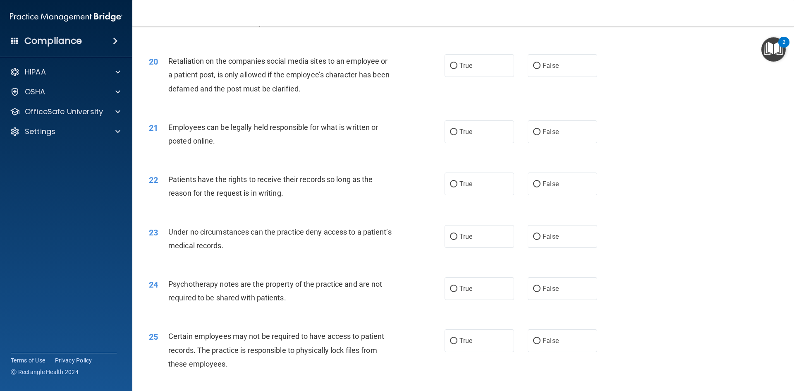
scroll to position [1282, 0]
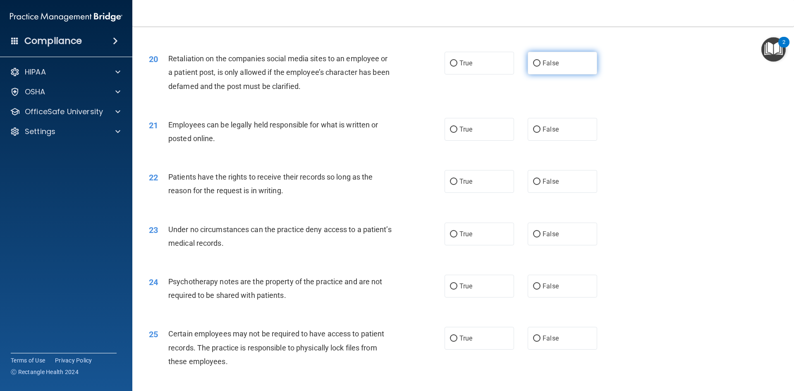
click at [542, 67] on span "False" at bounding box center [550, 63] width 16 height 8
click at [540, 67] on input "False" at bounding box center [536, 63] width 7 height 6
radio input "true"
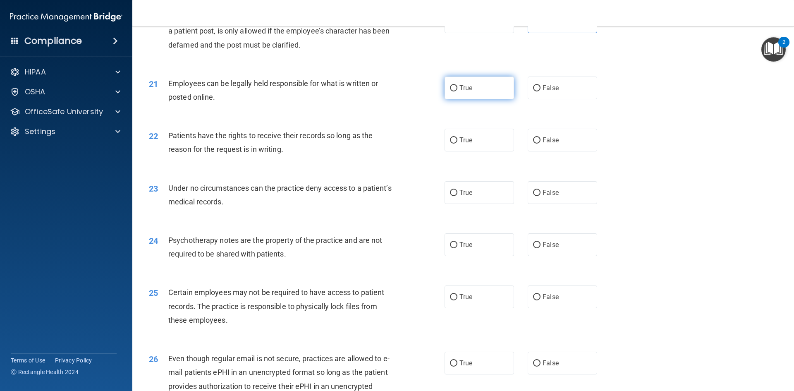
click at [461, 99] on label "True" at bounding box center [478, 87] width 69 height 23
click at [457, 91] on input "True" at bounding box center [453, 88] width 7 height 6
radio input "true"
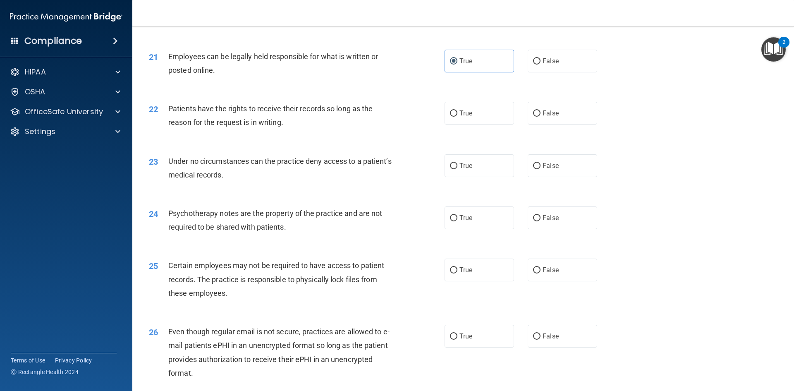
scroll to position [1364, 0]
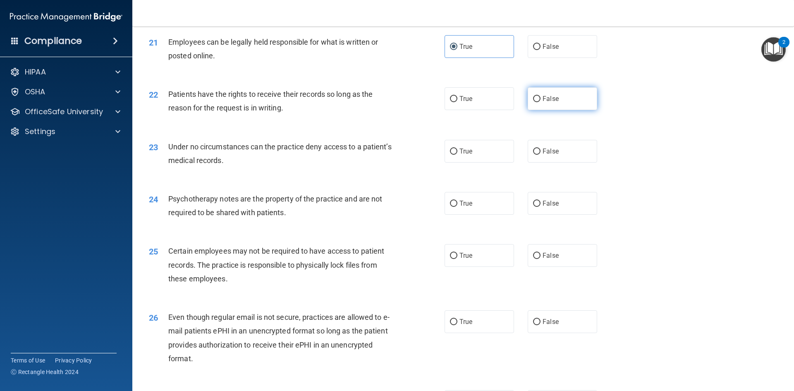
click at [544, 103] on span "False" at bounding box center [550, 99] width 16 height 8
click at [540, 102] on input "False" at bounding box center [536, 99] width 7 height 6
radio input "true"
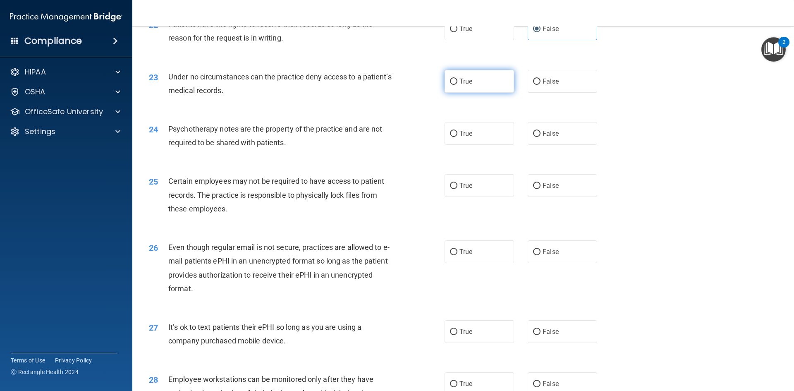
scroll to position [1447, 0]
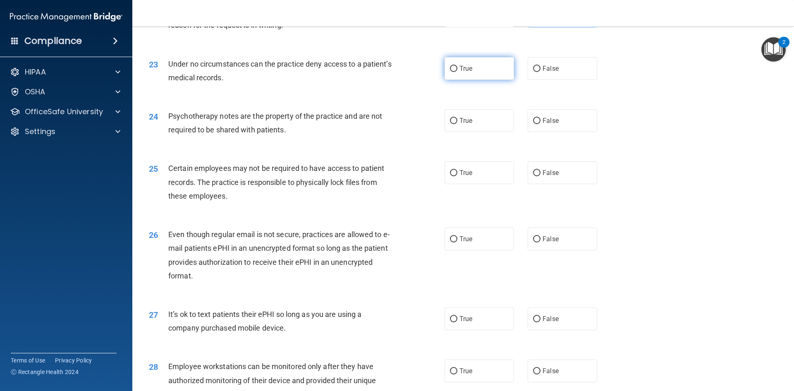
click at [477, 80] on label "True" at bounding box center [478, 68] width 69 height 23
click at [457, 72] on input "True" at bounding box center [453, 69] width 7 height 6
radio input "true"
click at [542, 124] on span "False" at bounding box center [550, 121] width 16 height 8
click at [540, 124] on input "False" at bounding box center [536, 121] width 7 height 6
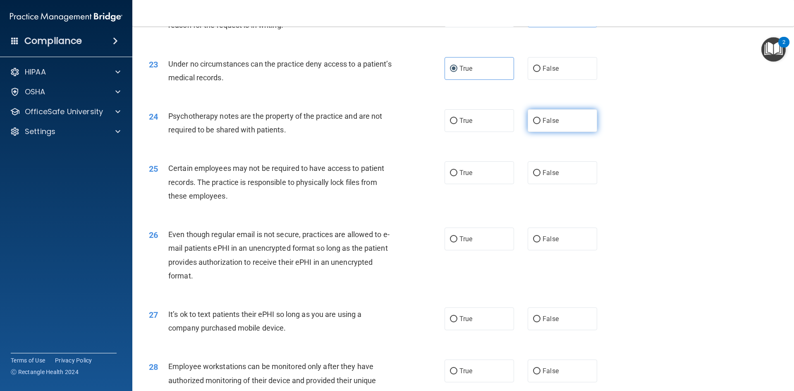
radio input "true"
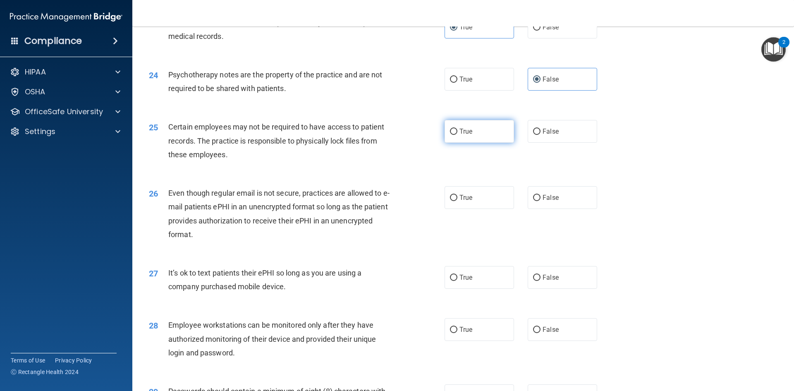
scroll to position [1530, 0]
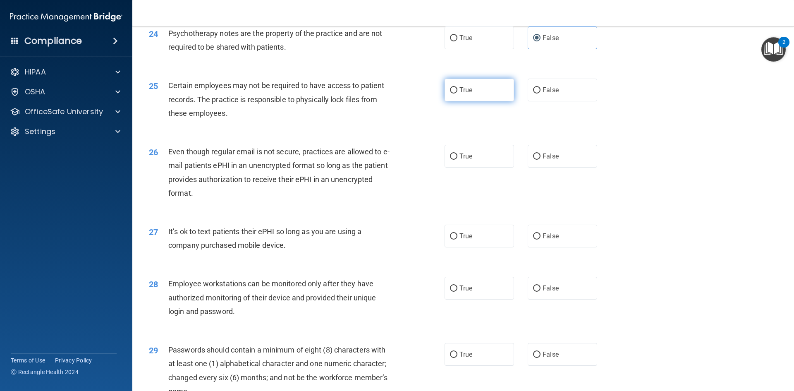
click at [480, 101] on label "True" at bounding box center [478, 90] width 69 height 23
click at [457, 93] on input "True" at bounding box center [453, 90] width 7 height 6
radio input "true"
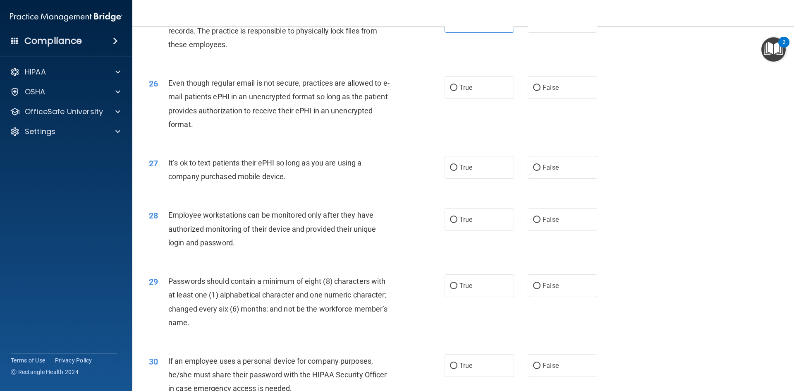
scroll to position [1612, 0]
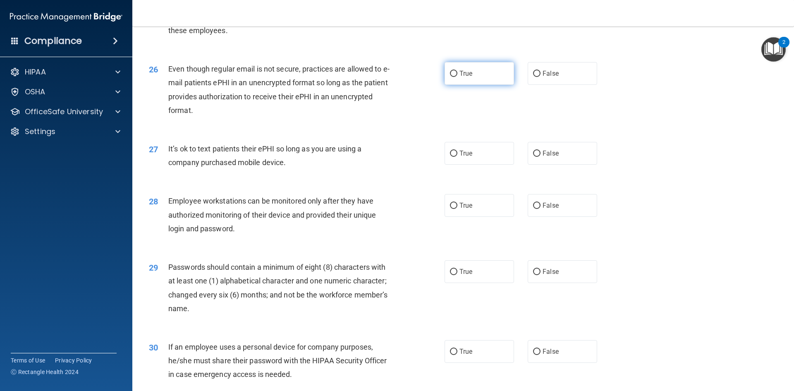
click at [446, 85] on label "True" at bounding box center [478, 73] width 69 height 23
click at [450, 77] on input "True" at bounding box center [453, 74] width 7 height 6
radio input "true"
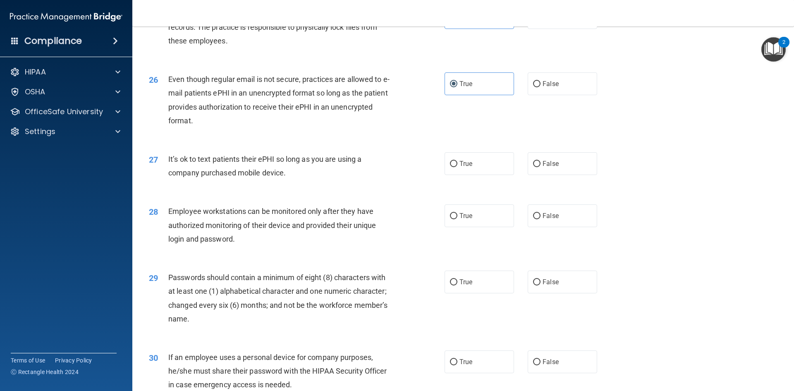
scroll to position [1643, 0]
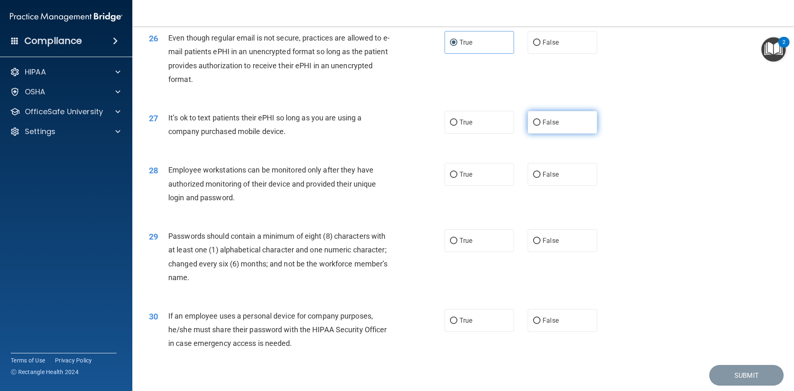
click at [536, 126] on input "False" at bounding box center [536, 122] width 7 height 6
radio input "true"
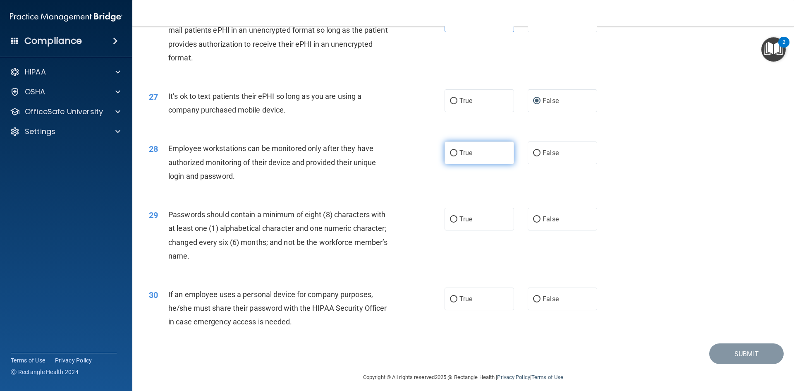
scroll to position [1685, 0]
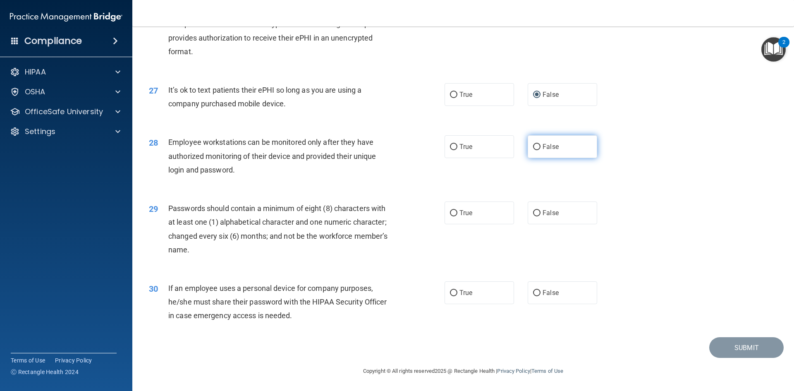
click at [542, 145] on span "False" at bounding box center [550, 147] width 16 height 8
click at [540, 145] on input "False" at bounding box center [536, 147] width 7 height 6
radio input "true"
click at [464, 212] on span "True" at bounding box center [465, 213] width 13 height 8
click at [457, 212] on input "True" at bounding box center [453, 213] width 7 height 6
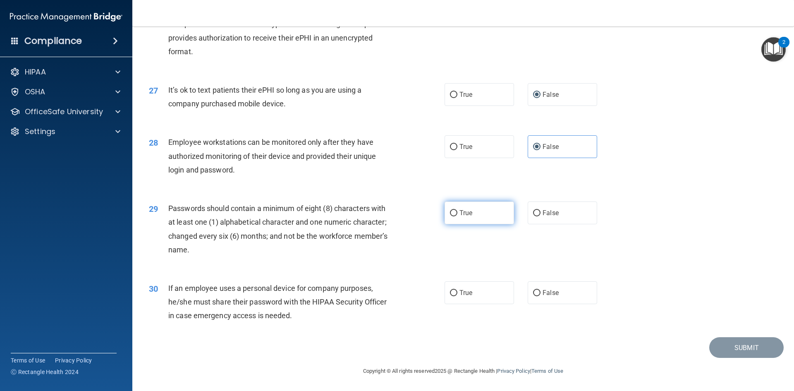
radio input "true"
click at [533, 298] on label "False" at bounding box center [562, 292] width 69 height 23
click at [533, 296] on input "False" at bounding box center [536, 293] width 7 height 6
radio input "true"
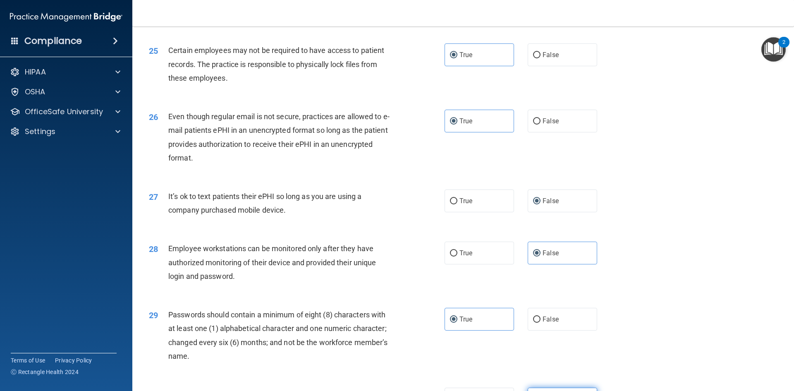
scroll to position [1561, 0]
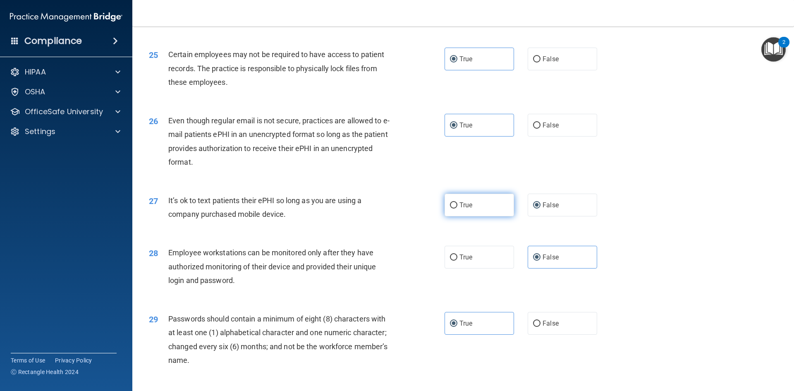
click at [473, 216] on label "True" at bounding box center [478, 204] width 69 height 23
click at [457, 208] on input "True" at bounding box center [453, 205] width 7 height 6
radio input "true"
radio input "false"
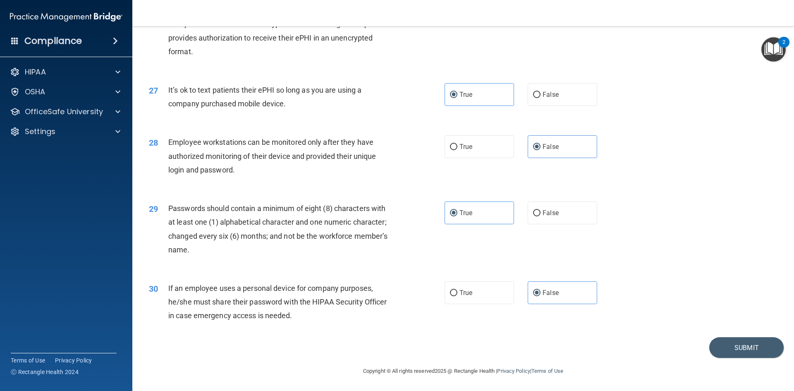
scroll to position [1685, 0]
click at [737, 346] on button "Submit" at bounding box center [746, 347] width 74 height 21
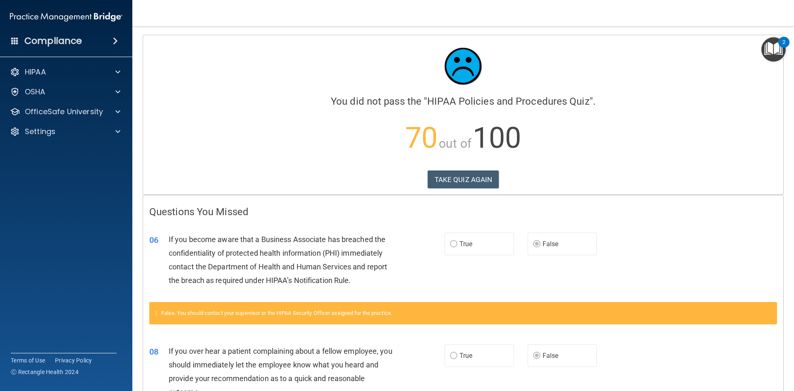
scroll to position [41, 0]
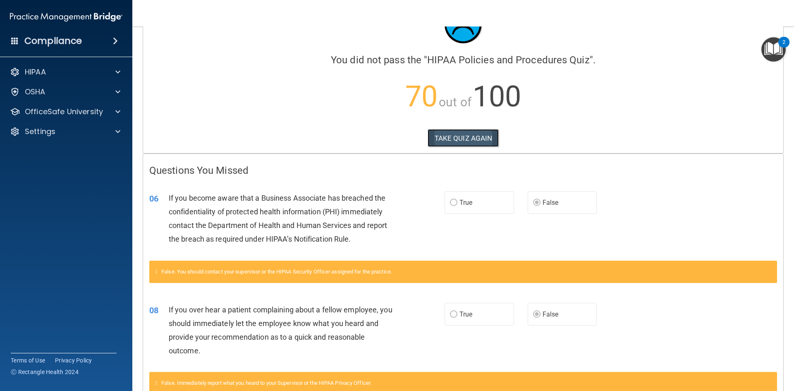
drag, startPoint x: 444, startPoint y: 136, endPoint x: 451, endPoint y: 143, distance: 10.5
click at [444, 136] on button "TAKE QUIZ AGAIN" at bounding box center [463, 138] width 72 height 18
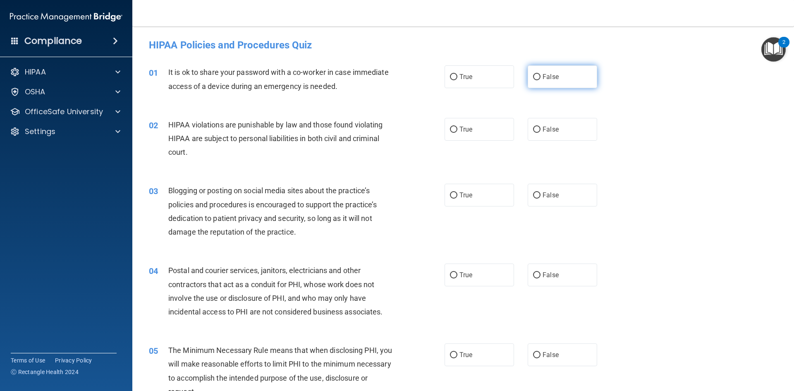
click at [540, 81] on label "False" at bounding box center [562, 76] width 69 height 23
click at [540, 80] on input "False" at bounding box center [536, 77] width 7 height 6
radio input "true"
click at [487, 127] on label "True" at bounding box center [478, 129] width 69 height 23
click at [457, 127] on input "True" at bounding box center [453, 130] width 7 height 6
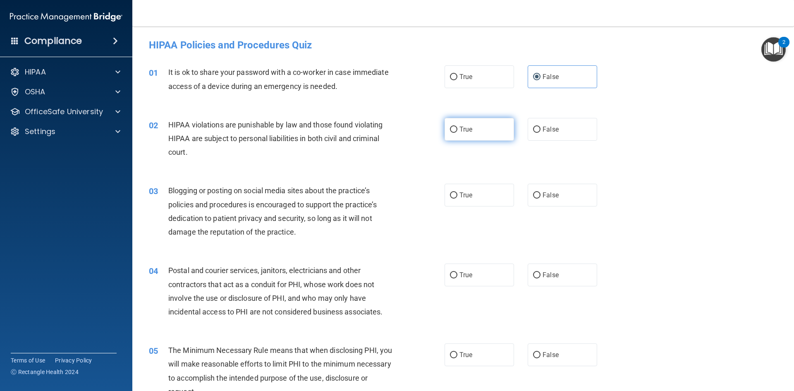
radio input "true"
click at [533, 194] on input "False" at bounding box center [536, 195] width 7 height 6
radio input "true"
click at [464, 276] on span "True" at bounding box center [465, 275] width 13 height 8
click at [457, 276] on input "True" at bounding box center [453, 275] width 7 height 6
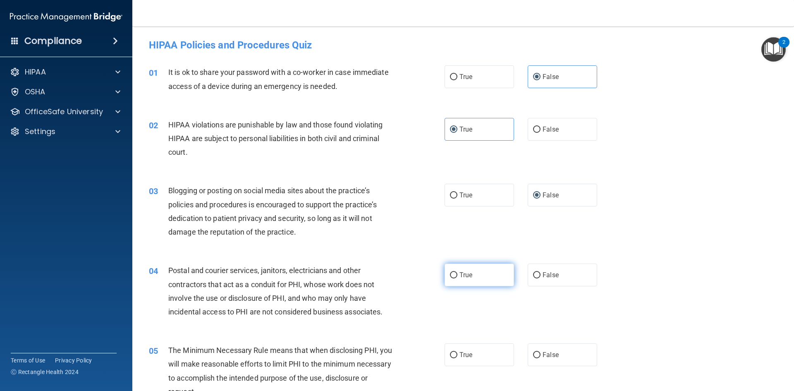
radio input "true"
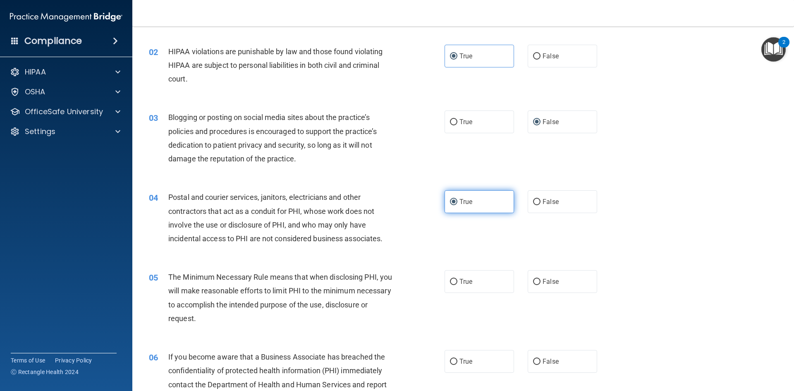
scroll to position [248, 0]
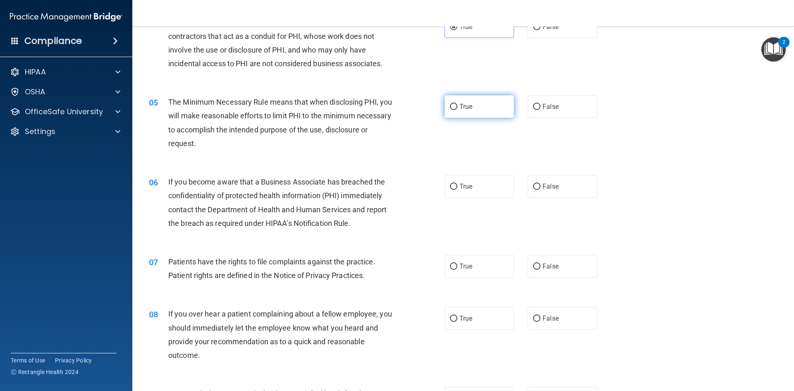
click at [465, 100] on label "True" at bounding box center [478, 106] width 69 height 23
click at [457, 104] on input "True" at bounding box center [453, 107] width 7 height 6
radio input "true"
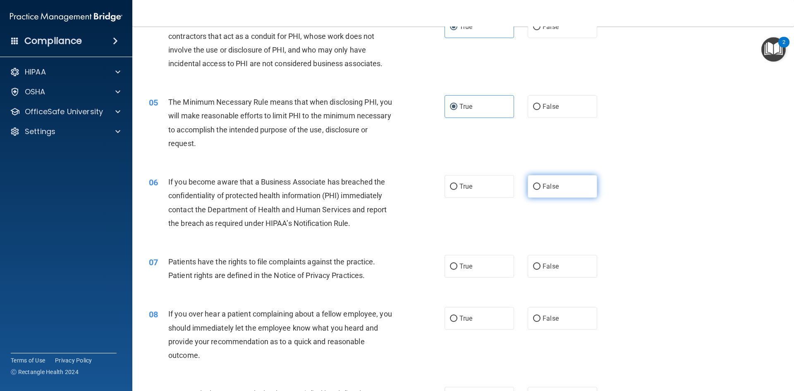
click at [533, 185] on input "False" at bounding box center [536, 187] width 7 height 6
radio input "true"
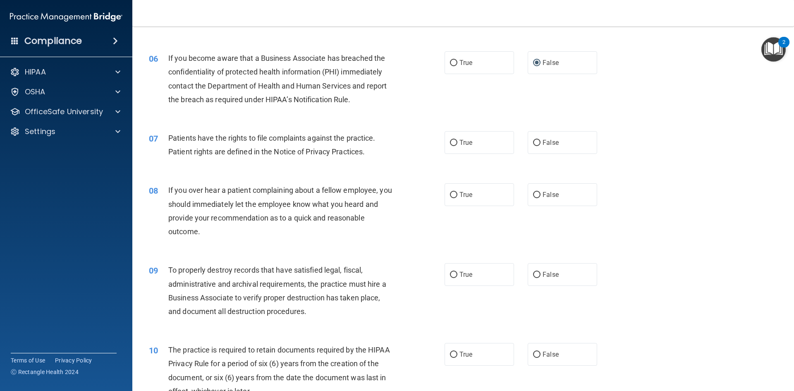
scroll to position [372, 0]
click at [472, 146] on label "True" at bounding box center [478, 142] width 69 height 23
click at [457, 146] on input "True" at bounding box center [453, 142] width 7 height 6
radio input "true"
click at [538, 196] on label "False" at bounding box center [562, 194] width 69 height 23
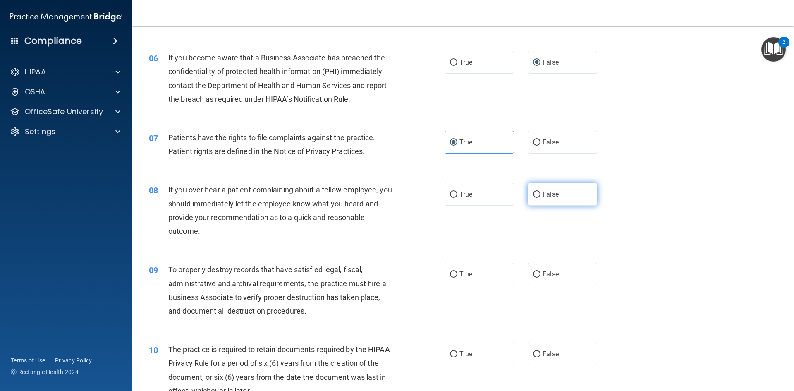
click at [538, 196] on input "False" at bounding box center [536, 194] width 7 height 6
radio input "true"
click at [542, 272] on span "False" at bounding box center [550, 274] width 16 height 8
click at [540, 272] on input "False" at bounding box center [536, 274] width 7 height 6
radio input "true"
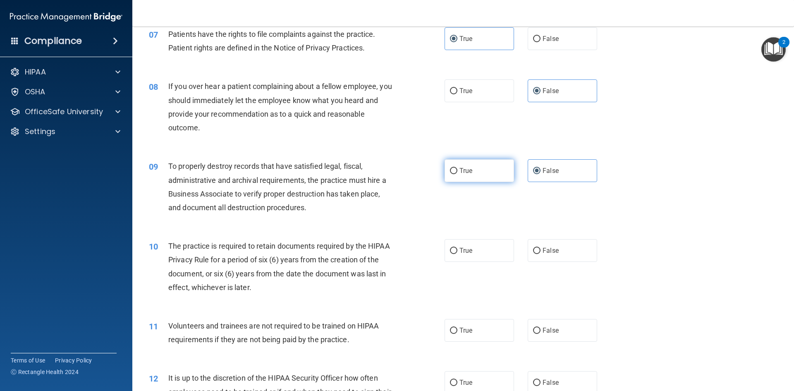
scroll to position [496, 0]
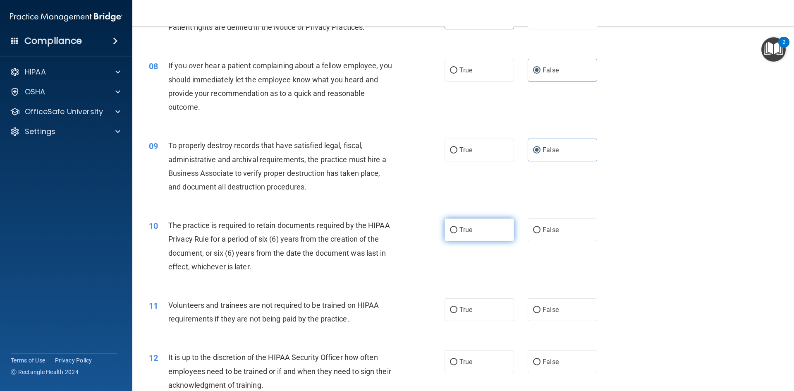
click at [478, 235] on label "True" at bounding box center [478, 229] width 69 height 23
click at [457, 233] on input "True" at bounding box center [453, 230] width 7 height 6
radio input "true"
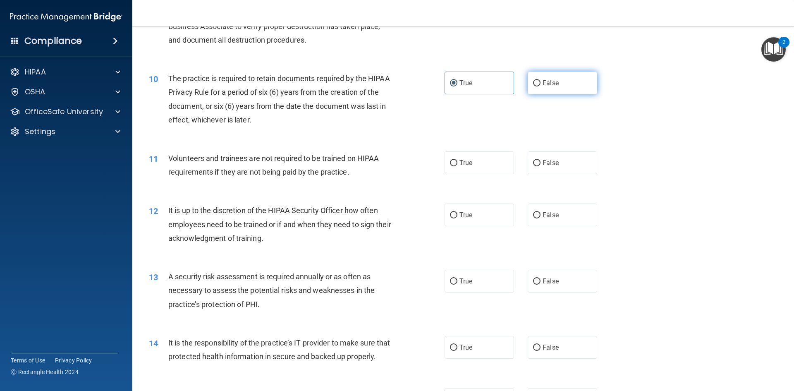
scroll to position [661, 0]
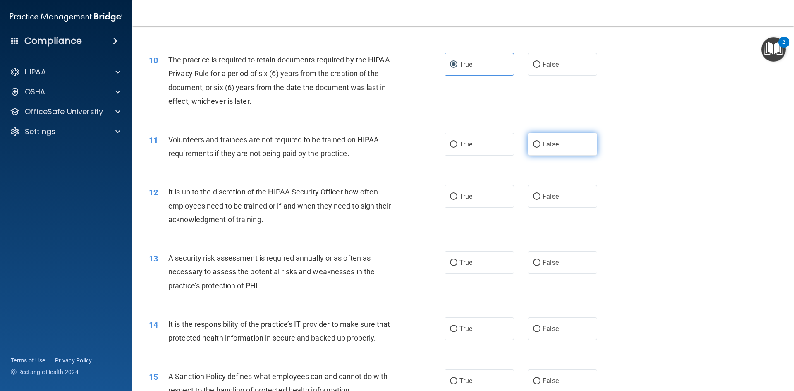
click at [542, 148] on span "False" at bounding box center [550, 144] width 16 height 8
click at [540, 148] on input "False" at bounding box center [536, 144] width 7 height 6
radio input "true"
click at [542, 194] on span "False" at bounding box center [550, 196] width 16 height 8
click at [540, 194] on input "False" at bounding box center [536, 196] width 7 height 6
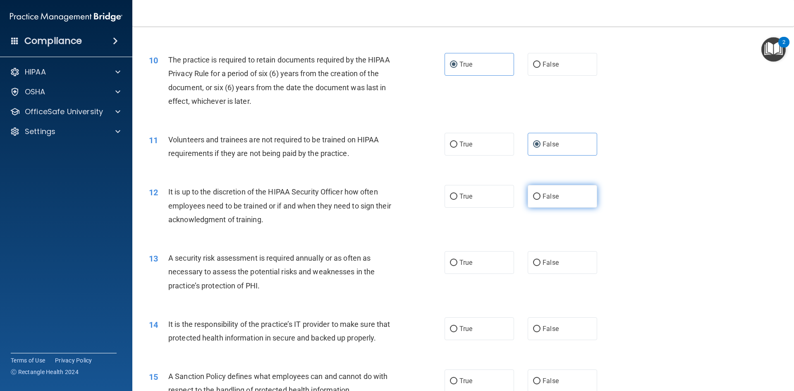
radio input "true"
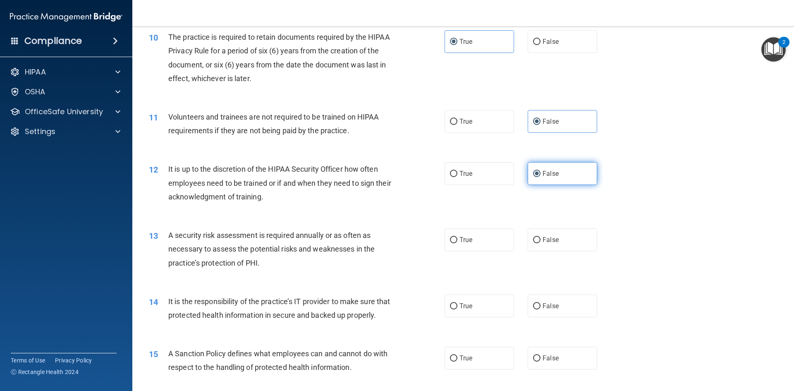
scroll to position [703, 0]
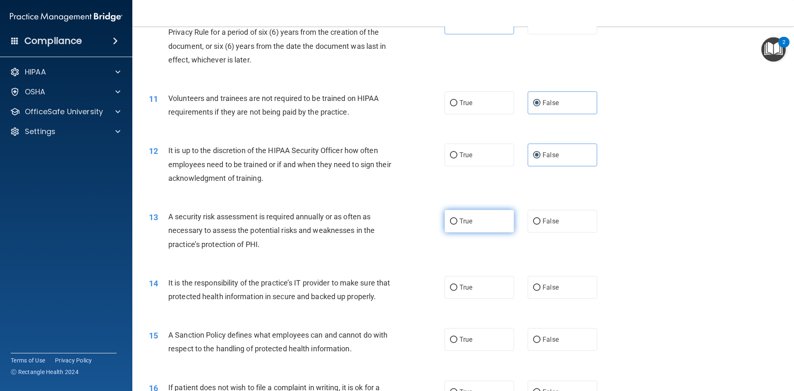
click at [470, 218] on label "True" at bounding box center [478, 221] width 69 height 23
click at [457, 218] on input "True" at bounding box center [453, 221] width 7 height 6
radio input "true"
click at [542, 284] on span "False" at bounding box center [550, 287] width 16 height 8
click at [540, 284] on input "False" at bounding box center [536, 287] width 7 height 6
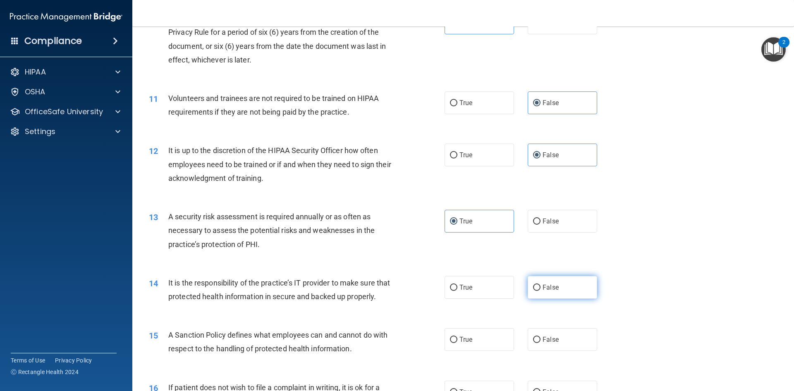
radio input "true"
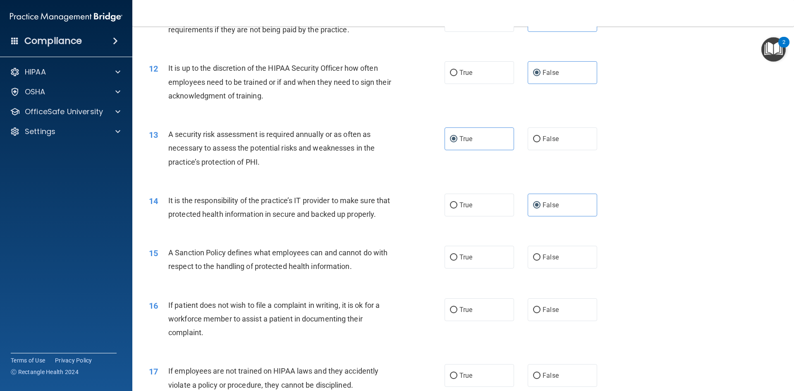
scroll to position [785, 0]
click at [550, 260] on span "False" at bounding box center [550, 257] width 16 height 8
click at [540, 260] on input "False" at bounding box center [536, 257] width 7 height 6
radio input "true"
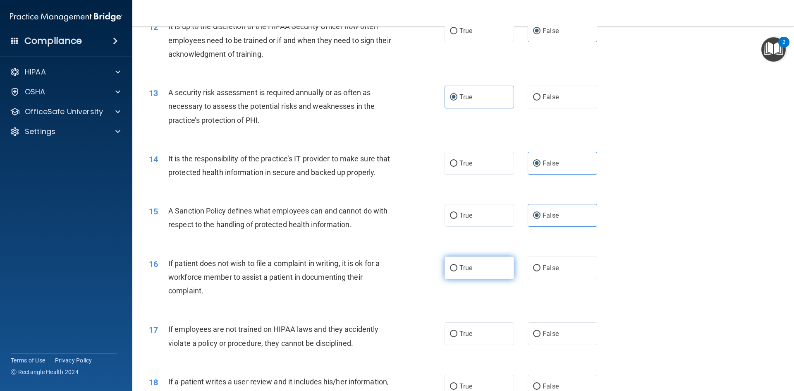
drag, startPoint x: 461, startPoint y: 286, endPoint x: 474, endPoint y: 284, distance: 13.0
click at [462, 279] on label "True" at bounding box center [478, 267] width 69 height 23
click at [457, 271] on input "True" at bounding box center [453, 268] width 7 height 6
radio input "true"
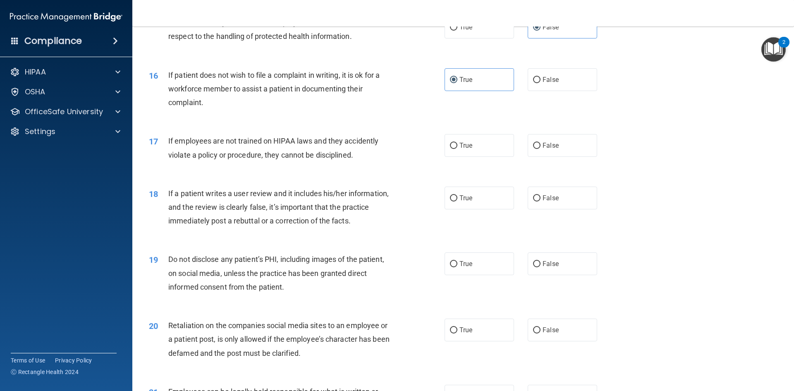
scroll to position [1034, 0]
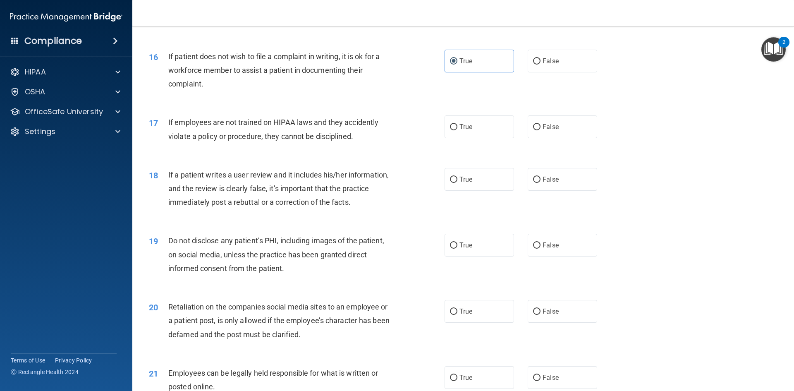
drag, startPoint x: 540, startPoint y: 141, endPoint x: 546, endPoint y: 156, distance: 15.4
click at [542, 131] on span "False" at bounding box center [550, 127] width 16 height 8
click at [533, 130] on input "False" at bounding box center [536, 127] width 7 height 6
radio input "true"
click at [535, 183] on input "False" at bounding box center [536, 180] width 7 height 6
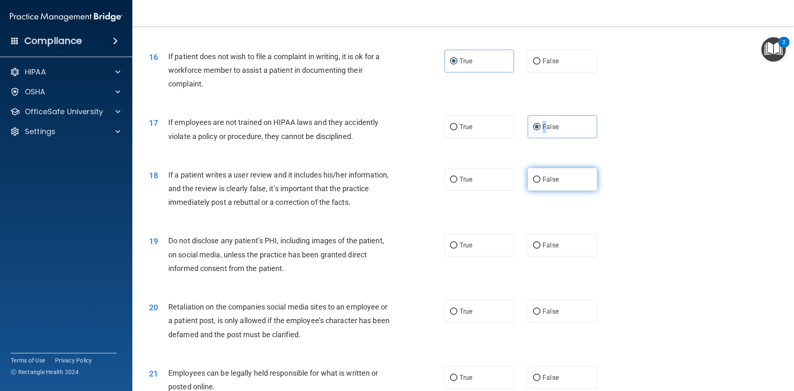
radio input "true"
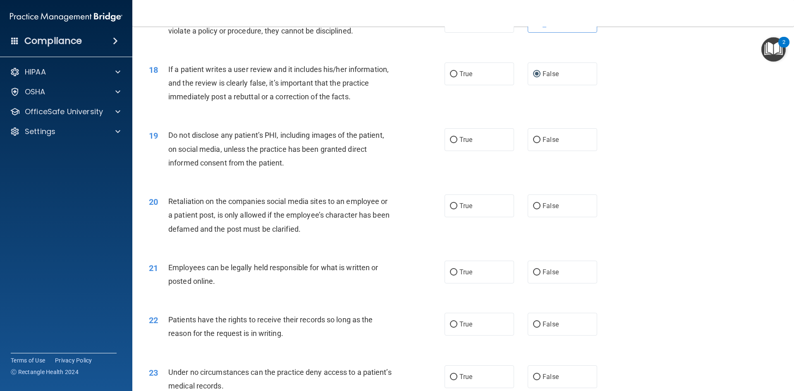
scroll to position [1158, 0]
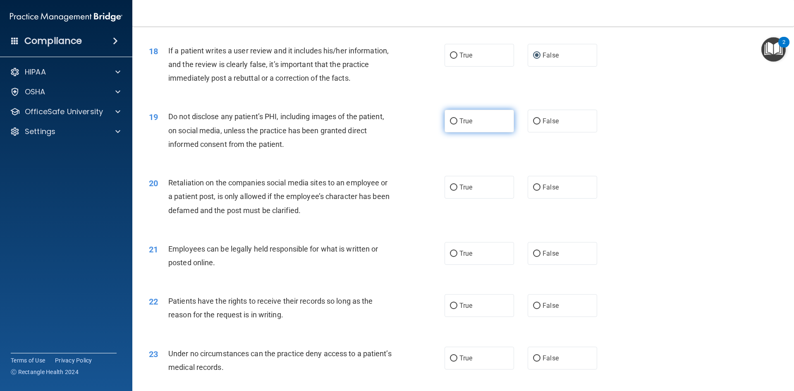
click at [466, 125] on span "True" at bounding box center [465, 121] width 13 height 8
click at [457, 124] on input "True" at bounding box center [453, 121] width 7 height 6
radio input "true"
click at [542, 191] on span "False" at bounding box center [550, 187] width 16 height 8
click at [540, 191] on input "False" at bounding box center [536, 187] width 7 height 6
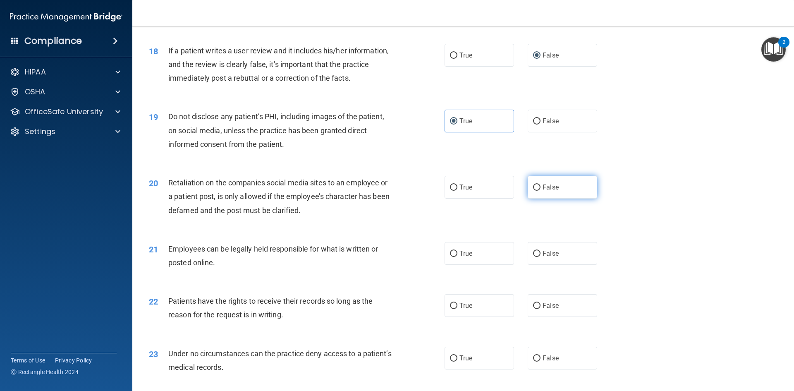
radio input "true"
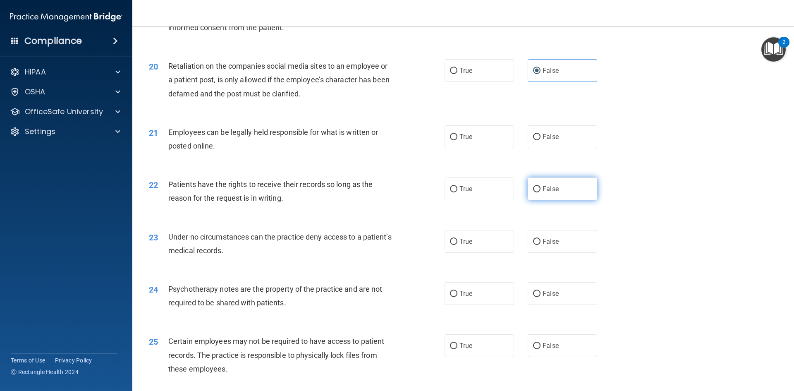
scroll to position [1282, 0]
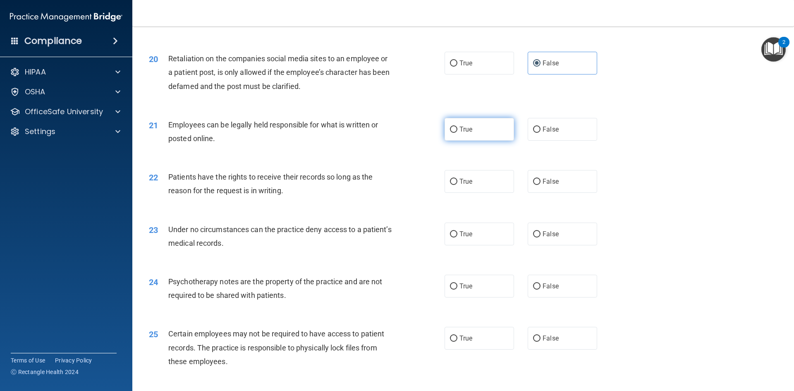
click at [464, 141] on label "True" at bounding box center [478, 129] width 69 height 23
click at [457, 133] on input "True" at bounding box center [453, 130] width 7 height 6
radio input "true"
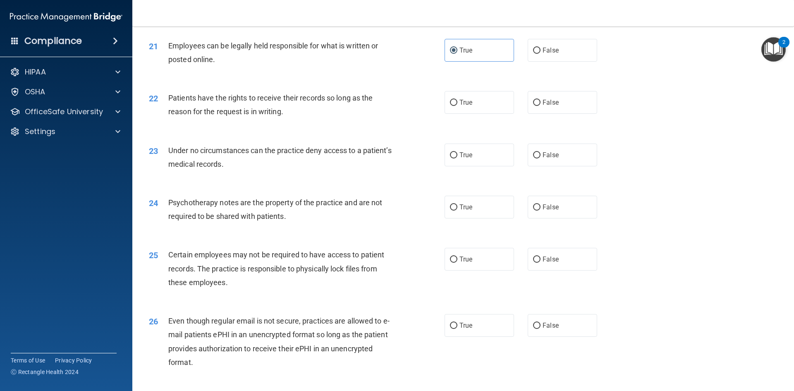
scroll to position [1364, 0]
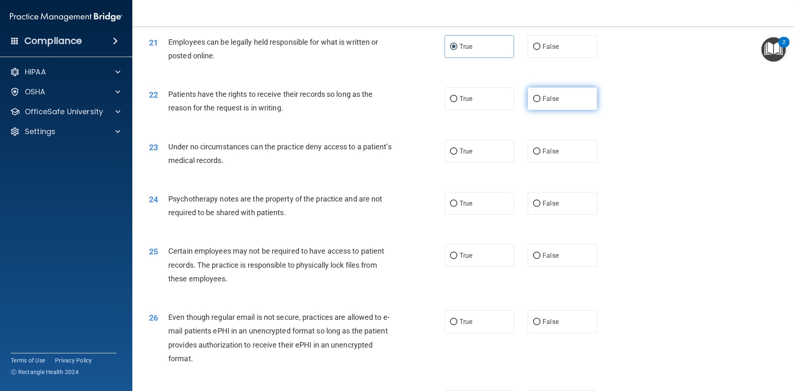
click at [530, 110] on label "False" at bounding box center [562, 98] width 69 height 23
click at [533, 102] on input "False" at bounding box center [536, 99] width 7 height 6
radio input "true"
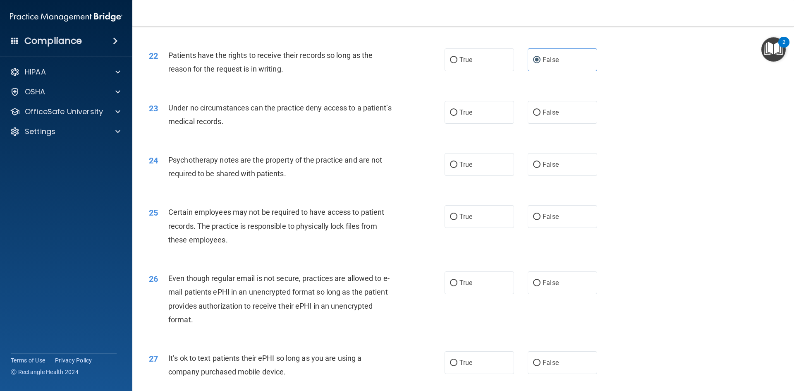
scroll to position [1447, 0]
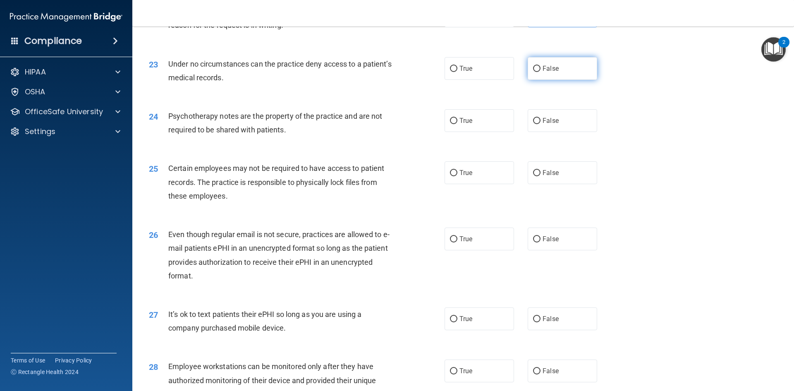
click at [536, 72] on input "False" at bounding box center [536, 69] width 7 height 6
radio input "true"
drag, startPoint x: 470, startPoint y: 134, endPoint x: 494, endPoint y: 141, distance: 25.5
click at [470, 132] on label "True" at bounding box center [478, 120] width 69 height 23
click at [457, 124] on input "True" at bounding box center [453, 121] width 7 height 6
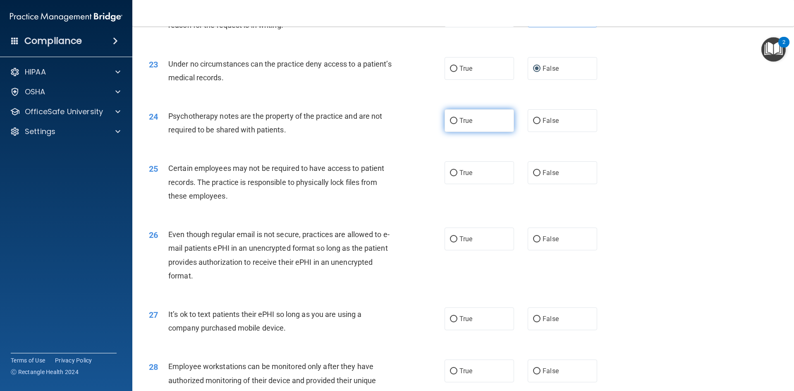
radio input "true"
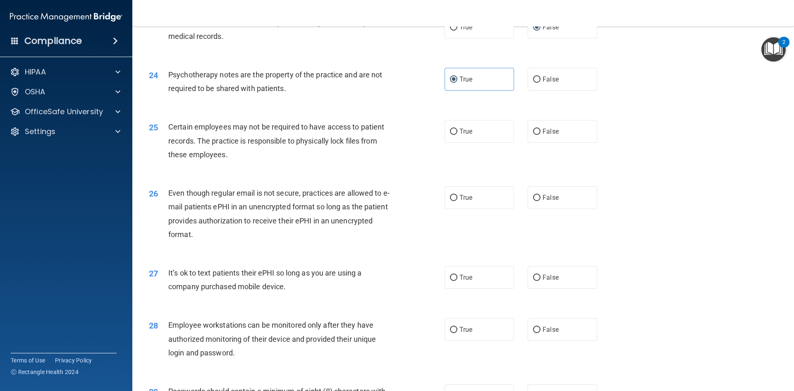
scroll to position [1530, 0]
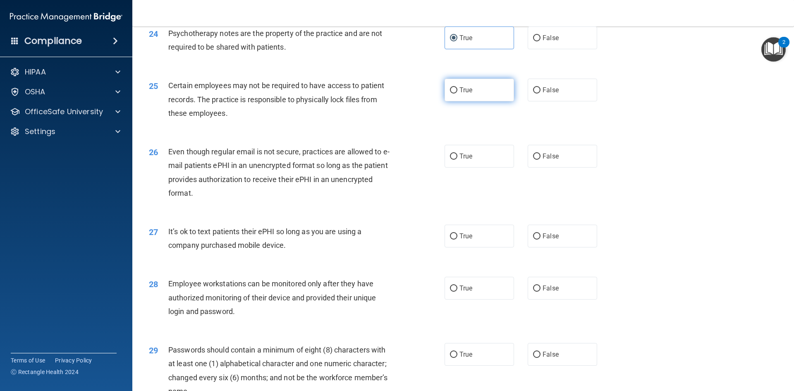
click at [450, 93] on input "True" at bounding box center [453, 90] width 7 height 6
radio input "true"
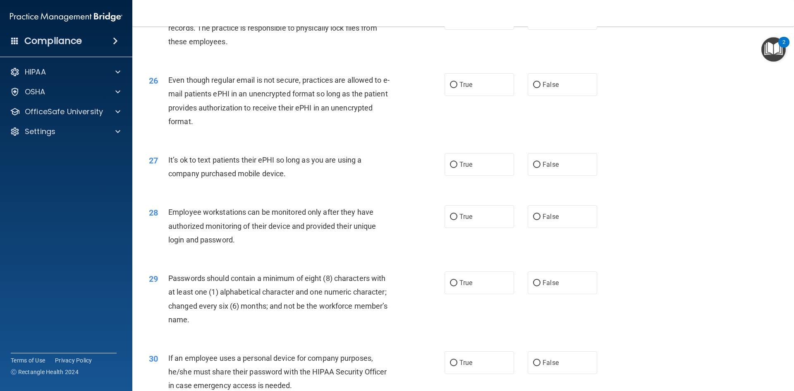
scroll to position [1612, 0]
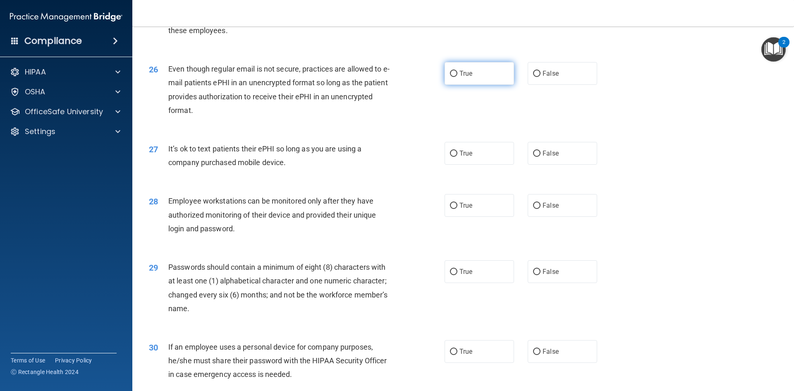
click at [474, 85] on label "True" at bounding box center [478, 73] width 69 height 23
click at [457, 77] on input "True" at bounding box center [453, 74] width 7 height 6
radio input "true"
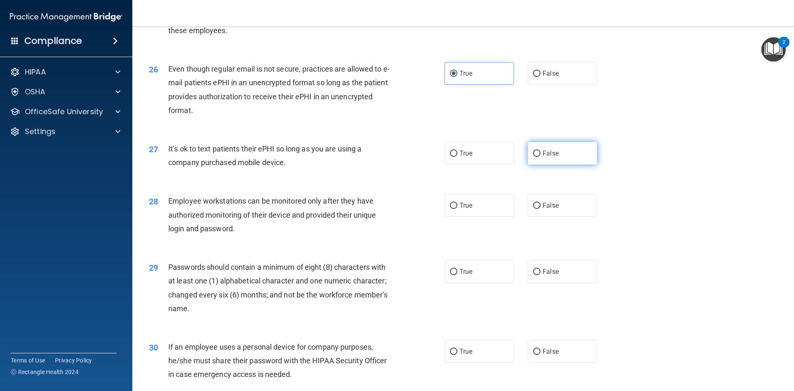
click at [555, 165] on label "False" at bounding box center [562, 153] width 69 height 23
click at [540, 157] on input "False" at bounding box center [536, 153] width 7 height 6
radio input "true"
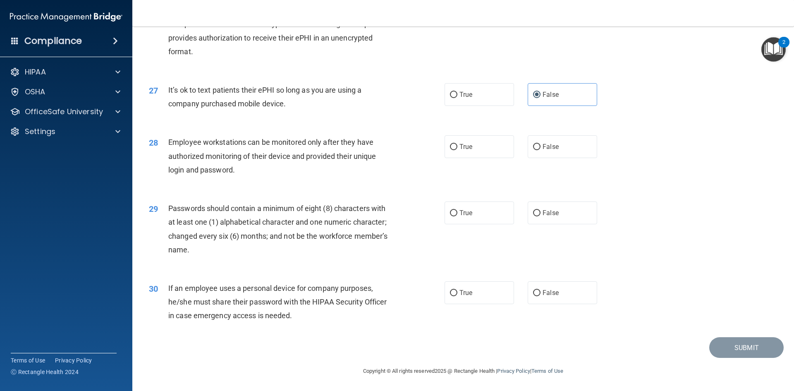
scroll to position [1685, 0]
drag, startPoint x: 544, startPoint y: 150, endPoint x: 550, endPoint y: 153, distance: 6.1
click at [545, 149] on span "False" at bounding box center [550, 147] width 16 height 8
click at [540, 149] on input "False" at bounding box center [536, 147] width 7 height 6
radio input "true"
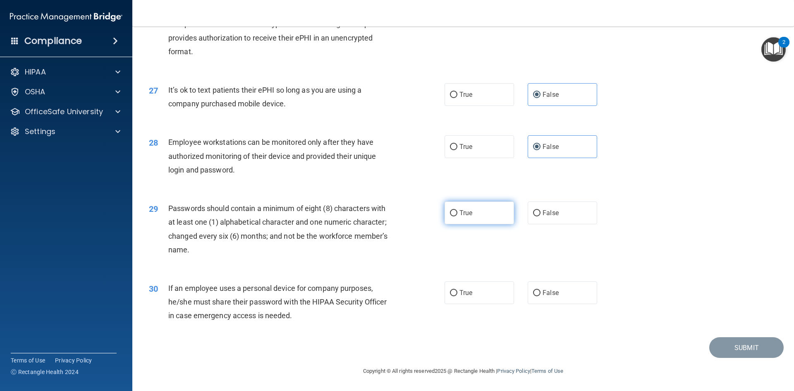
click at [479, 215] on label "True" at bounding box center [478, 212] width 69 height 23
click at [457, 215] on input "True" at bounding box center [453, 213] width 7 height 6
radio input "true"
drag, startPoint x: 532, startPoint y: 287, endPoint x: 536, endPoint y: 290, distance: 5.6
click at [533, 288] on label "False" at bounding box center [562, 292] width 69 height 23
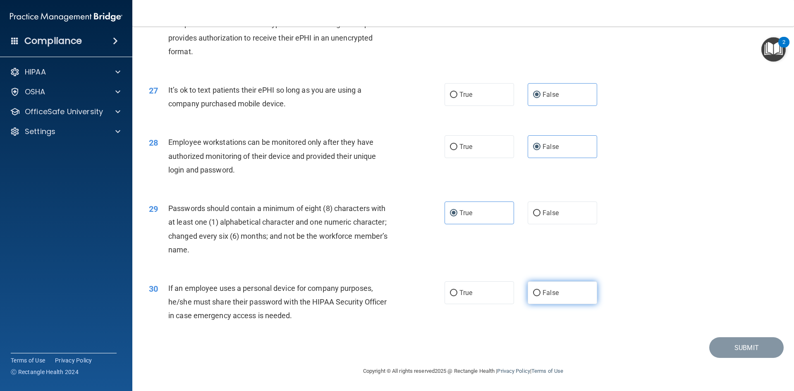
click at [533, 290] on input "False" at bounding box center [536, 293] width 7 height 6
radio input "true"
click at [730, 353] on button "Submit" at bounding box center [746, 347] width 74 height 21
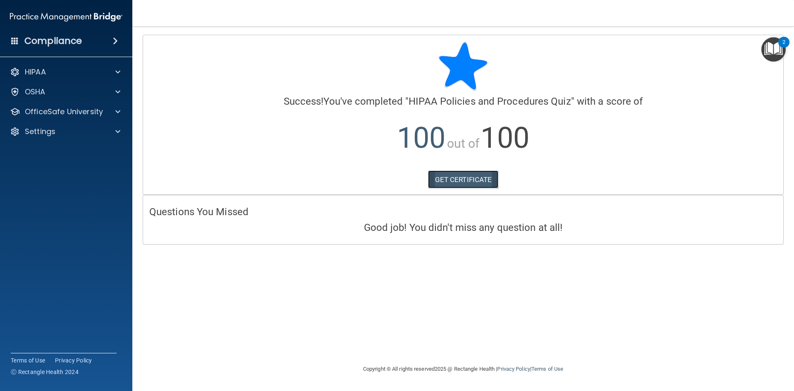
click at [487, 177] on link "GET CERTIFICATE" at bounding box center [463, 179] width 71 height 18
click at [68, 110] on p "OfficeSafe University" at bounding box center [64, 112] width 78 height 10
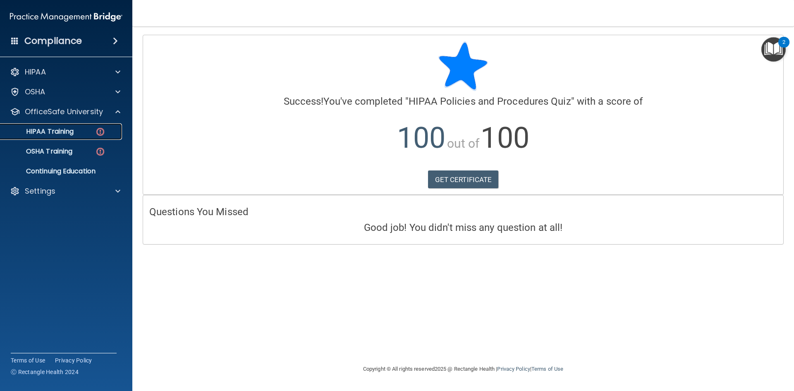
click at [70, 134] on p "HIPAA Training" at bounding box center [39, 131] width 68 height 8
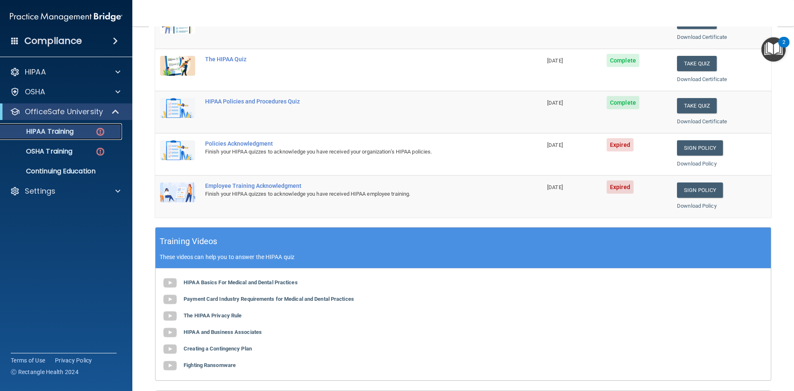
scroll to position [124, 0]
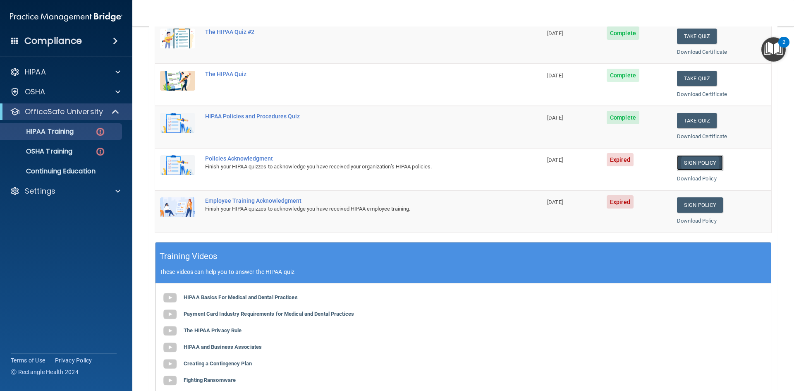
click at [695, 163] on link "Sign Policy" at bounding box center [700, 162] width 46 height 15
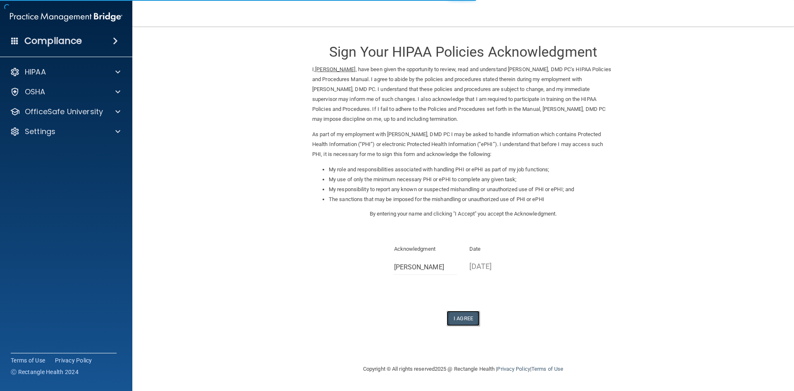
click at [463, 314] on button "I Agree" at bounding box center [462, 317] width 33 height 15
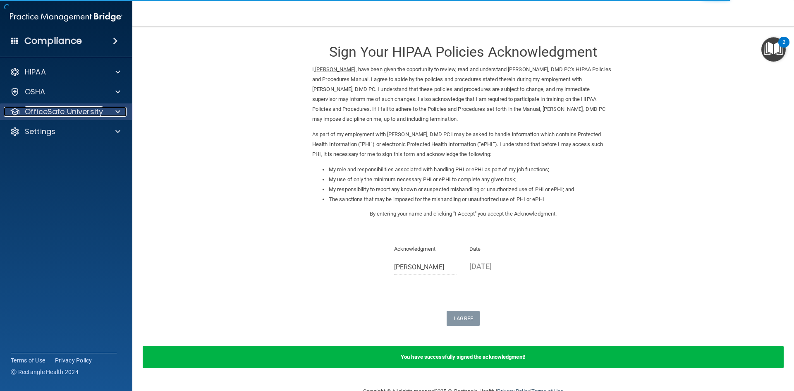
click at [72, 111] on p "OfficeSafe University" at bounding box center [64, 112] width 78 height 10
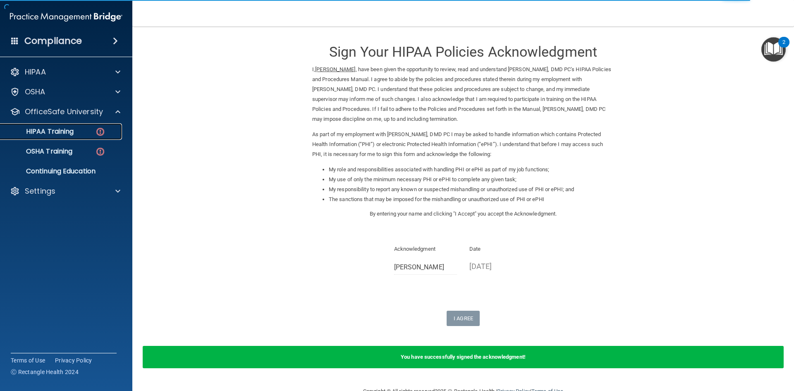
click at [82, 134] on div "HIPAA Training" at bounding box center [61, 131] width 113 height 8
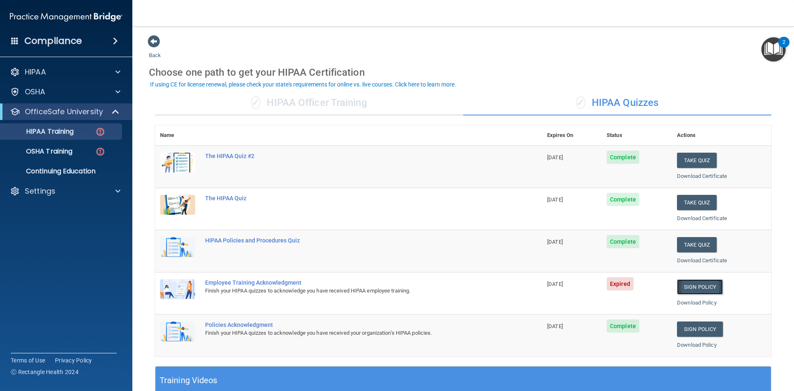
click at [696, 291] on link "Sign Policy" at bounding box center [700, 286] width 46 height 15
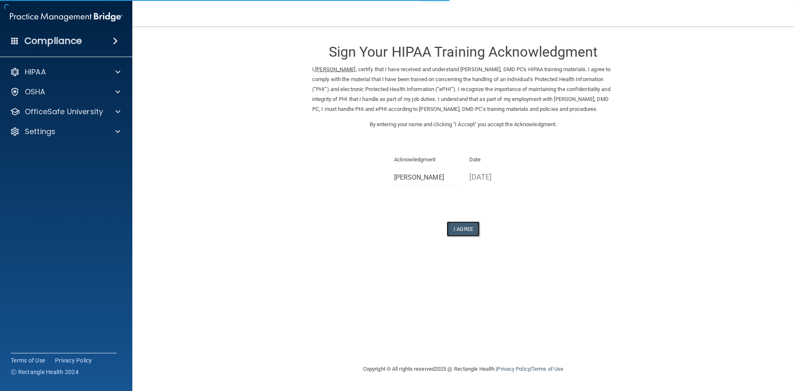
click at [462, 234] on button "I Agree" at bounding box center [462, 228] width 33 height 15
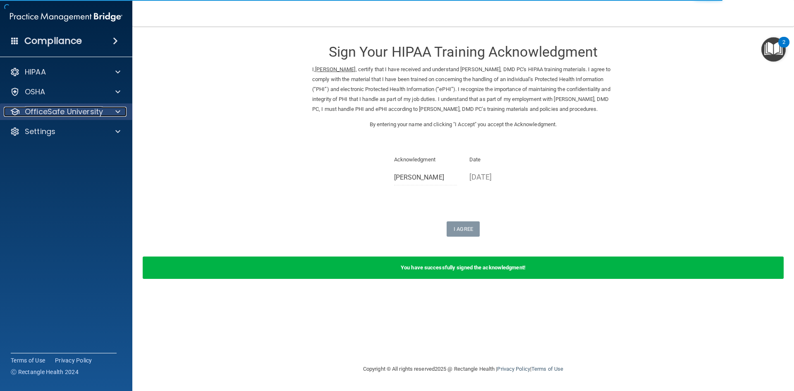
click at [97, 108] on p "OfficeSafe University" at bounding box center [64, 112] width 78 height 10
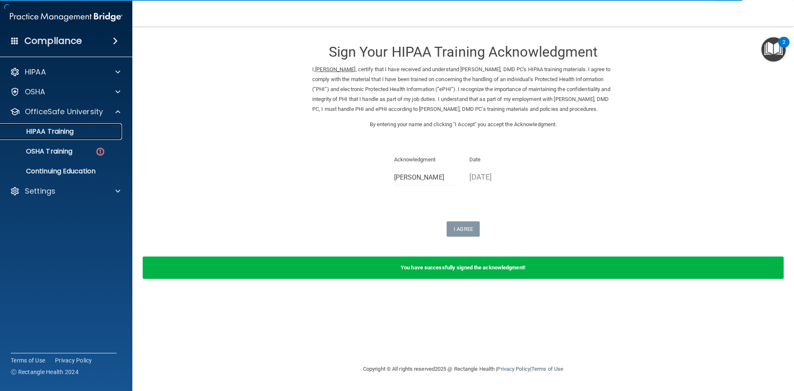
click at [99, 134] on div "HIPAA Training" at bounding box center [61, 131] width 113 height 8
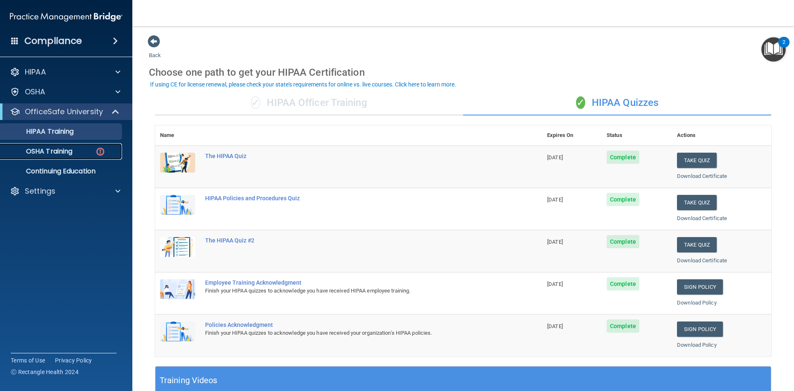
click at [86, 152] on div "OSHA Training" at bounding box center [61, 151] width 113 height 8
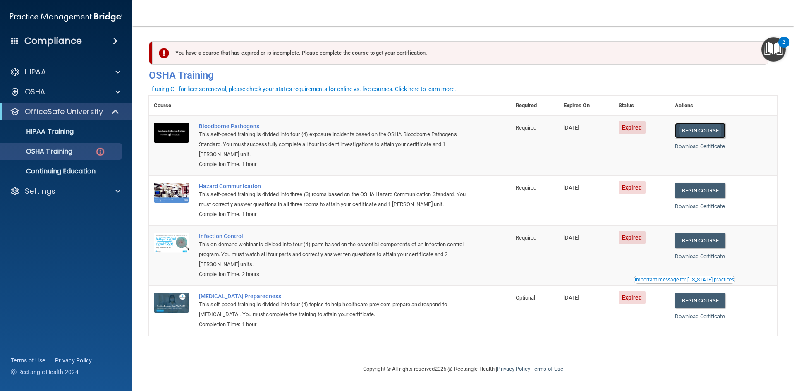
click at [719, 132] on link "Begin Course" at bounding box center [700, 130] width 50 height 15
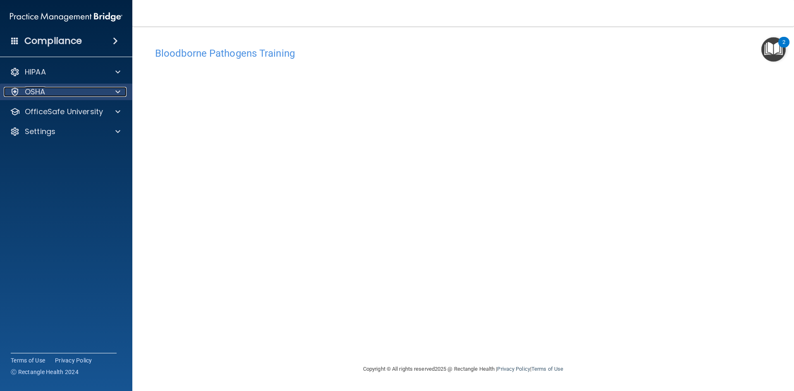
click at [79, 96] on div "OSHA" at bounding box center [55, 92] width 103 height 10
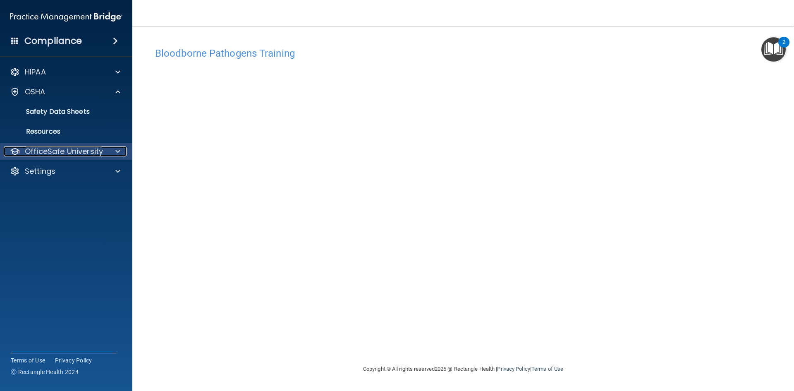
click at [81, 150] on p "OfficeSafe University" at bounding box center [64, 151] width 78 height 10
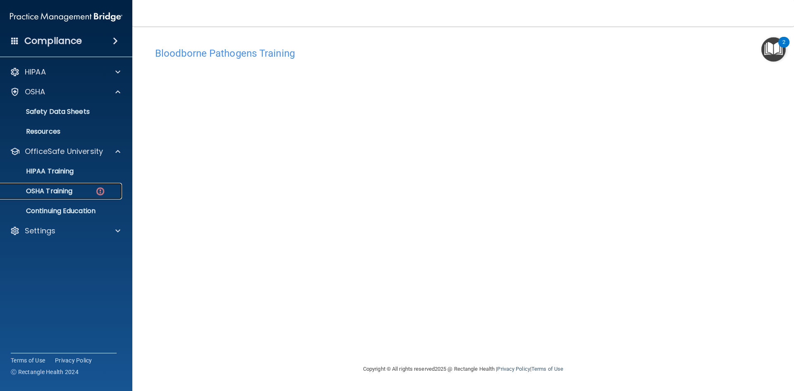
click at [74, 189] on div "OSHA Training" at bounding box center [61, 191] width 113 height 8
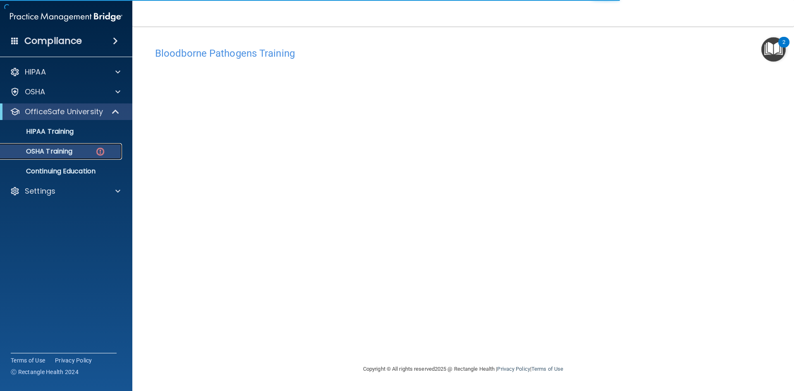
click at [86, 151] on div "OSHA Training" at bounding box center [61, 151] width 113 height 8
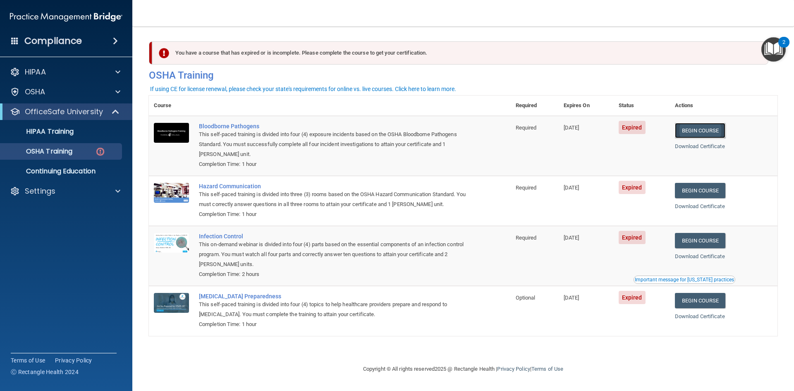
click at [701, 127] on link "Begin Course" at bounding box center [700, 130] width 50 height 15
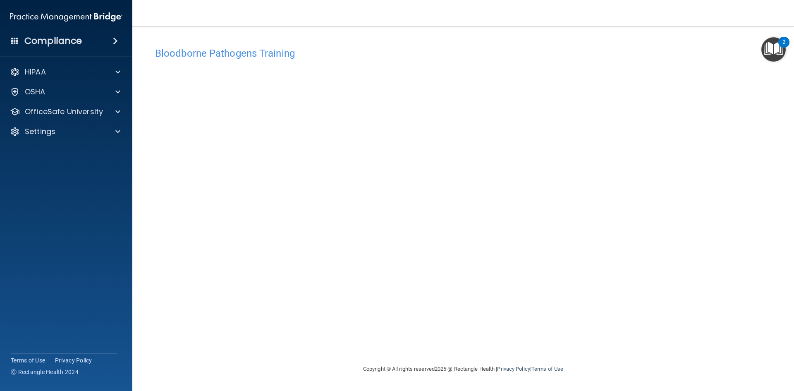
click at [597, 335] on div "Bloodborne Pathogens Training This course doesn’t expire until [DATE]. Are you …" at bounding box center [463, 203] width 628 height 321
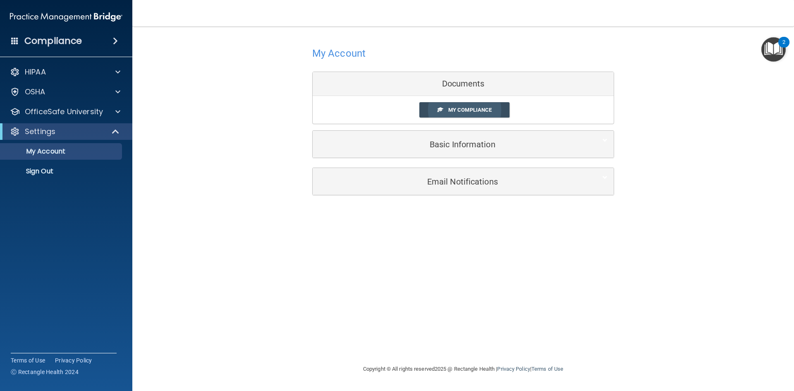
click at [471, 108] on span "My Compliance" at bounding box center [469, 110] width 43 height 6
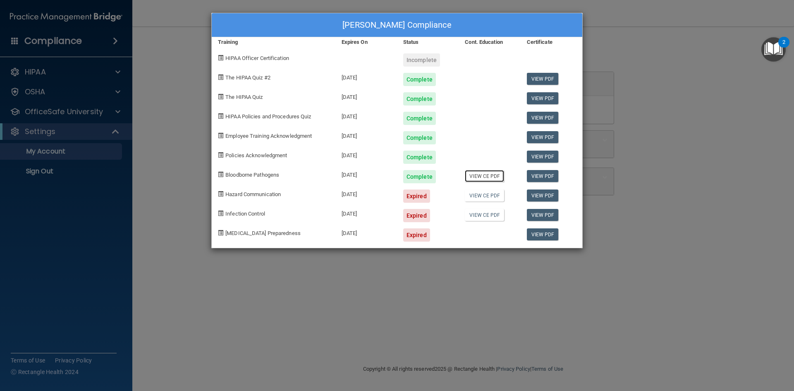
click at [485, 178] on link "View CE PDF" at bounding box center [484, 176] width 39 height 12
click at [166, 115] on div "Megan Copeland's Compliance Training Expires On Status Cont. Education Certific…" at bounding box center [397, 195] width 794 height 391
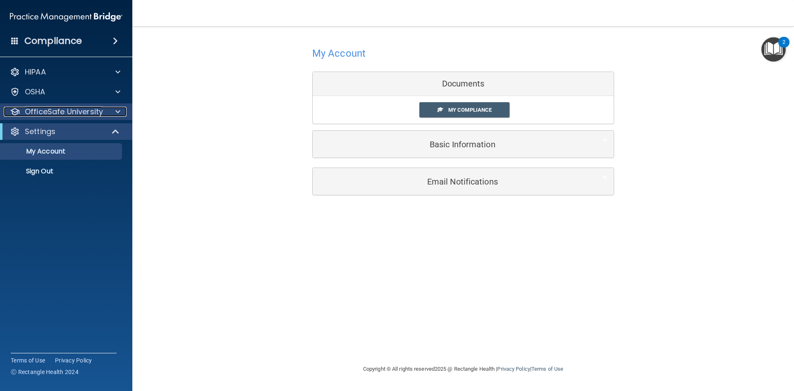
click at [59, 115] on p "OfficeSafe University" at bounding box center [64, 112] width 78 height 10
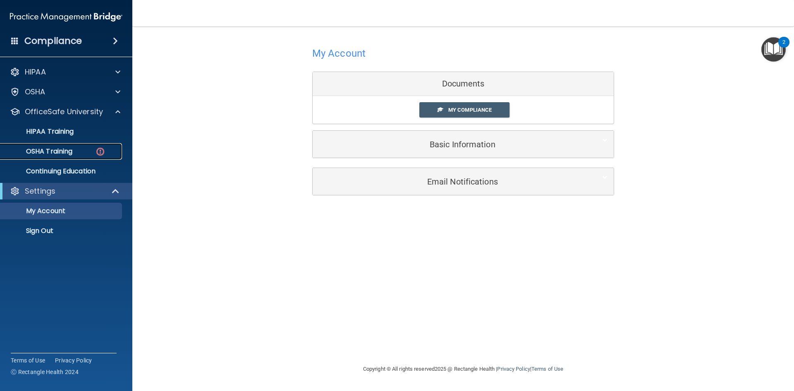
drag, startPoint x: 56, startPoint y: 152, endPoint x: 175, endPoint y: 177, distance: 121.5
click at [56, 152] on p "OSHA Training" at bounding box center [38, 151] width 67 height 8
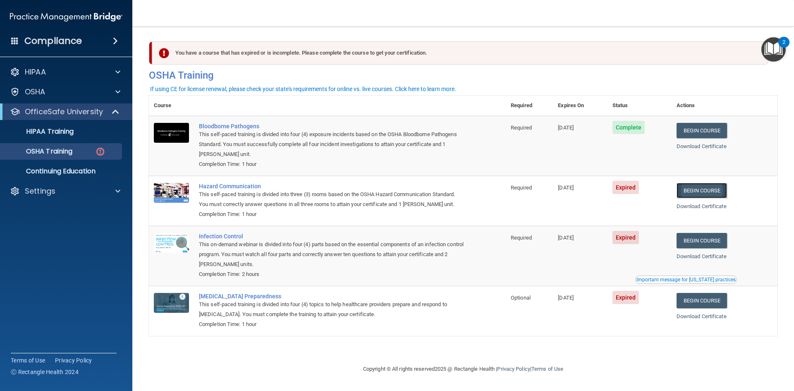
click at [709, 195] on link "Begin Course" at bounding box center [701, 190] width 50 height 15
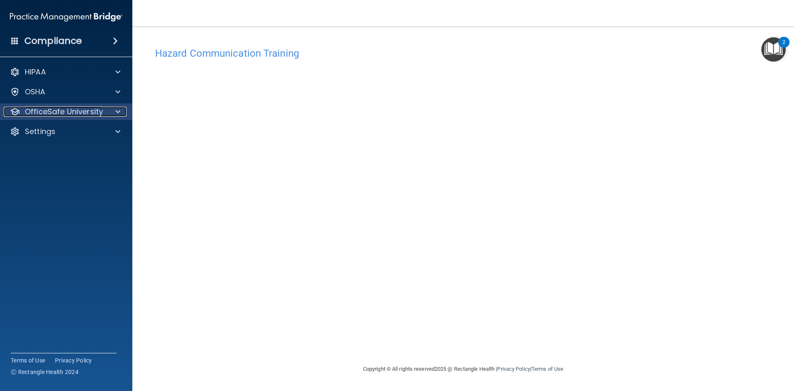
click at [41, 114] on p "OfficeSafe University" at bounding box center [64, 112] width 78 height 10
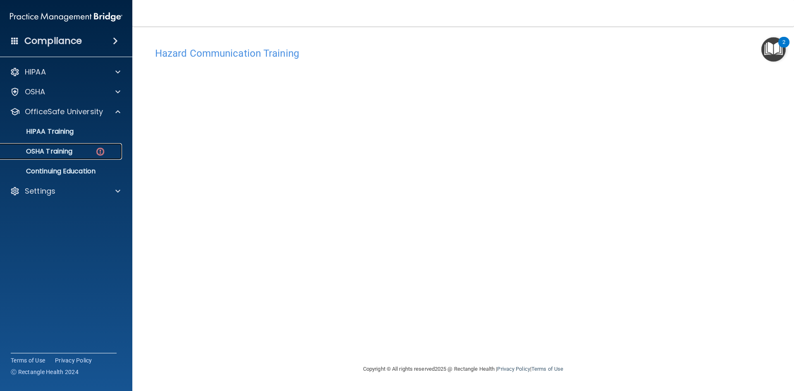
click at [53, 152] on p "OSHA Training" at bounding box center [38, 151] width 67 height 8
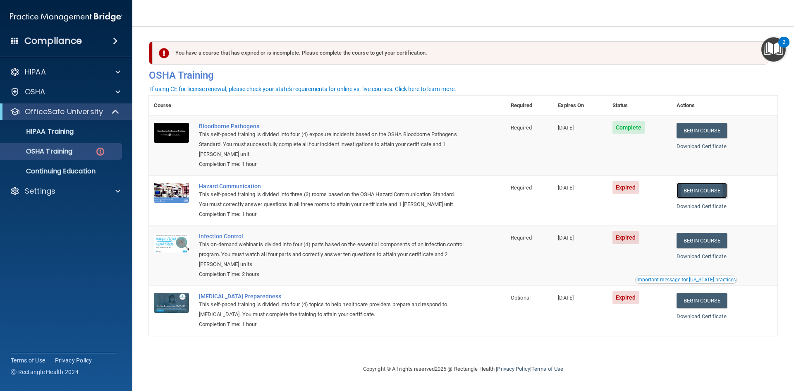
click at [699, 195] on link "Begin Course" at bounding box center [701, 190] width 50 height 15
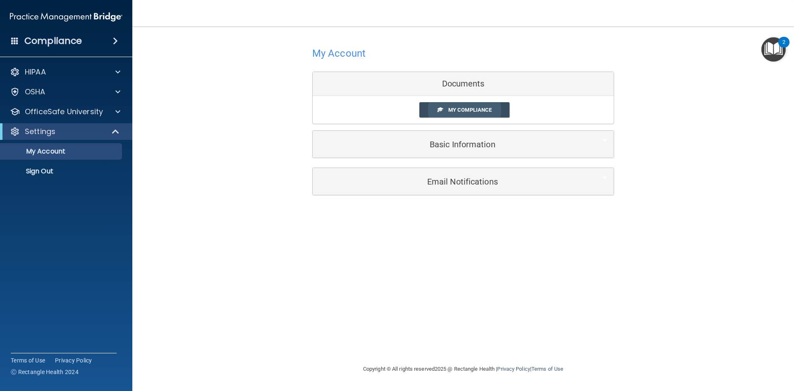
click at [446, 111] on link "My Compliance" at bounding box center [464, 109] width 91 height 15
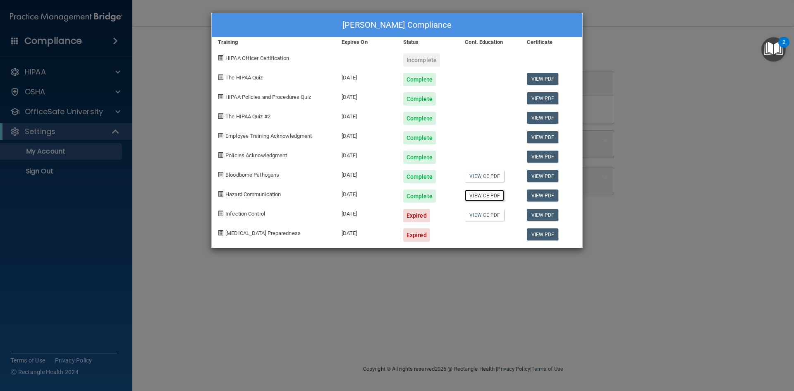
click at [494, 194] on link "View CE PDF" at bounding box center [484, 195] width 39 height 12
click at [189, 123] on div "Megan Copeland's Compliance Training Expires On Status Cont. Education Certific…" at bounding box center [397, 195] width 794 height 391
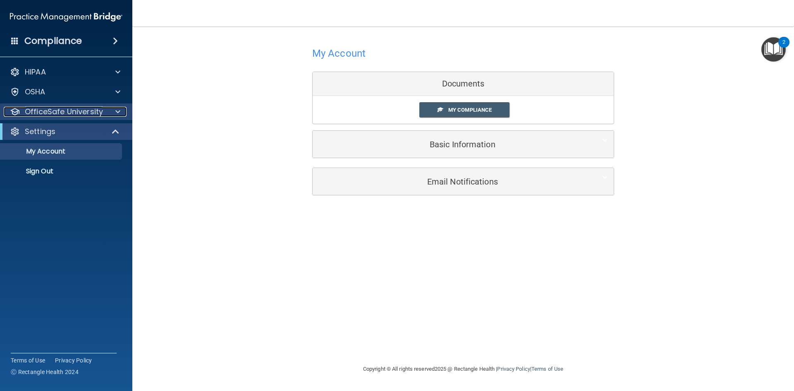
click at [94, 110] on p "OfficeSafe University" at bounding box center [64, 112] width 78 height 10
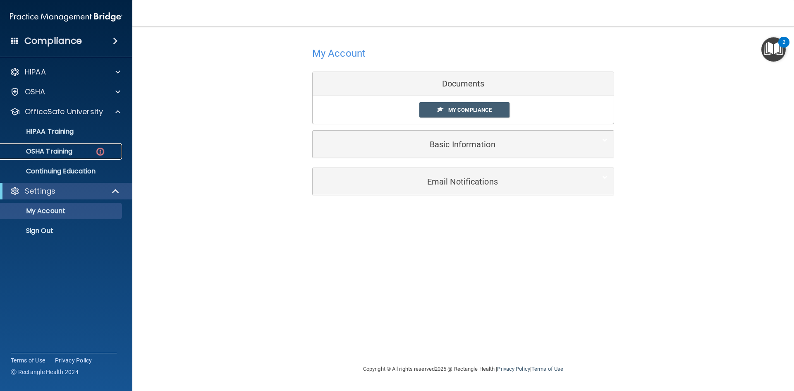
click at [85, 150] on div "OSHA Training" at bounding box center [61, 151] width 113 height 8
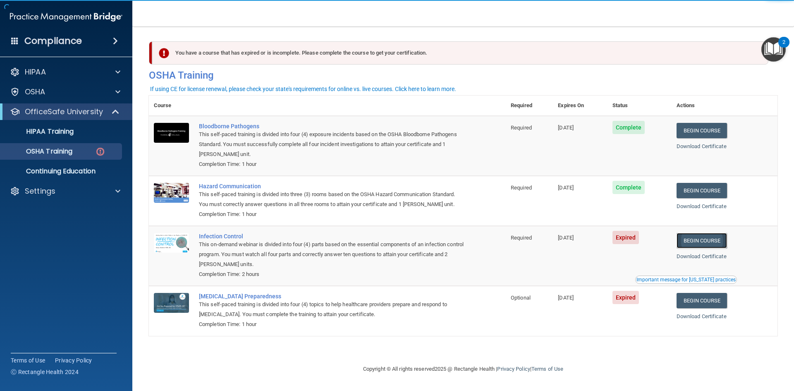
click at [711, 243] on link "Begin Course" at bounding box center [701, 240] width 50 height 15
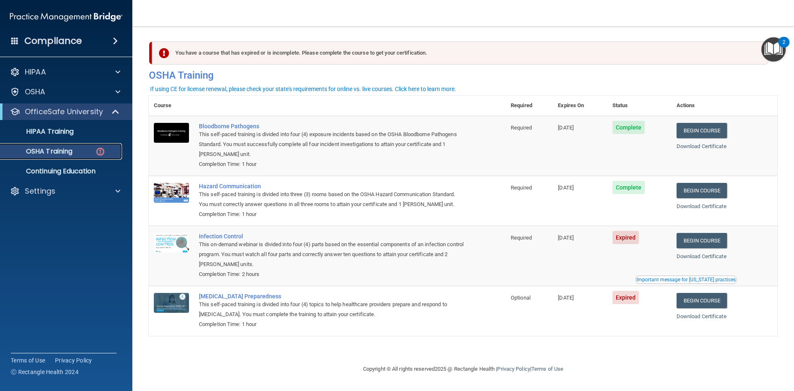
click at [74, 149] on div "OSHA Training" at bounding box center [61, 151] width 113 height 8
click at [62, 130] on p "HIPAA Training" at bounding box center [39, 131] width 68 height 8
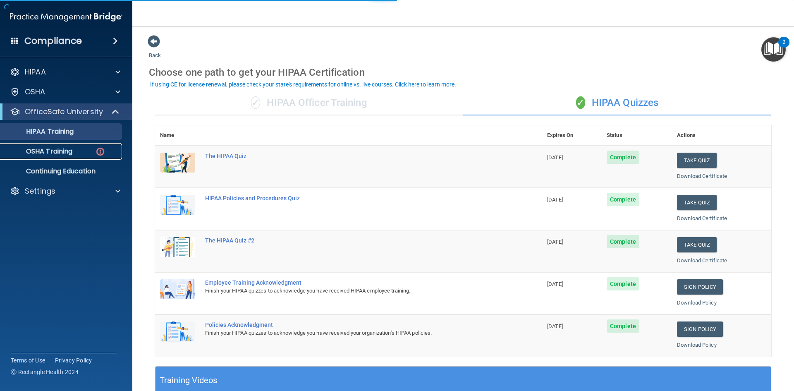
click at [75, 151] on div "OSHA Training" at bounding box center [61, 151] width 113 height 8
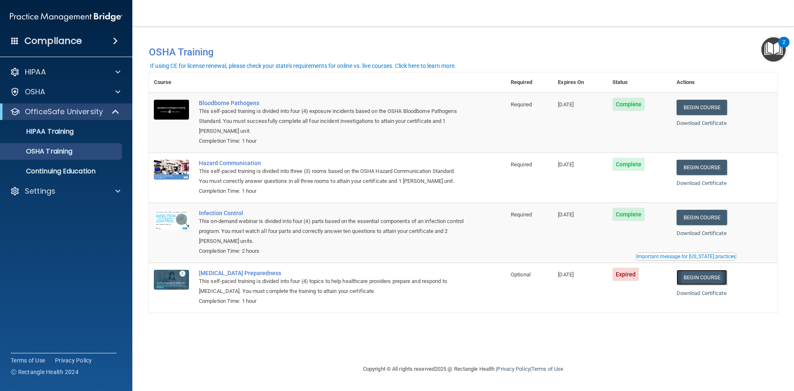
click at [705, 277] on link "Begin Course" at bounding box center [701, 277] width 50 height 15
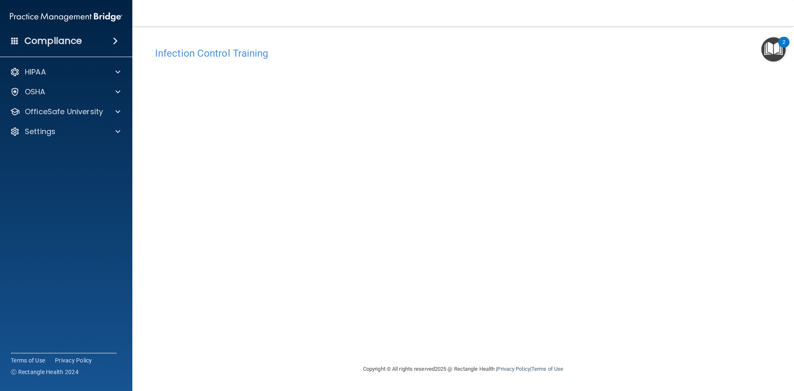
click at [648, 114] on div "Infection Control Training This course doesn’t expire until [DATE]. Are you sur…" at bounding box center [463, 203] width 628 height 321
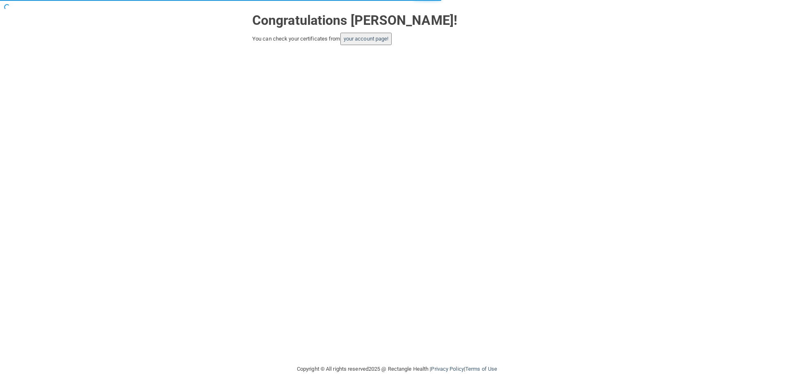
click at [371, 42] on button "your account page!" at bounding box center [366, 39] width 52 height 12
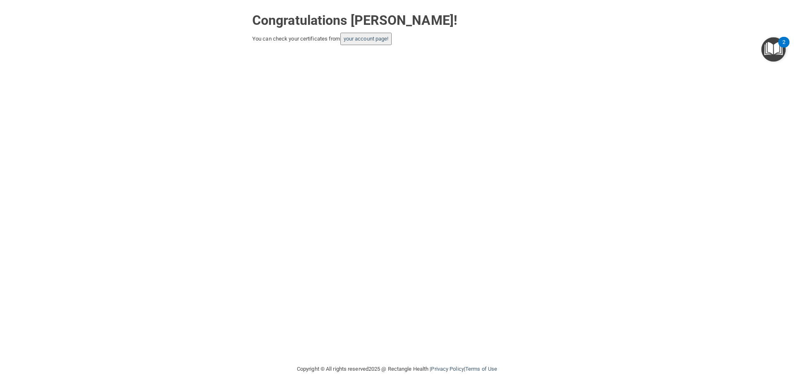
click at [363, 42] on button "your account page!" at bounding box center [366, 39] width 52 height 12
click at [387, 42] on button "your account page!" at bounding box center [366, 39] width 52 height 12
click at [383, 43] on button "your account page!" at bounding box center [366, 39] width 52 height 12
click at [374, 37] on link "your account page!" at bounding box center [366, 39] width 45 height 6
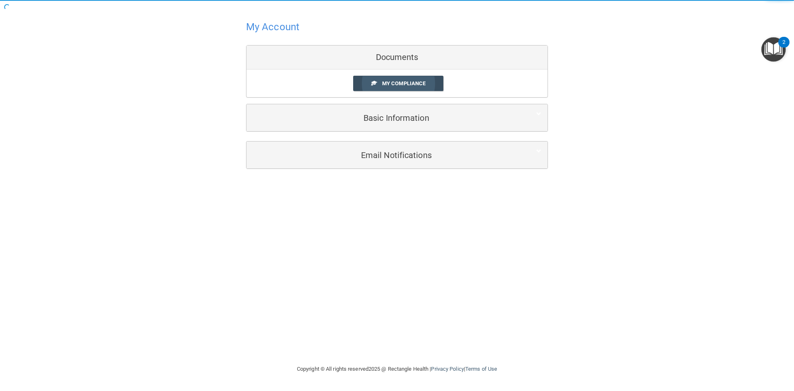
click at [415, 82] on span "My Compliance" at bounding box center [403, 83] width 43 height 6
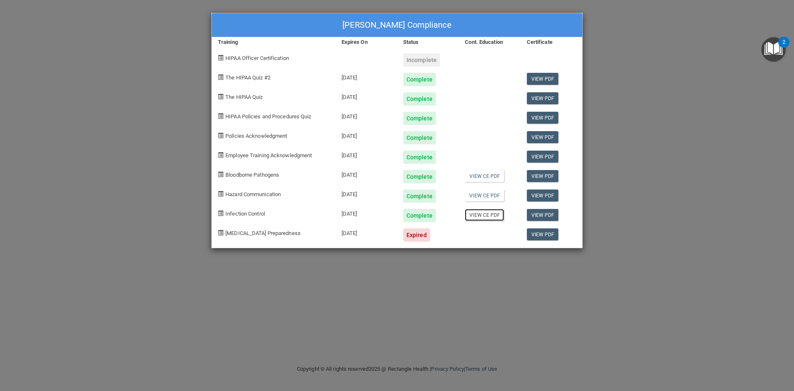
click at [490, 216] on link "View CE PDF" at bounding box center [484, 215] width 39 height 12
click at [646, 91] on div "Megan Copeland's Compliance Training Expires On Status Cont. Education Certific…" at bounding box center [397, 195] width 794 height 391
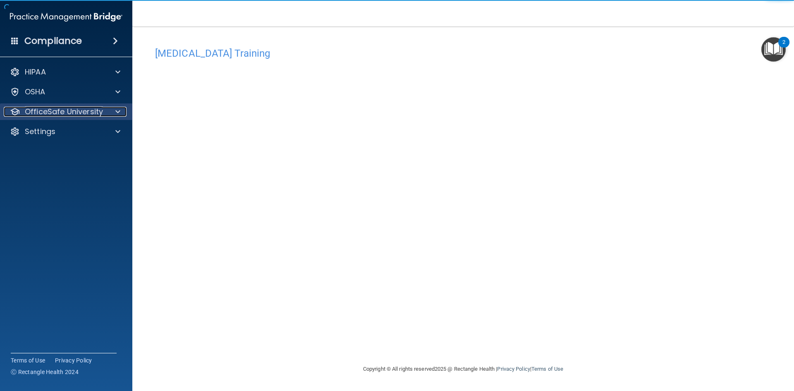
click at [45, 108] on p "OfficeSafe University" at bounding box center [64, 112] width 78 height 10
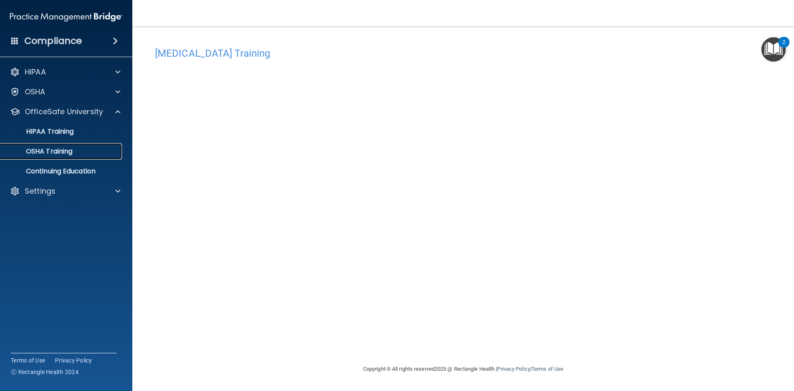
click at [55, 154] on p "OSHA Training" at bounding box center [38, 151] width 67 height 8
